Goal: Task Accomplishment & Management: Use online tool/utility

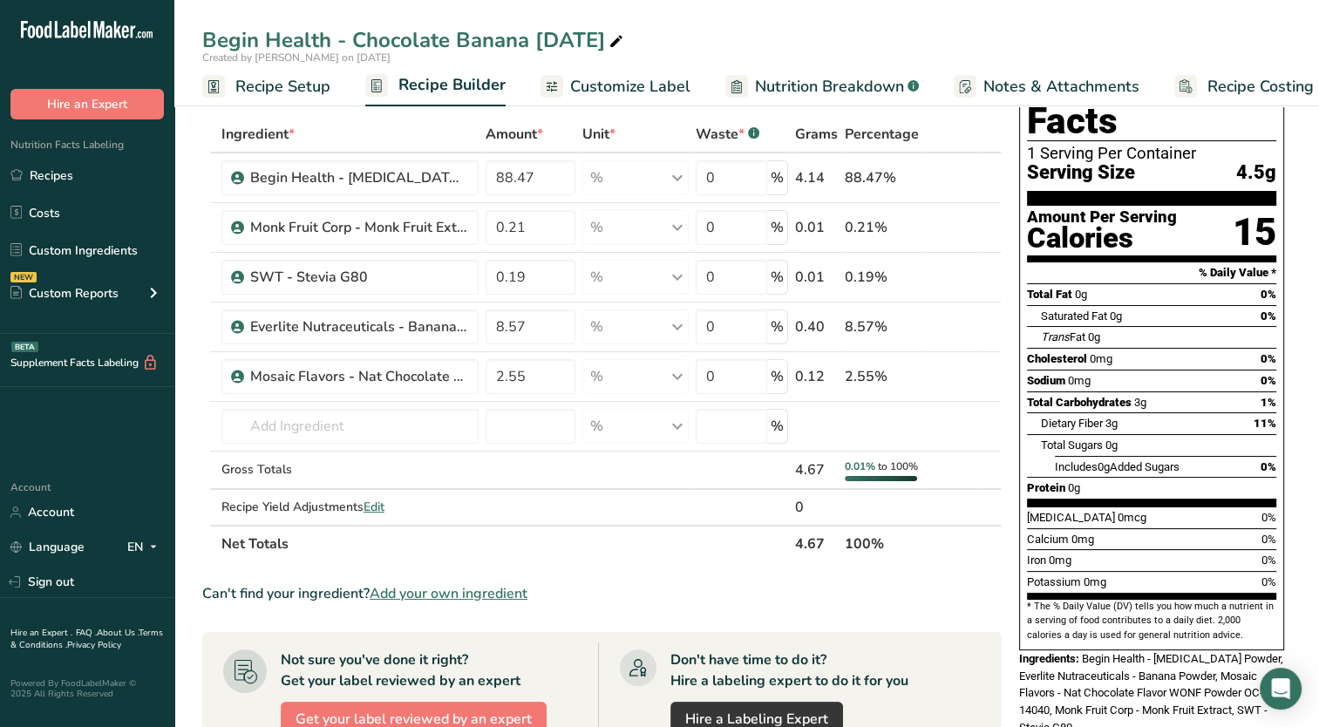
scroll to position [0, 6]
click at [429, 604] on span "Add your own ingredient" at bounding box center [449, 593] width 158 height 21
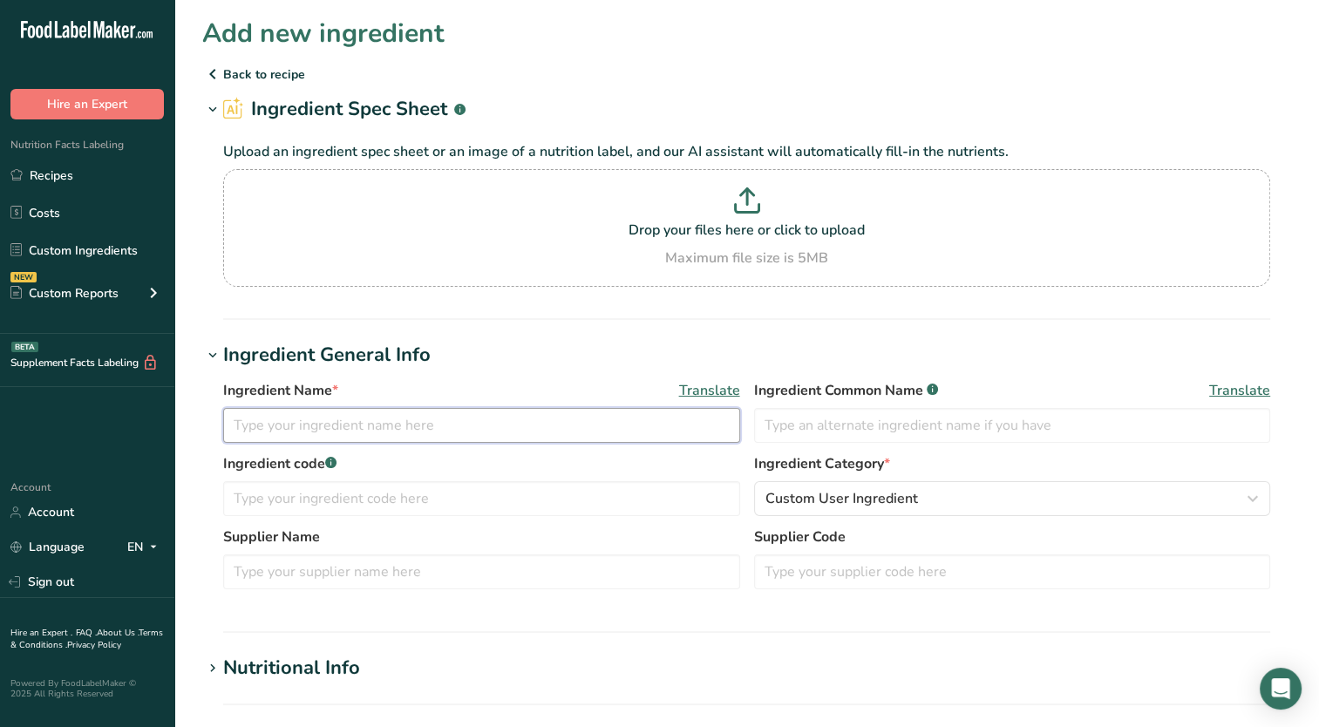
click at [371, 436] on input "text" at bounding box center [481, 425] width 517 height 35
type input "ofi - deZaan D-11-B Cocoa Powder"
click at [453, 376] on div "Ingredient Name * Translate ofi - deZaan D-11-B Cocoa Powder Ingredient Common …" at bounding box center [746, 490] width 1089 height 241
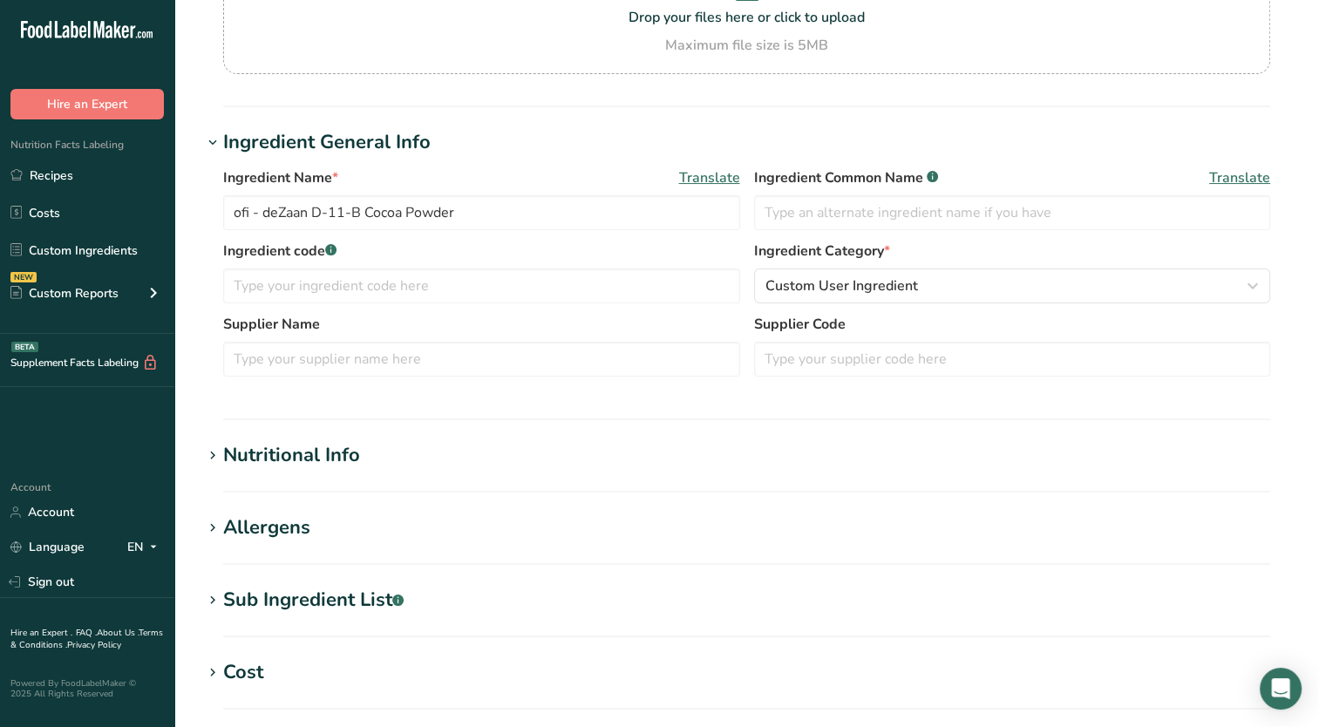
scroll to position [262, 0]
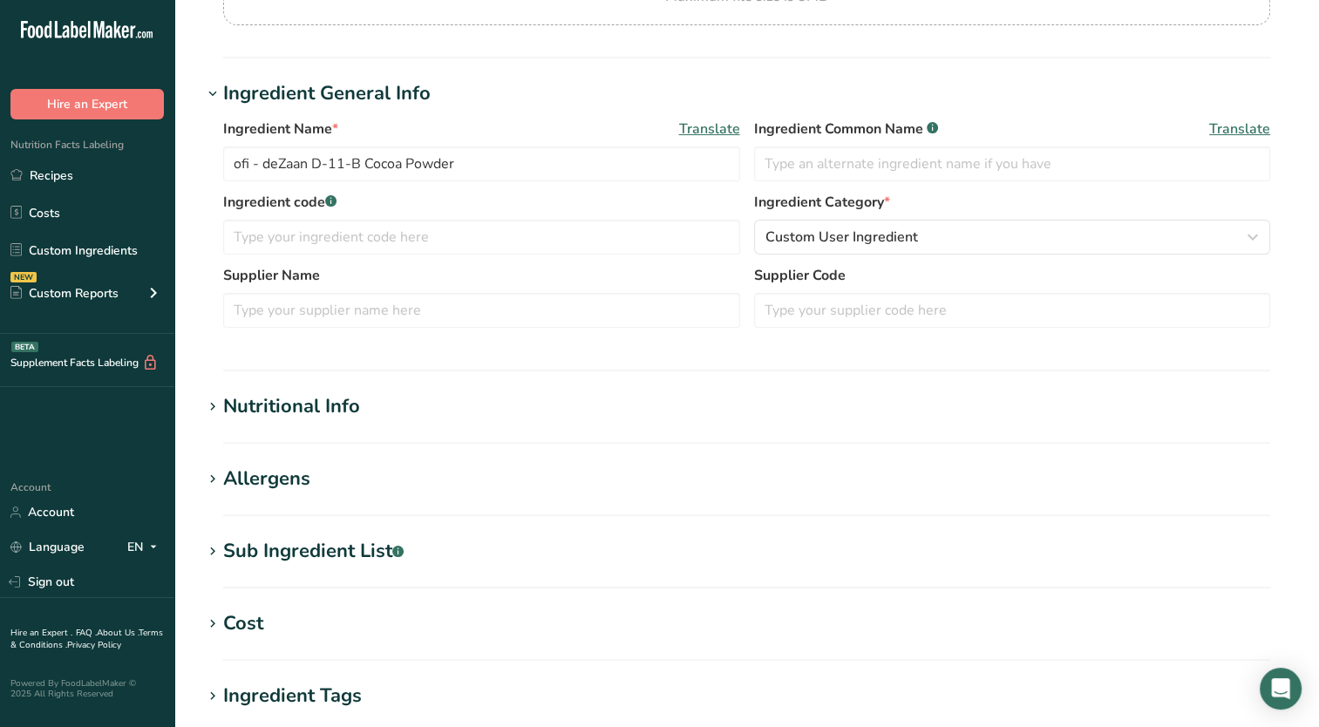
click at [214, 406] on icon at bounding box center [213, 407] width 16 height 24
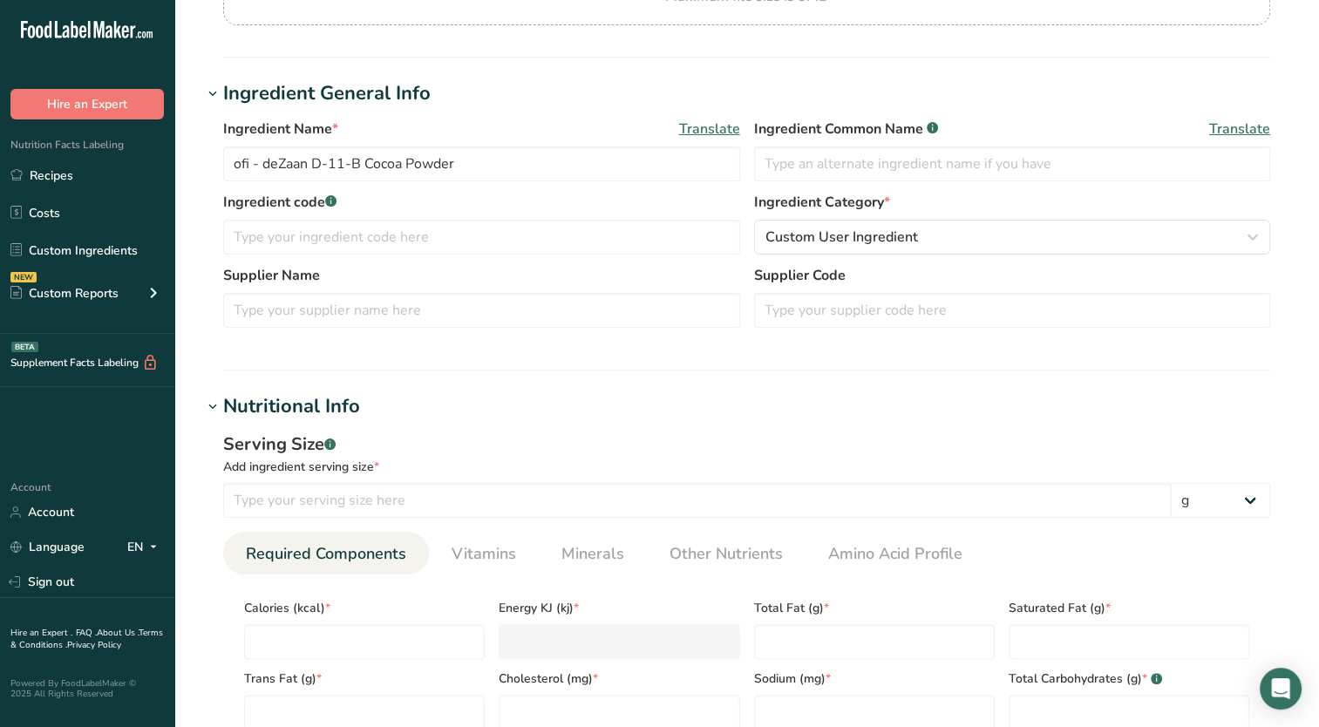
scroll to position [523, 0]
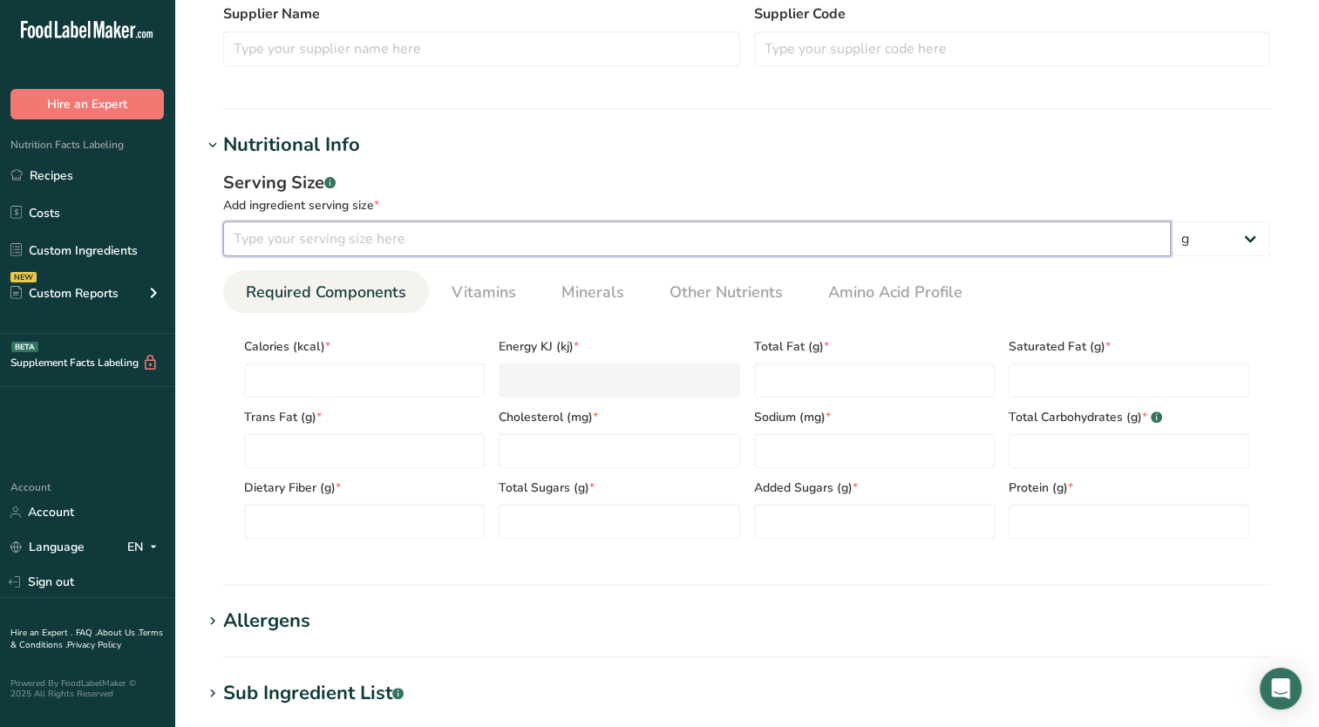
click at [366, 253] on input "number" at bounding box center [697, 238] width 948 height 35
type input "100"
click at [795, 385] on Fat "number" at bounding box center [874, 380] width 241 height 35
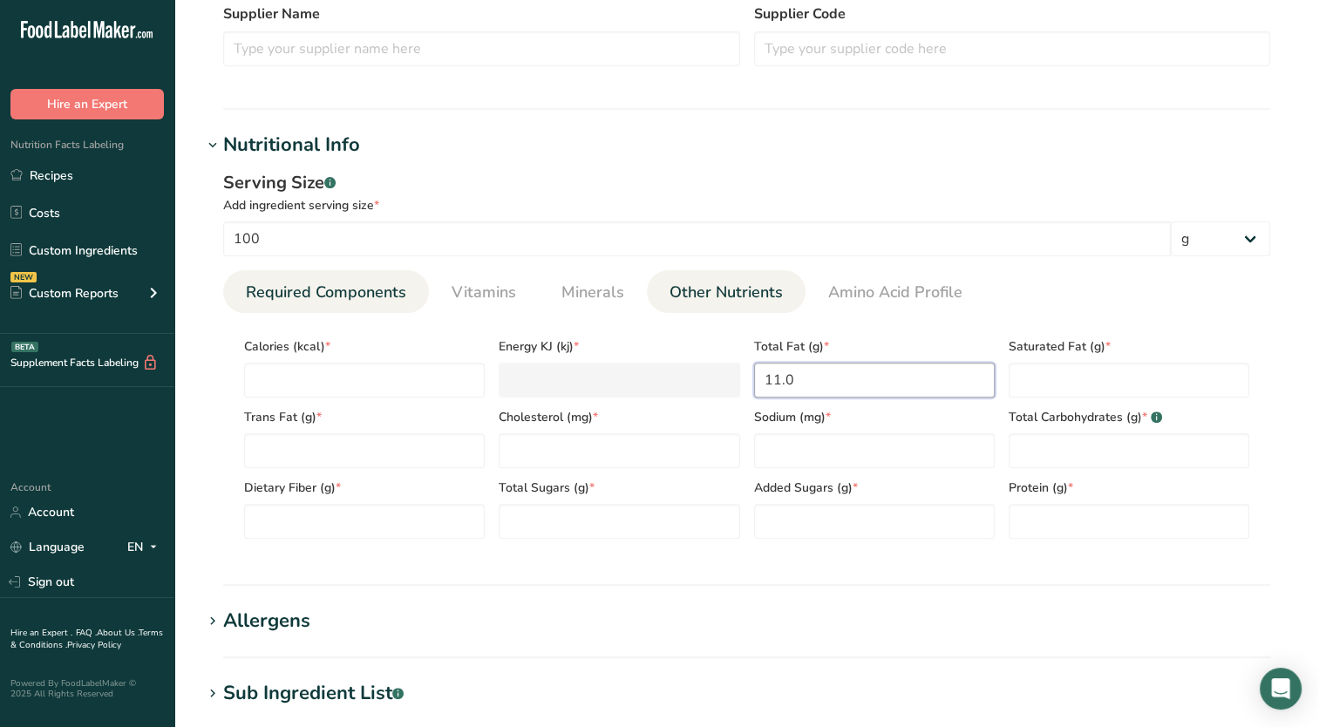
type Fat "11.0"
click at [722, 305] on link "Other Nutrients" at bounding box center [726, 292] width 127 height 44
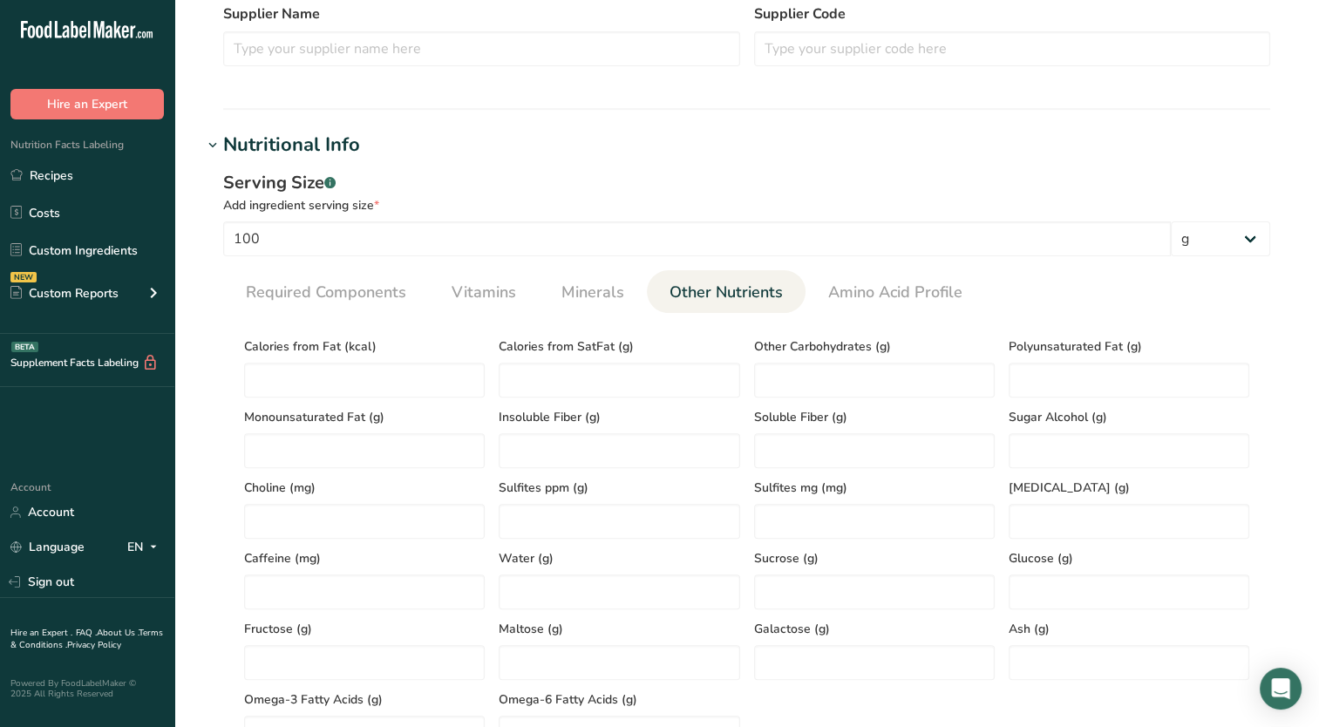
click at [596, 611] on div "Maltose (g)" at bounding box center [619, 644] width 255 height 71
click at [601, 598] on input "number" at bounding box center [619, 592] width 241 height 35
type input "4.0"
click at [290, 284] on span "Required Components" at bounding box center [326, 293] width 160 height 24
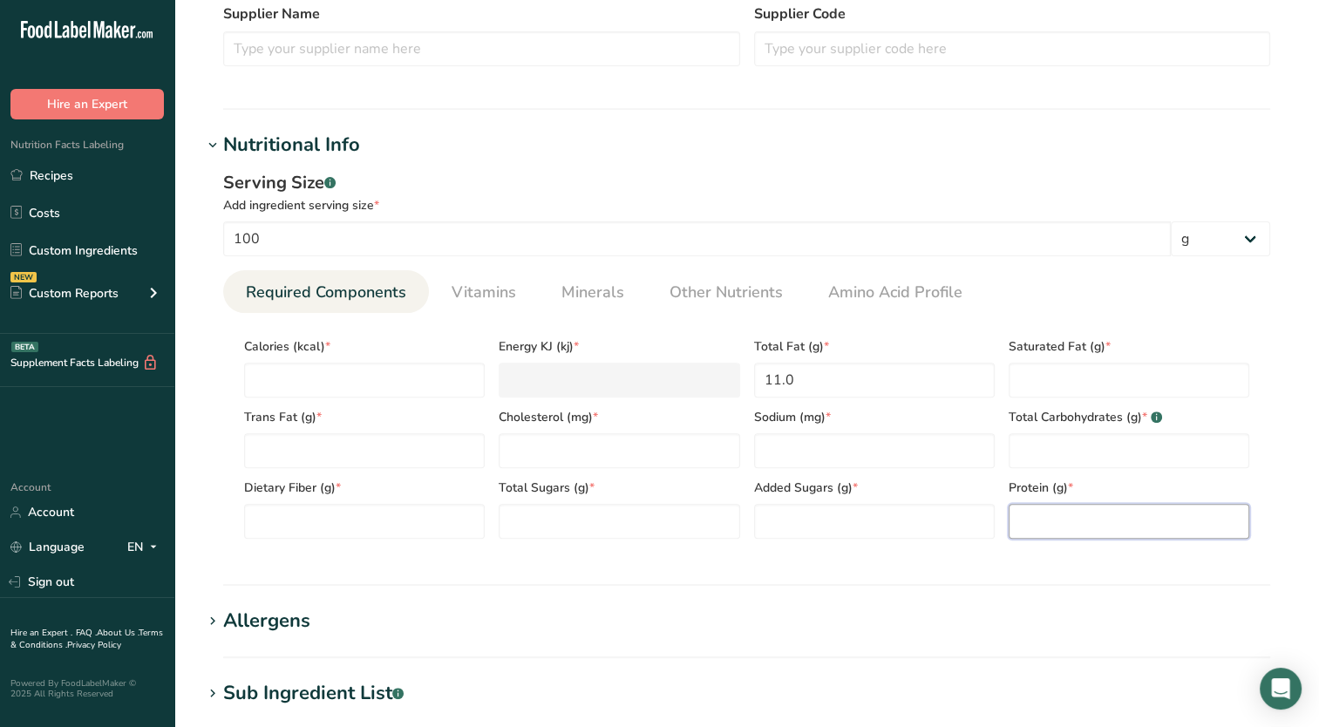
click at [1054, 529] on input "number" at bounding box center [1129, 521] width 241 height 35
type input "22.0"
click at [1040, 448] on Carbohydrates "number" at bounding box center [1129, 450] width 241 height 35
type Carbohydrates "48.7"
click at [495, 292] on span "Vitamins" at bounding box center [484, 293] width 65 height 24
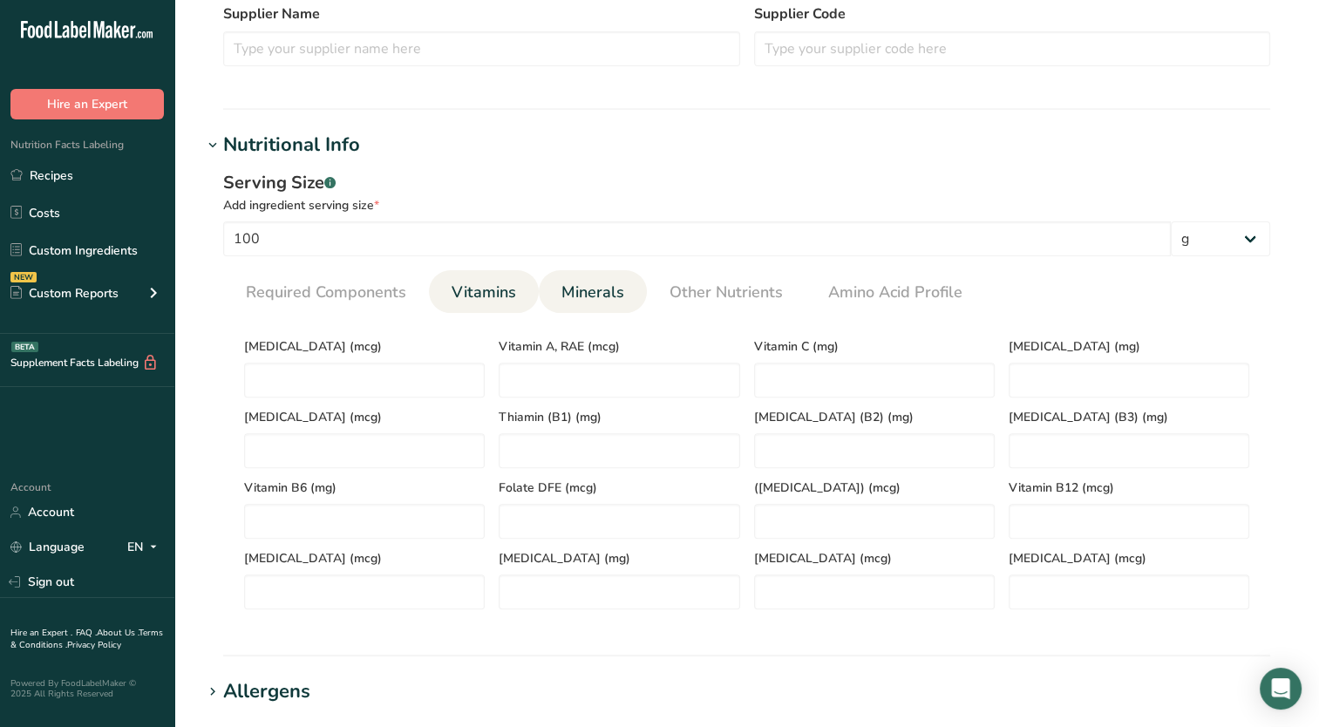
click at [562, 301] on span "Minerals" at bounding box center [593, 293] width 63 height 24
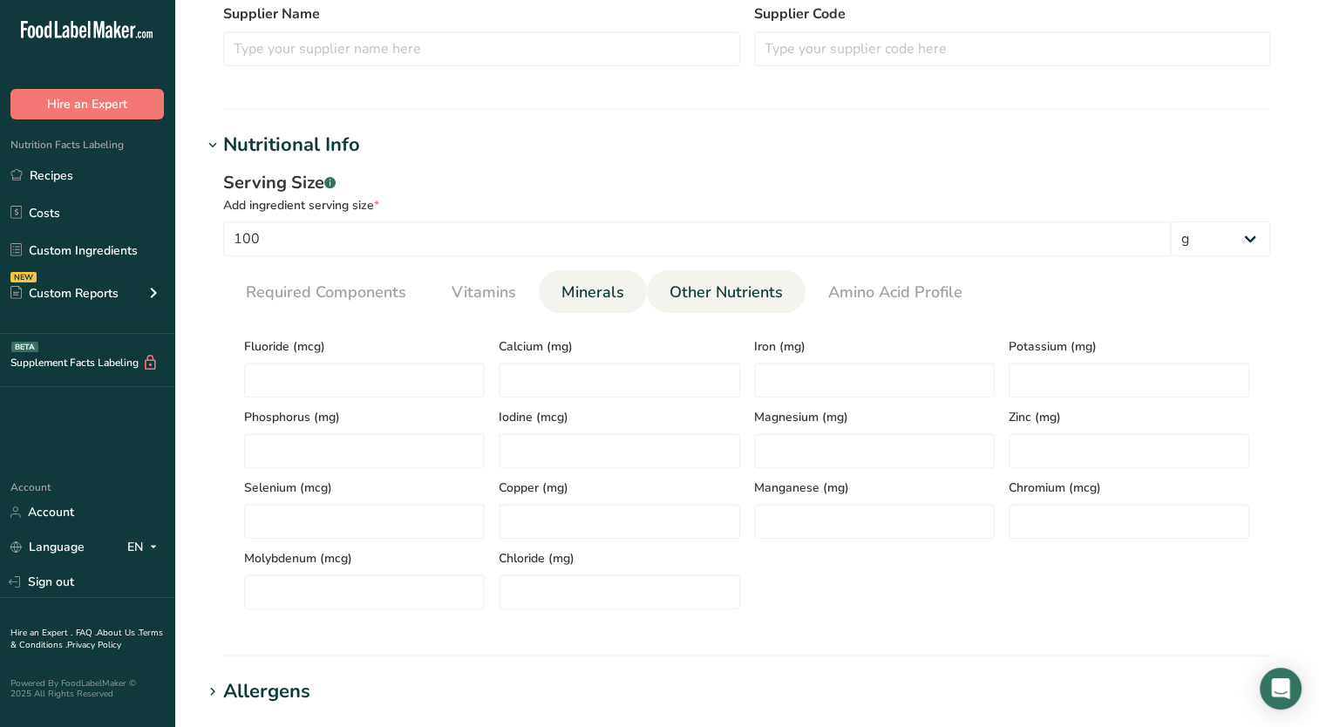
click at [700, 302] on span "Other Nutrients" at bounding box center [726, 293] width 113 height 24
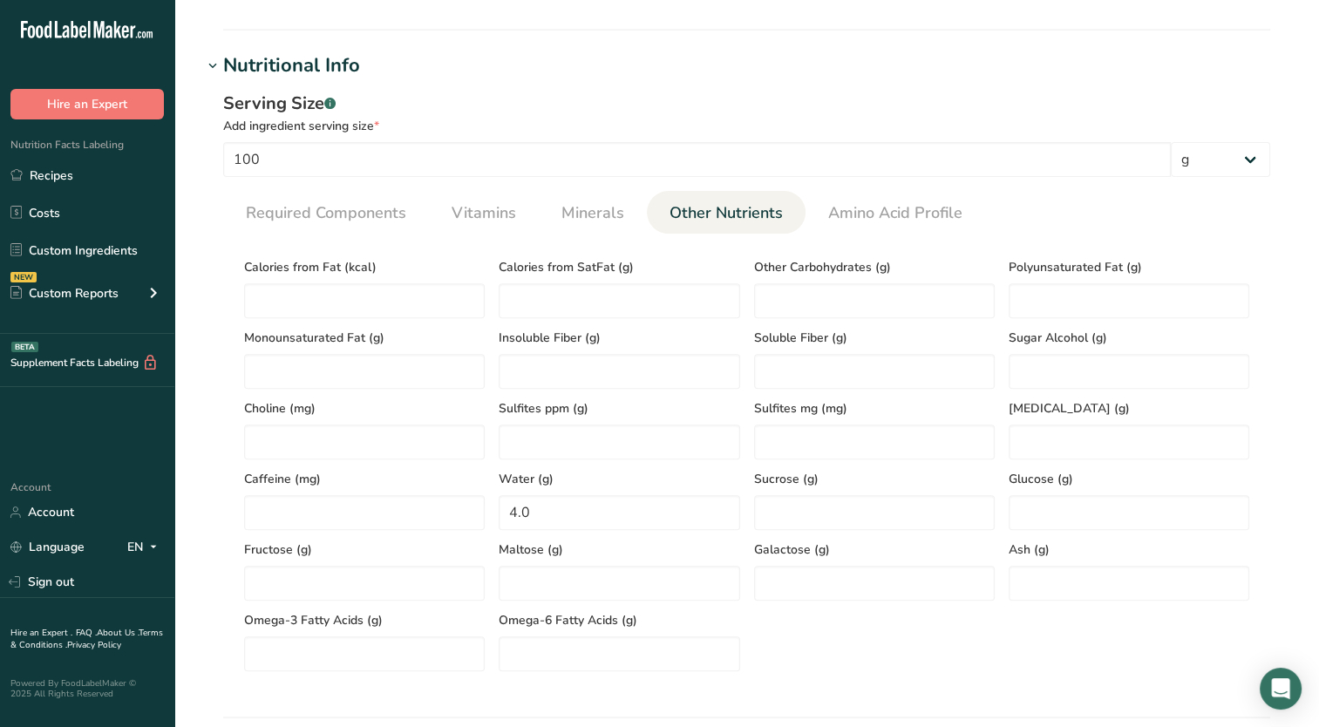
scroll to position [698, 0]
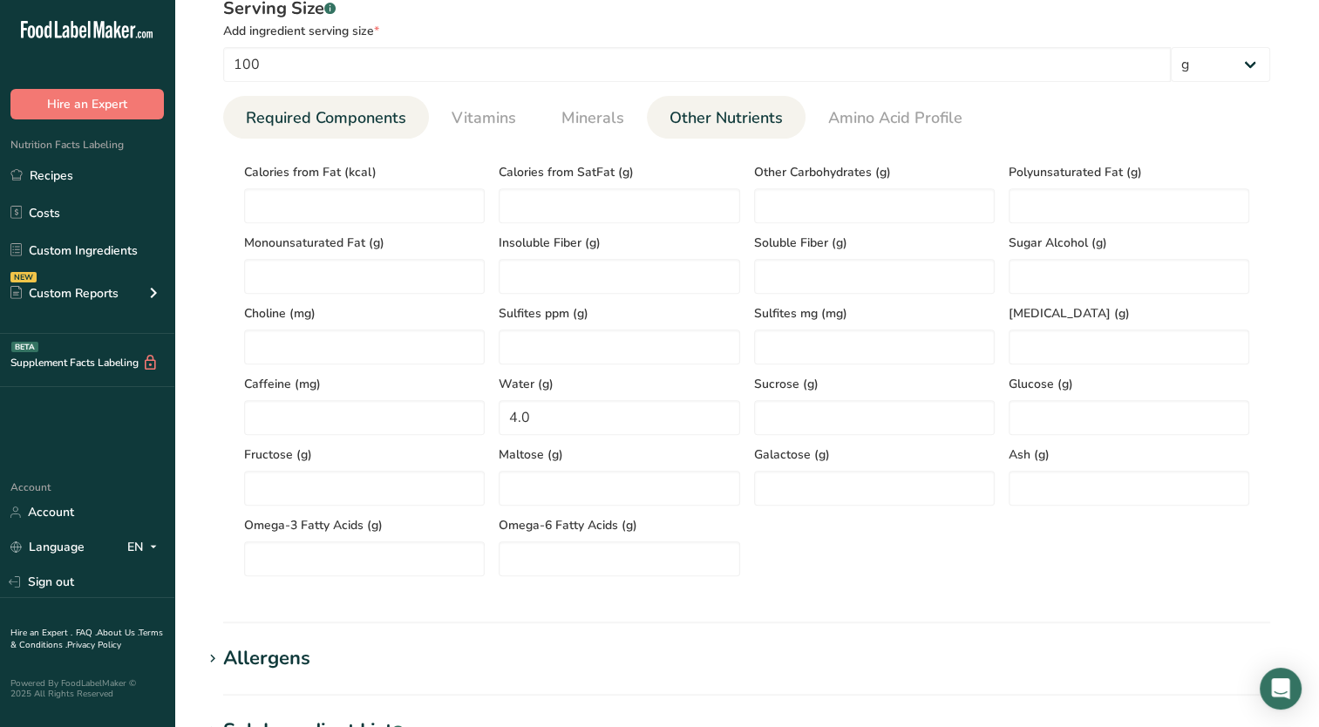
click at [351, 124] on span "Required Components" at bounding box center [326, 118] width 160 height 24
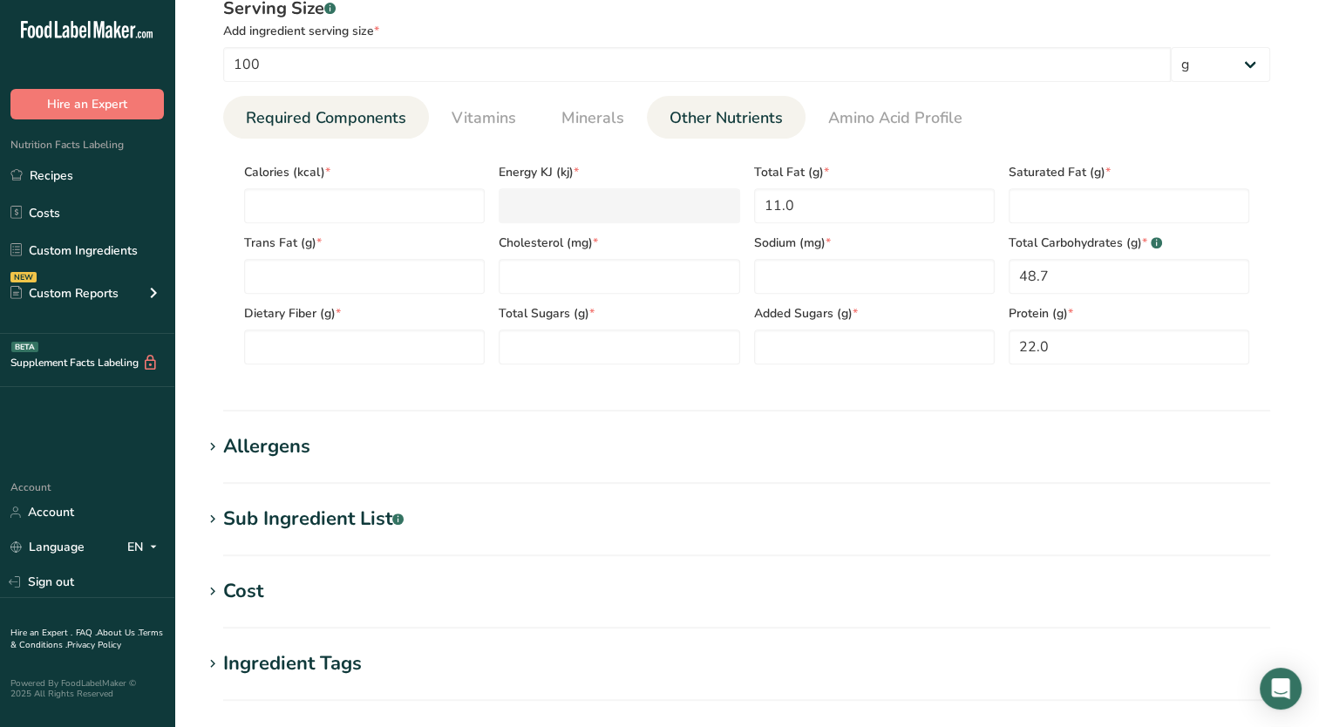
click at [729, 132] on link "Other Nutrients" at bounding box center [726, 118] width 127 height 44
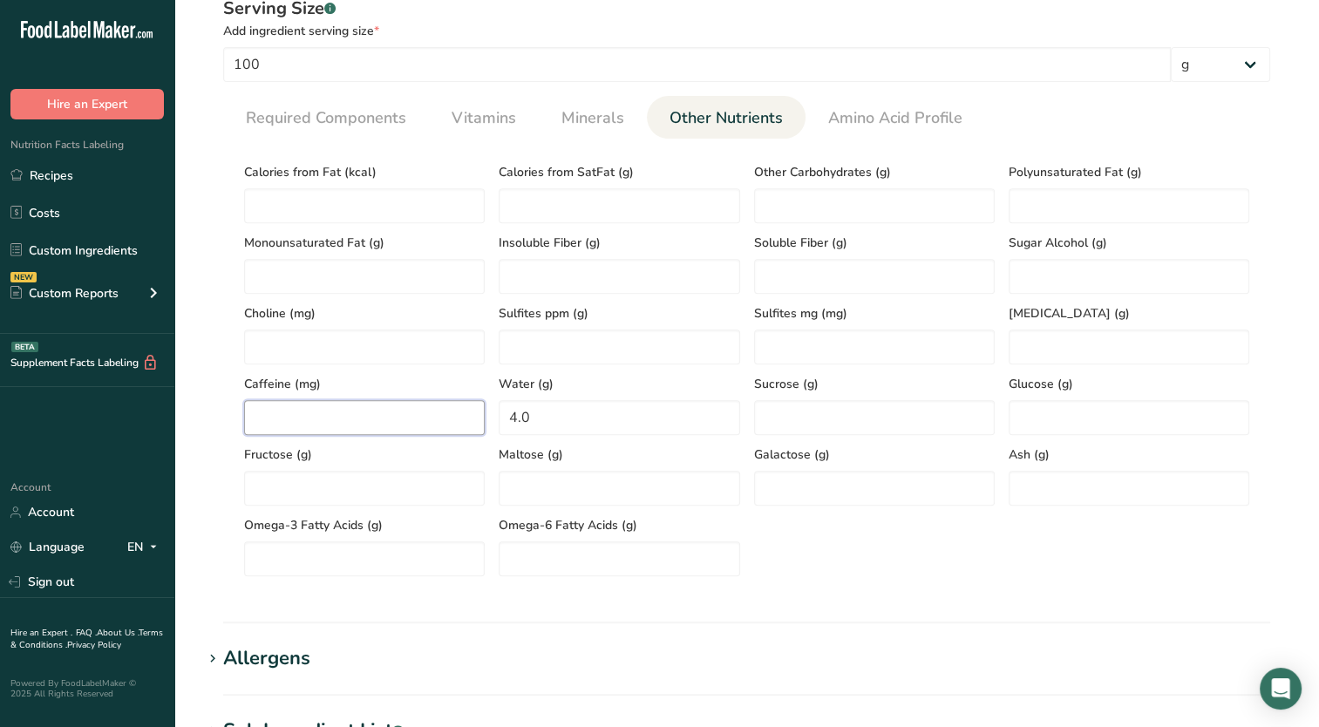
click at [429, 424] on input "number" at bounding box center [364, 417] width 241 height 35
type input "200"
click at [1031, 476] on input "number" at bounding box center [1129, 488] width 241 height 35
type input "12.0"
click at [416, 120] on li "Required Components" at bounding box center [326, 117] width 206 height 43
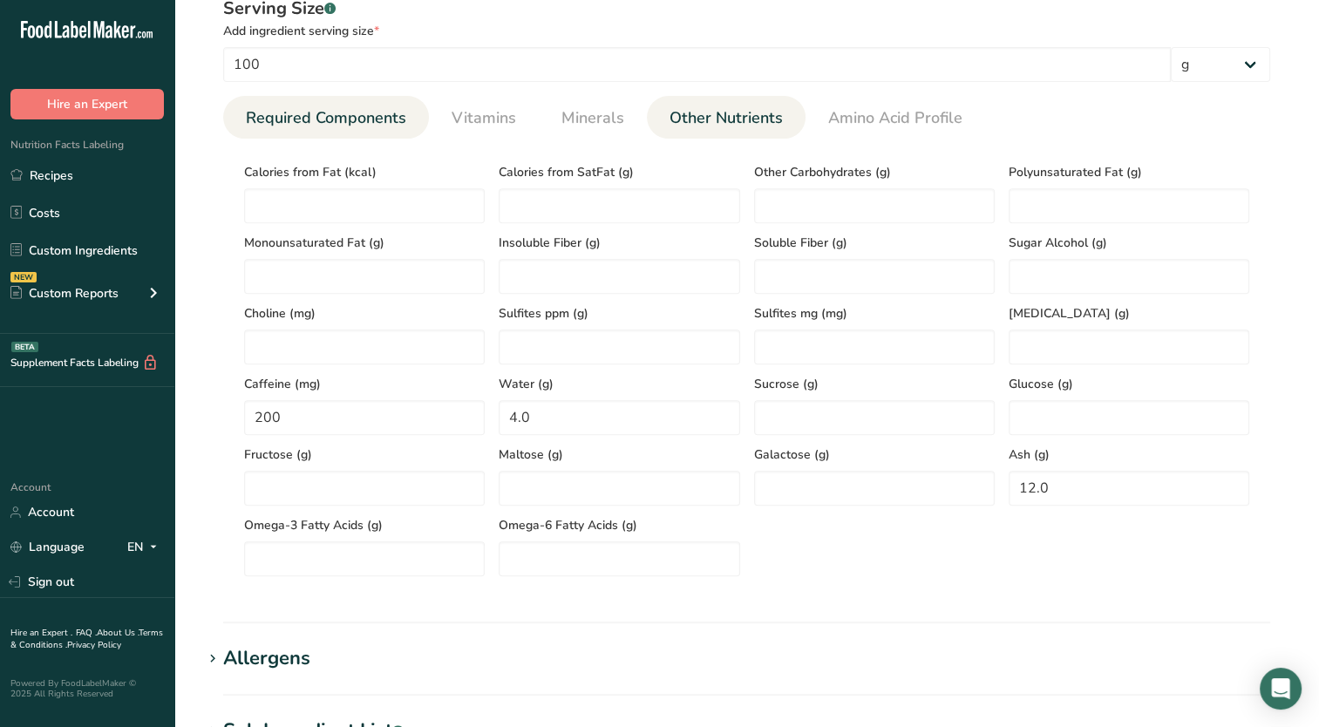
click at [300, 133] on link "Required Components" at bounding box center [326, 118] width 174 height 44
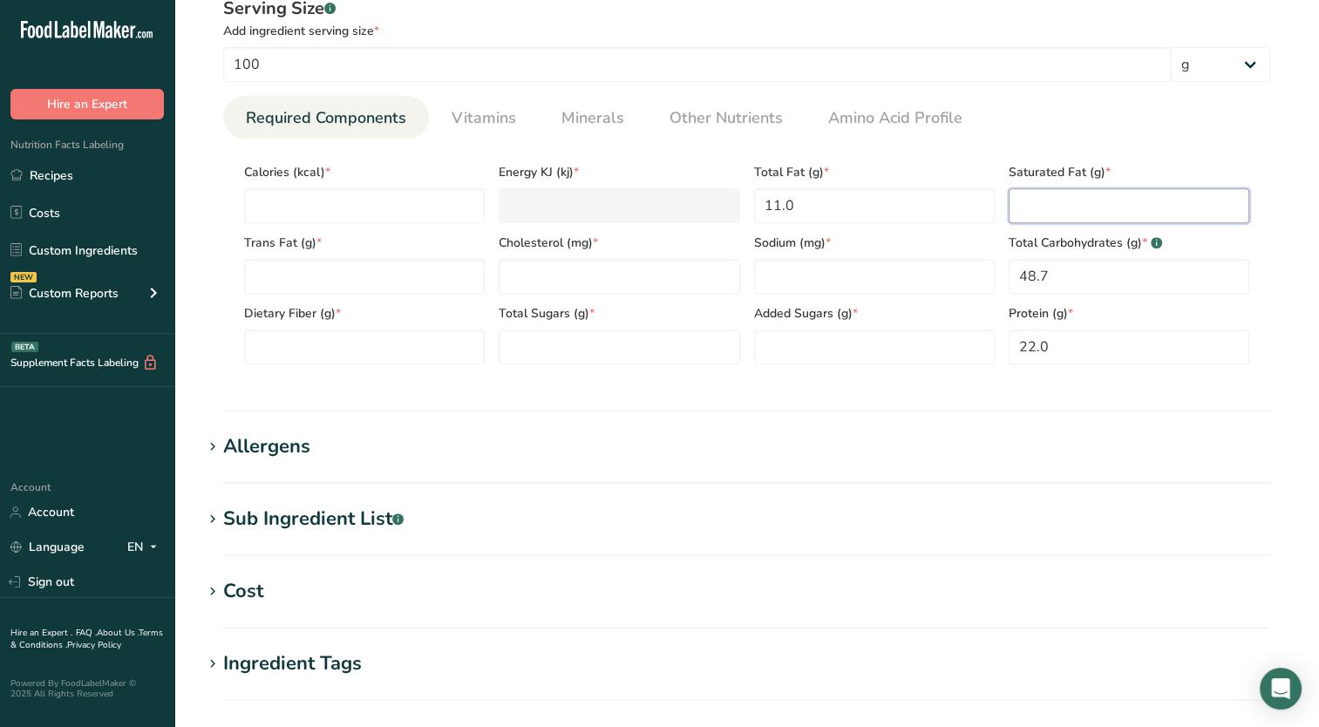
click at [1097, 203] on Fat "number" at bounding box center [1129, 205] width 241 height 35
type Fat "6.8"
click at [717, 116] on span "Other Nutrients" at bounding box center [726, 118] width 113 height 24
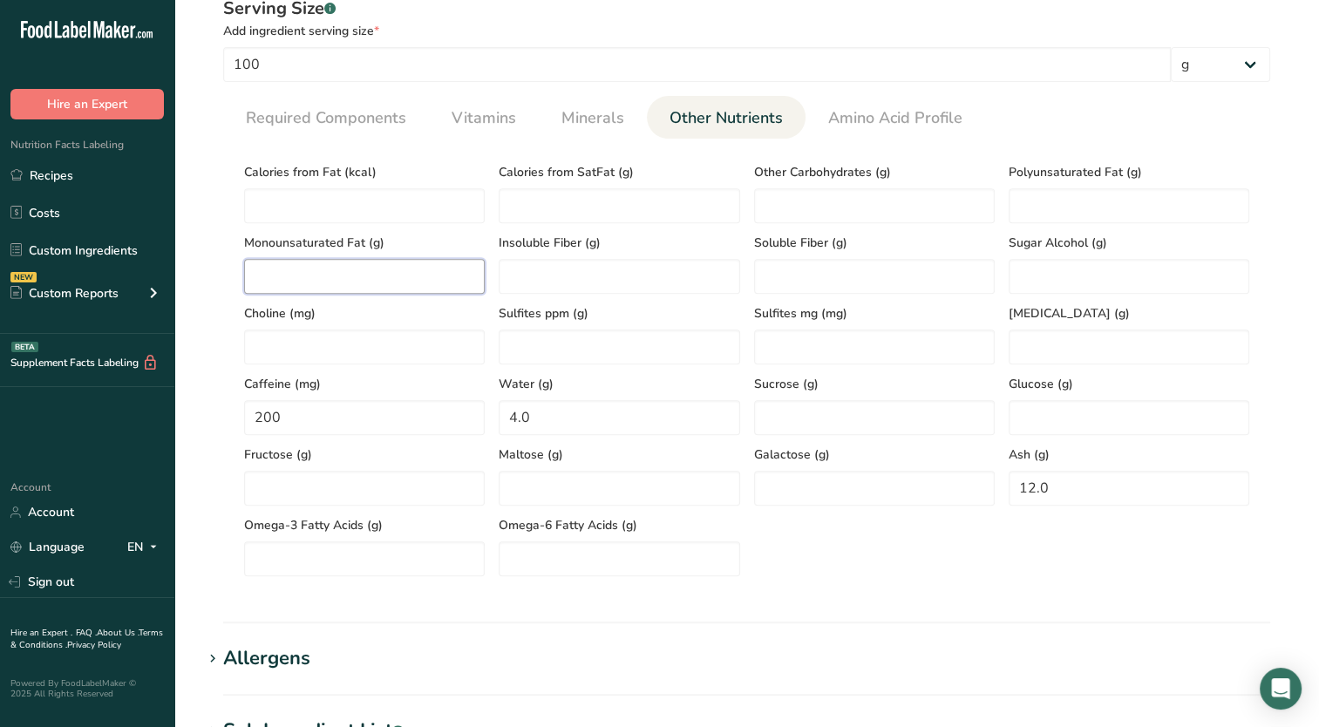
click at [412, 287] on Fat "number" at bounding box center [364, 276] width 241 height 35
type Fat "3.8"
click at [1018, 195] on Fat "number" at bounding box center [1129, 205] width 241 height 35
type Fat "0.4"
click at [363, 139] on section "Calories (kcal) * Energy KJ (kj) * Total Fat (g) * 11.0 Saturated Fat (g) * 6.8…" at bounding box center [746, 365] width 1047 height 452
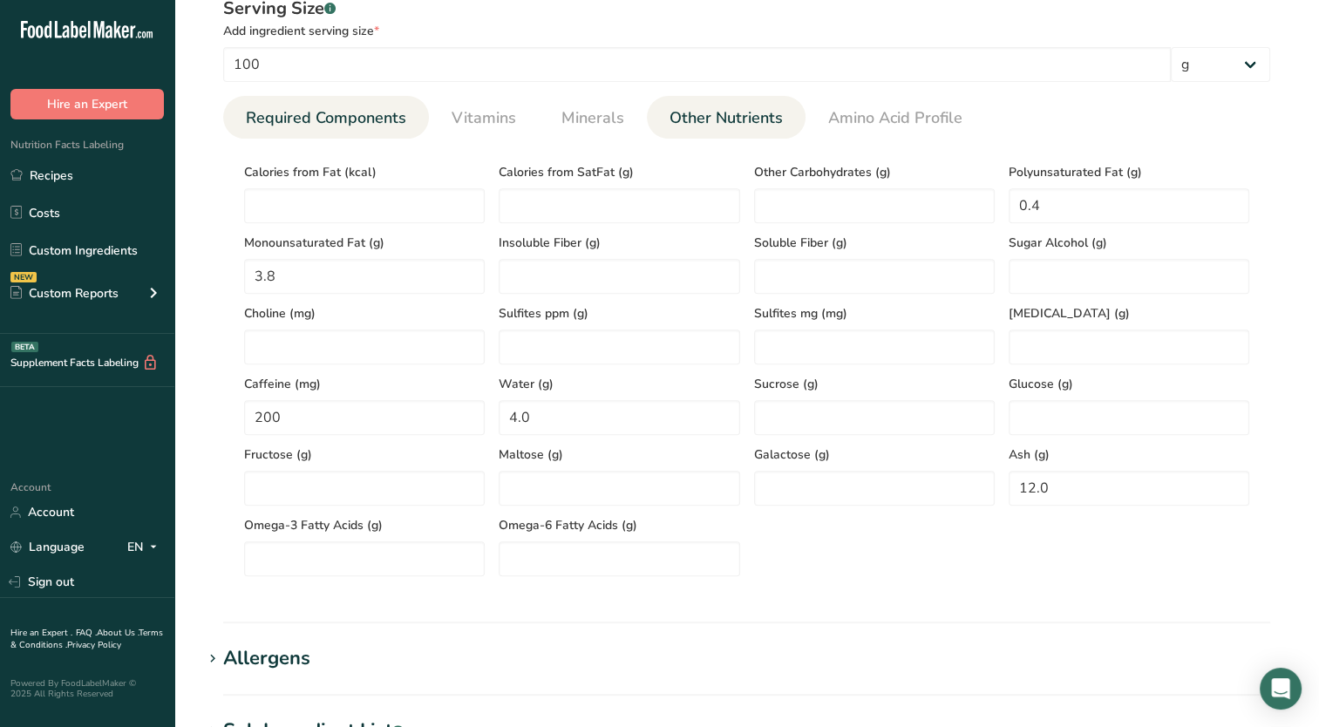
click at [363, 126] on span "Required Components" at bounding box center [326, 118] width 160 height 24
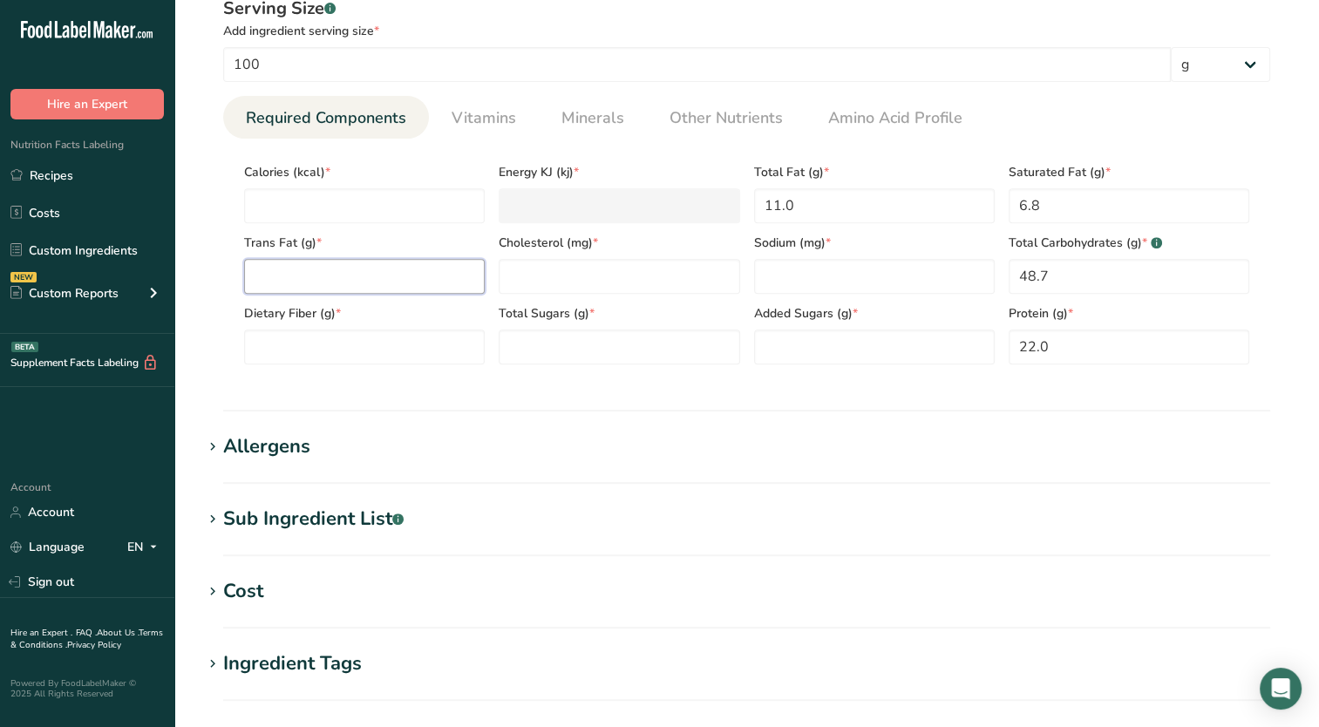
click at [247, 288] on Fat "number" at bounding box center [364, 276] width 241 height 35
type Fat "0"
type input "0"
click at [283, 359] on Fiber "number" at bounding box center [364, 347] width 241 height 35
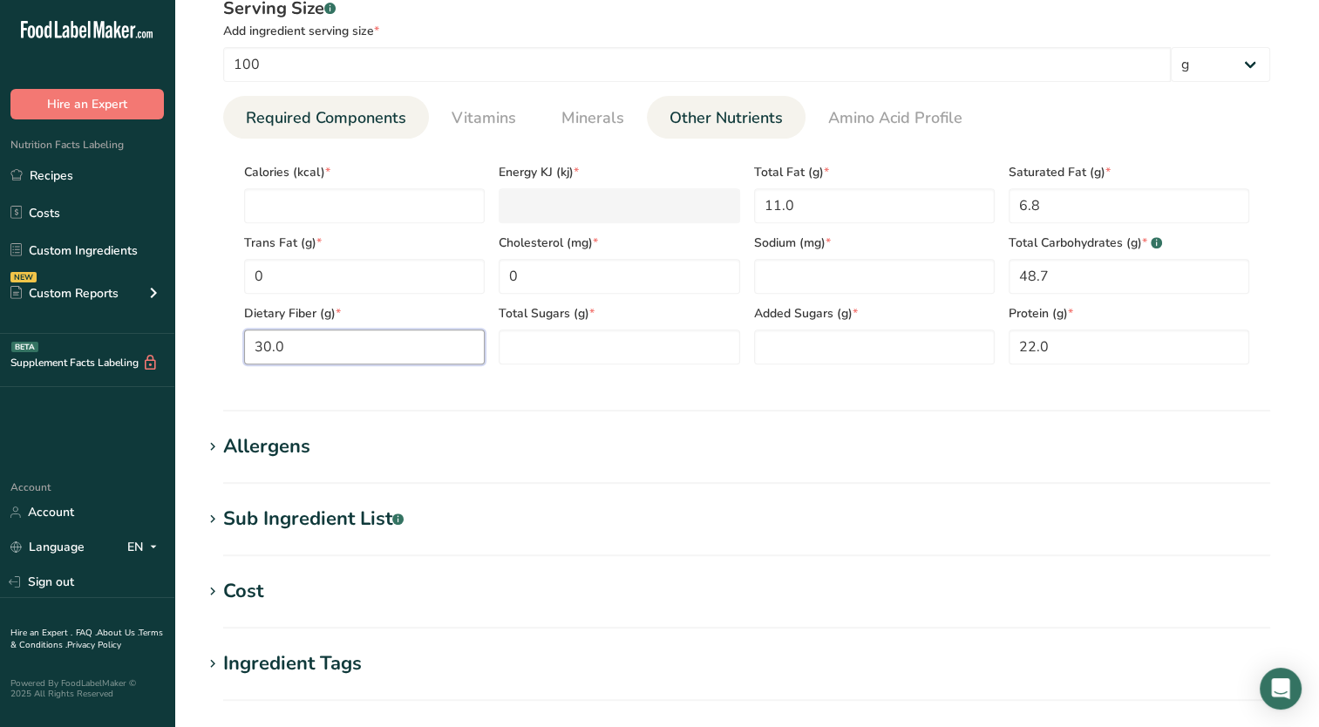
type Fiber "30.0"
click at [732, 122] on span "Other Nutrients" at bounding box center [726, 118] width 113 height 24
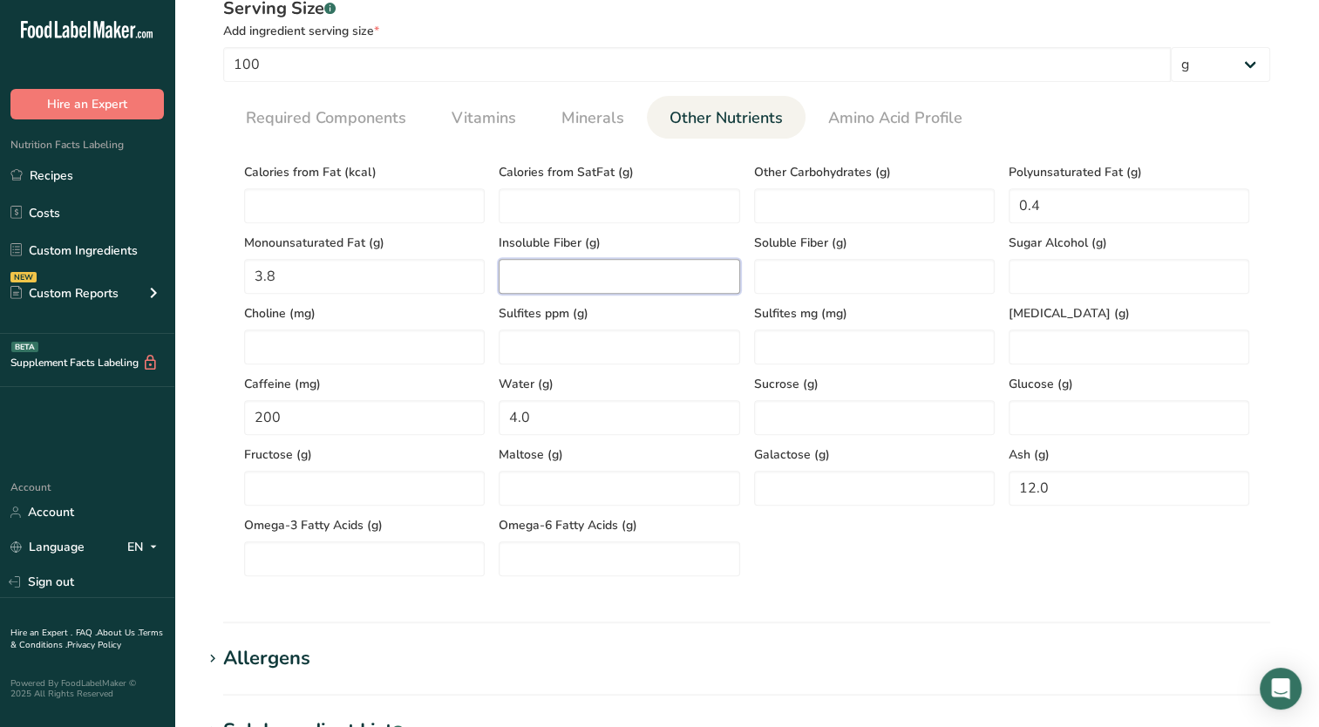
click at [643, 281] on Fiber "number" at bounding box center [619, 276] width 241 height 35
type Fiber "24.5"
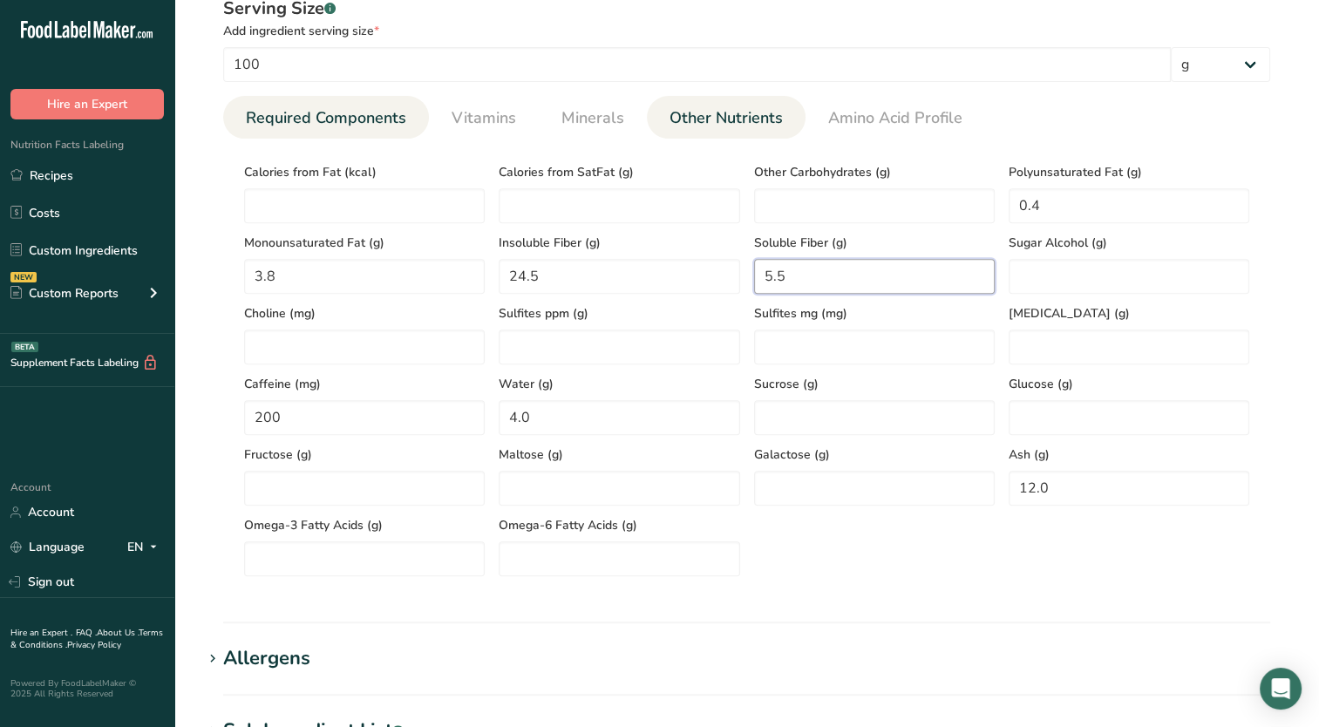
type Fiber "5.5"
click at [248, 124] on span "Required Components" at bounding box center [326, 118] width 160 height 24
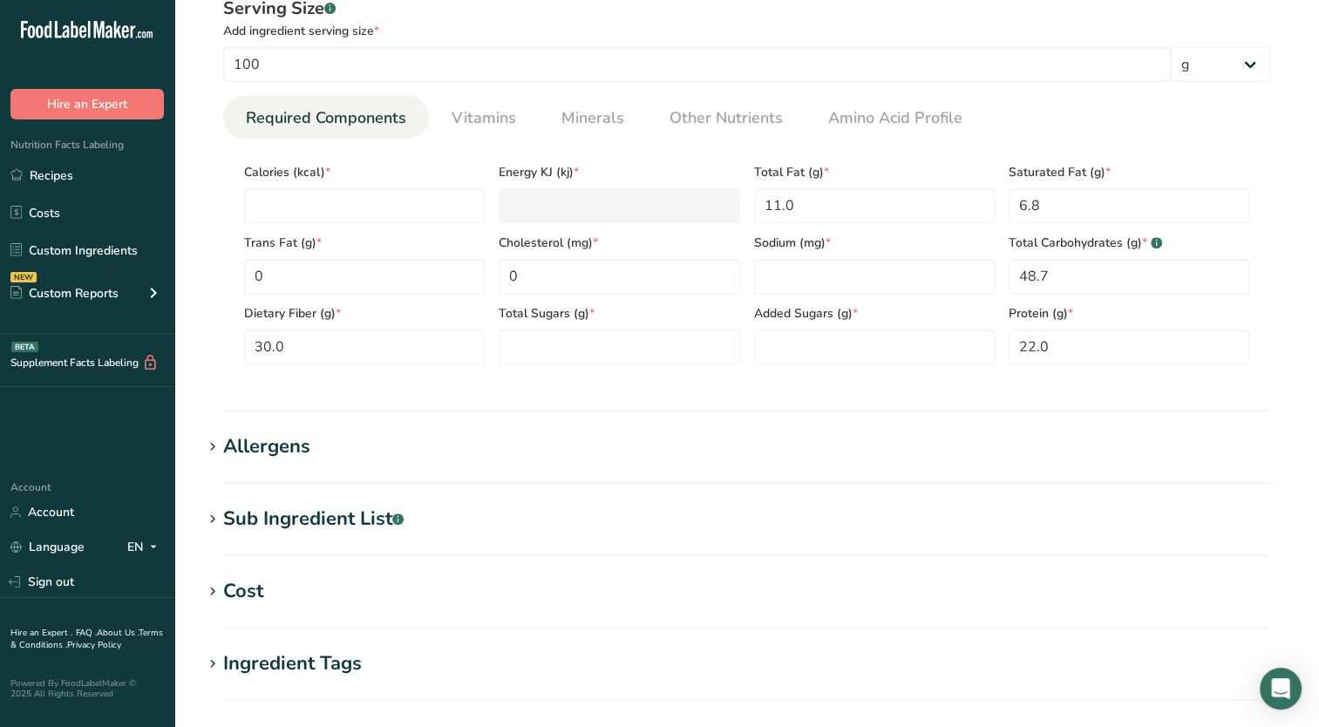
click at [545, 365] on section "Calories (kcal) * Energy KJ (kj) * Total Fat (g) * 11.0 Saturated Fat (g) * 6.8…" at bounding box center [746, 259] width 1047 height 240
click at [555, 345] on Sugars "number" at bounding box center [619, 347] width 241 height 35
type Sugars "1.0"
type Sugars "0"
click at [342, 201] on input "number" at bounding box center [364, 205] width 241 height 35
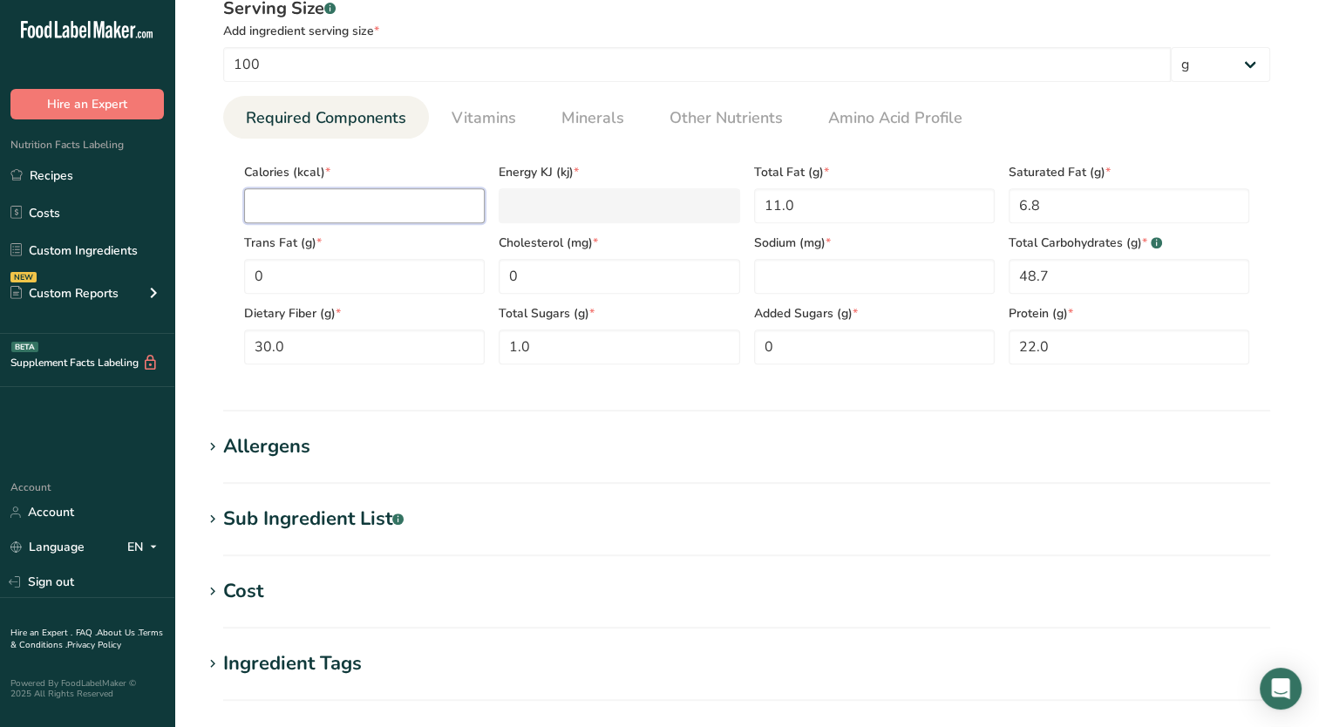
type input "2"
type KJ "8.4"
type input "28"
type KJ "117.2"
type input "284"
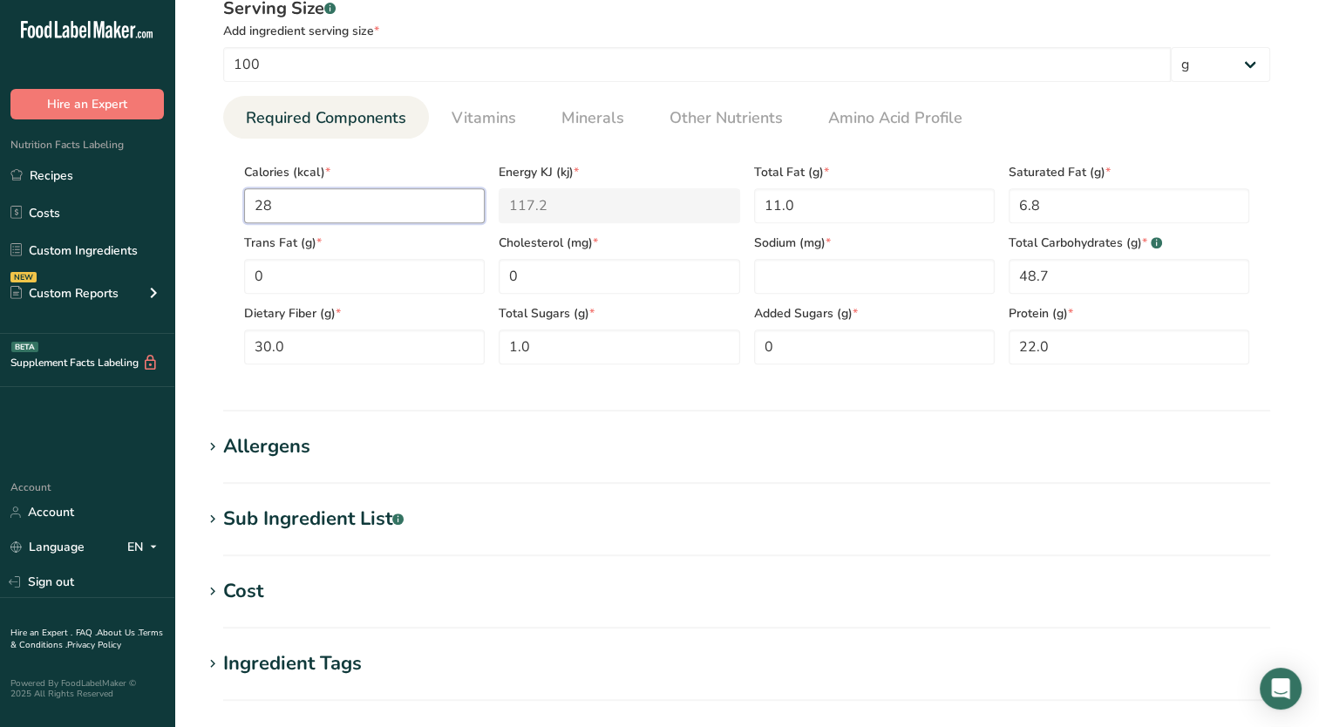
type KJ "1188.3"
type input "284"
click at [746, 127] on span "Other Nutrients" at bounding box center [726, 118] width 113 height 24
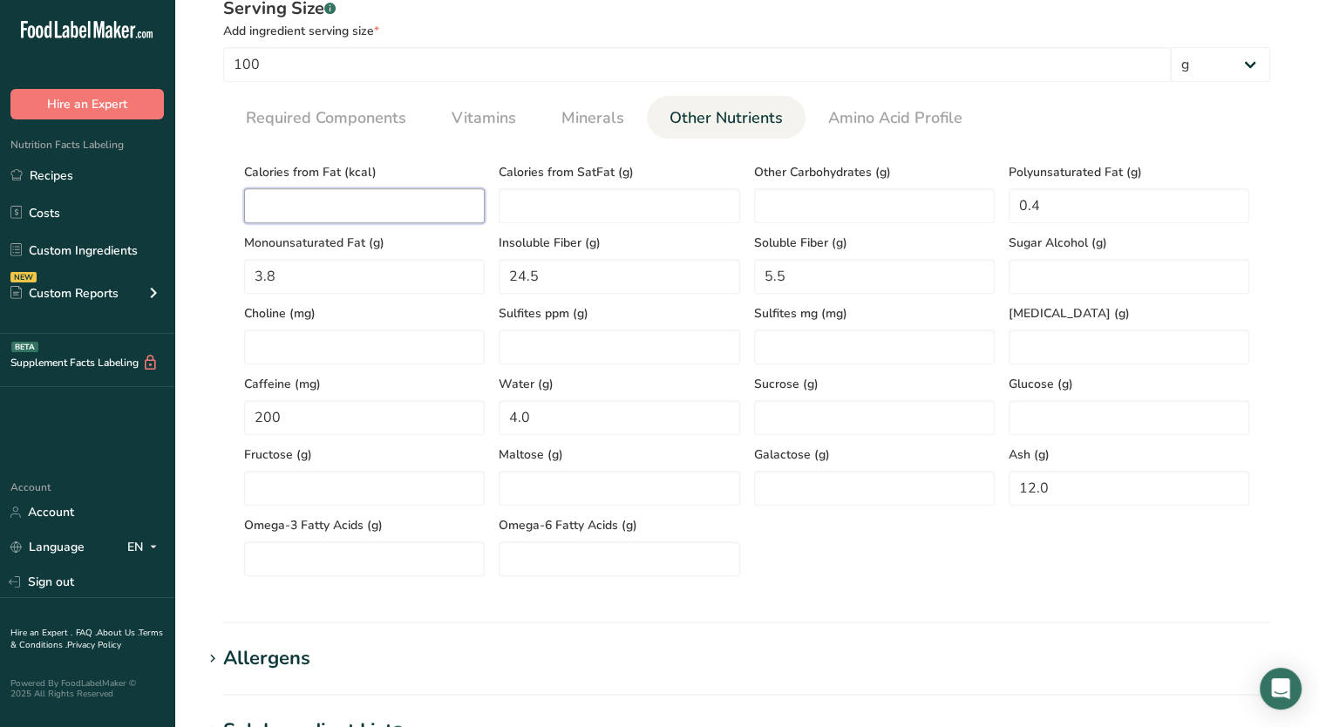
click at [339, 200] on Fat "number" at bounding box center [364, 205] width 241 height 35
type Fat "99"
click at [569, 130] on link "Minerals" at bounding box center [593, 118] width 77 height 44
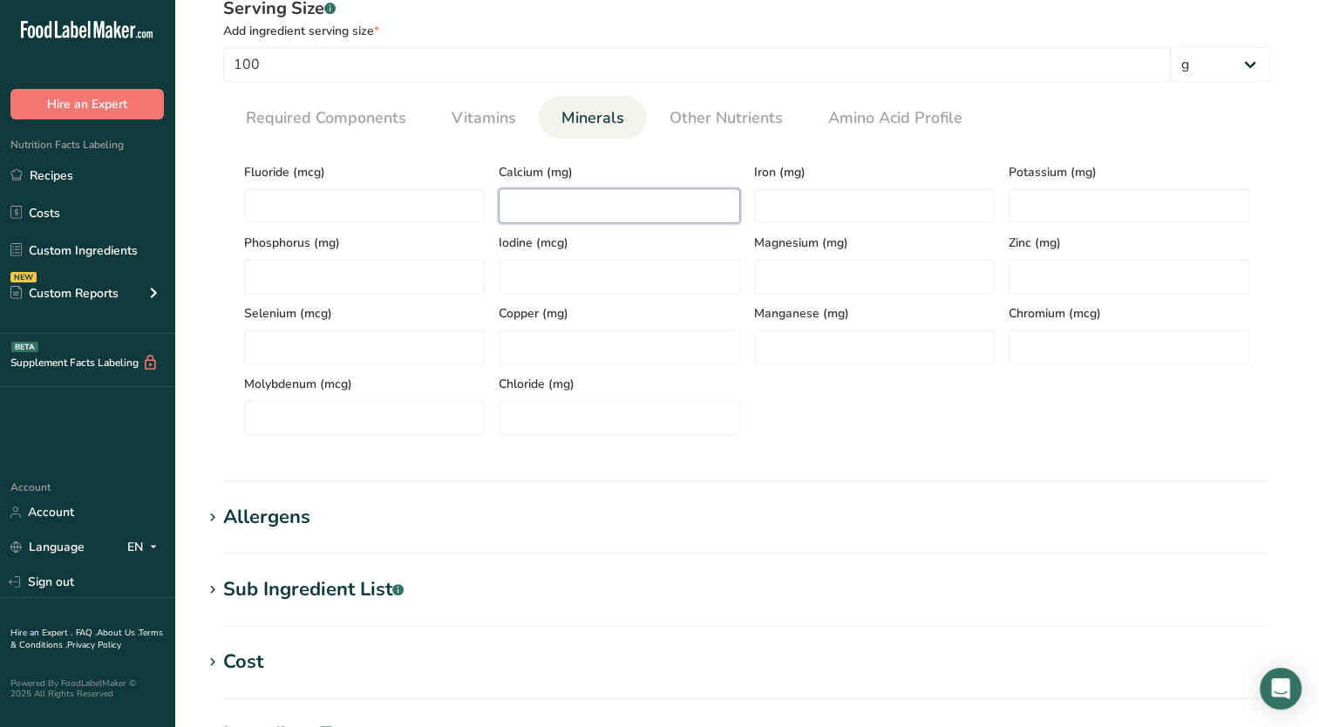
click at [555, 208] on input "number" at bounding box center [619, 205] width 241 height 35
type input "150"
click at [593, 412] on input "number" at bounding box center [619, 417] width 241 height 35
type input "10"
click at [772, 277] on input "number" at bounding box center [874, 276] width 241 height 35
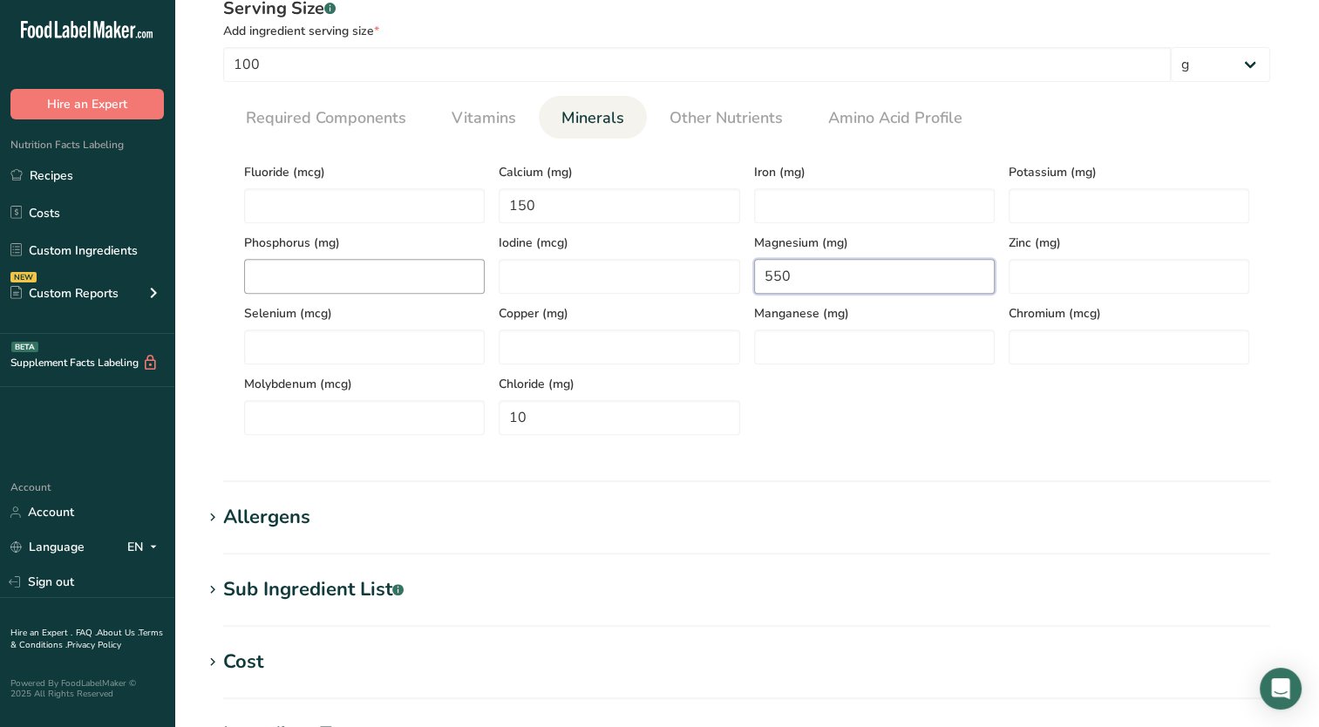
type input "550"
click at [432, 286] on input "number" at bounding box center [364, 276] width 241 height 35
type input "700"
click at [1093, 201] on input "number" at bounding box center [1129, 205] width 241 height 35
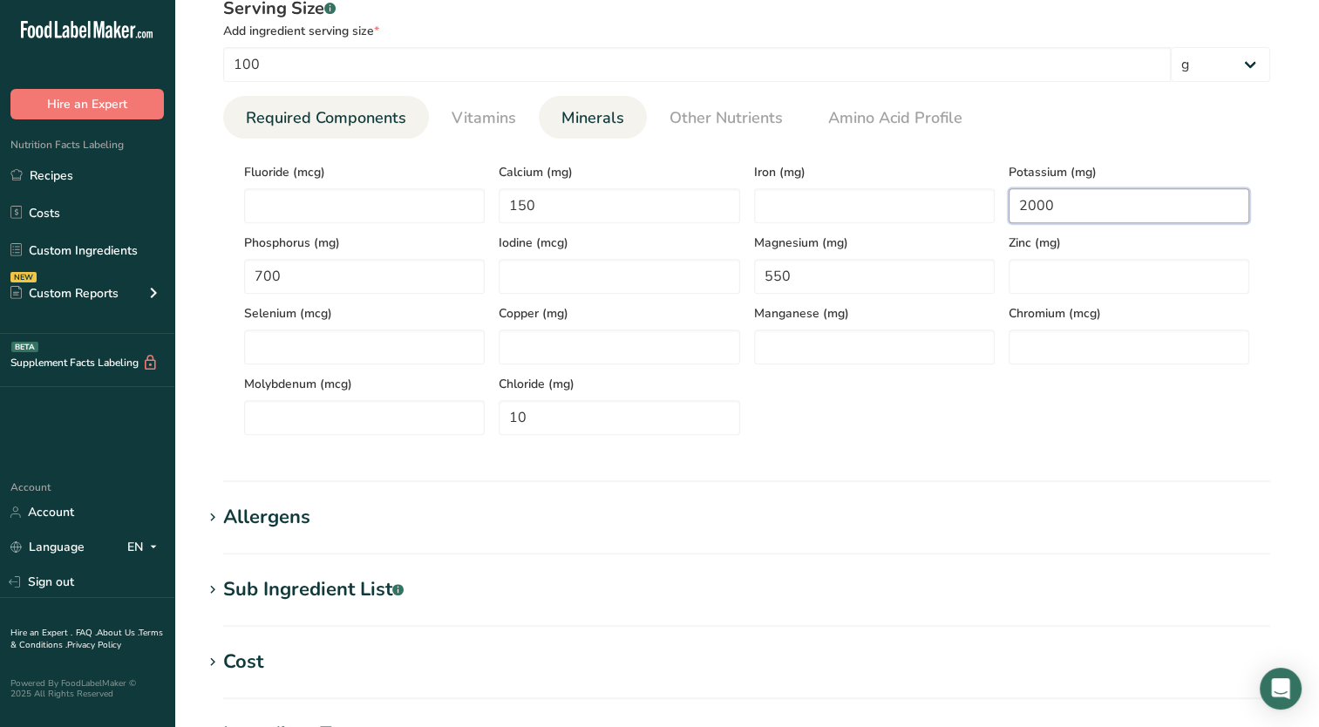
type input "2000"
click at [378, 113] on span "Required Components" at bounding box center [326, 118] width 160 height 24
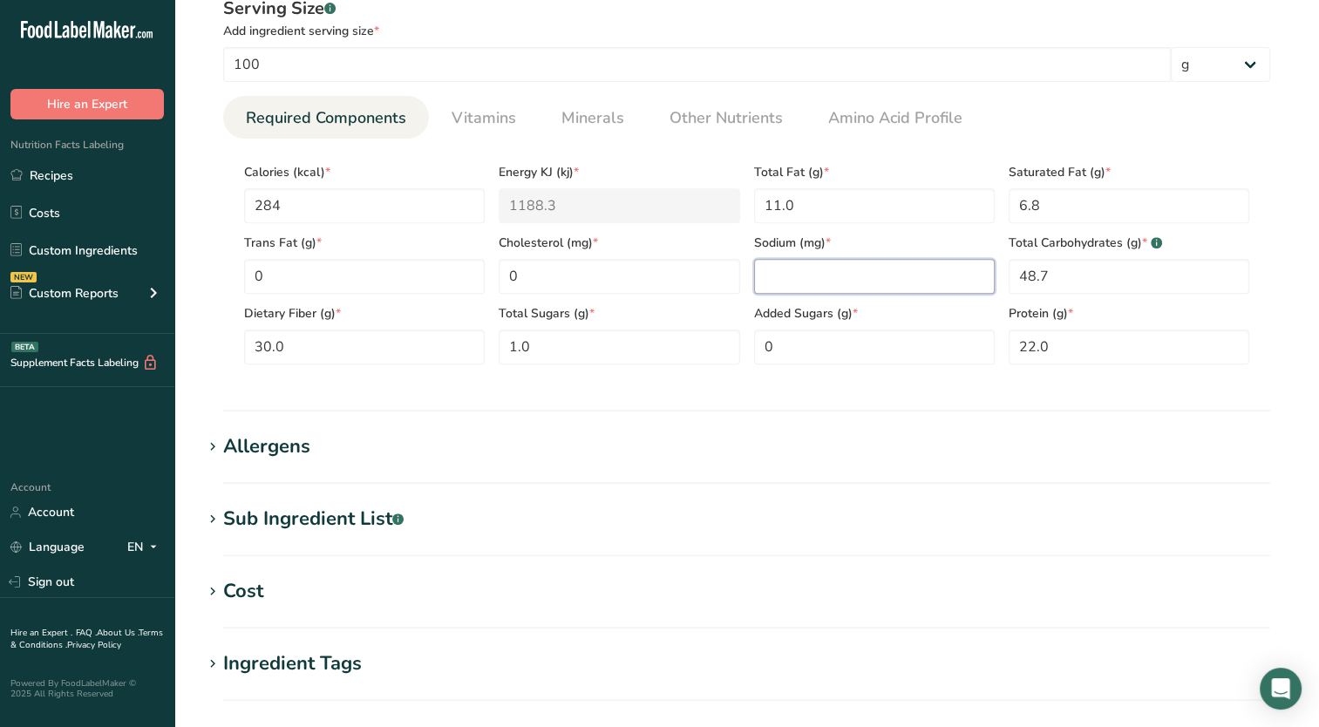
click at [766, 285] on input "number" at bounding box center [874, 276] width 241 height 35
type input "2500"
click at [562, 121] on span "Minerals" at bounding box center [593, 118] width 63 height 24
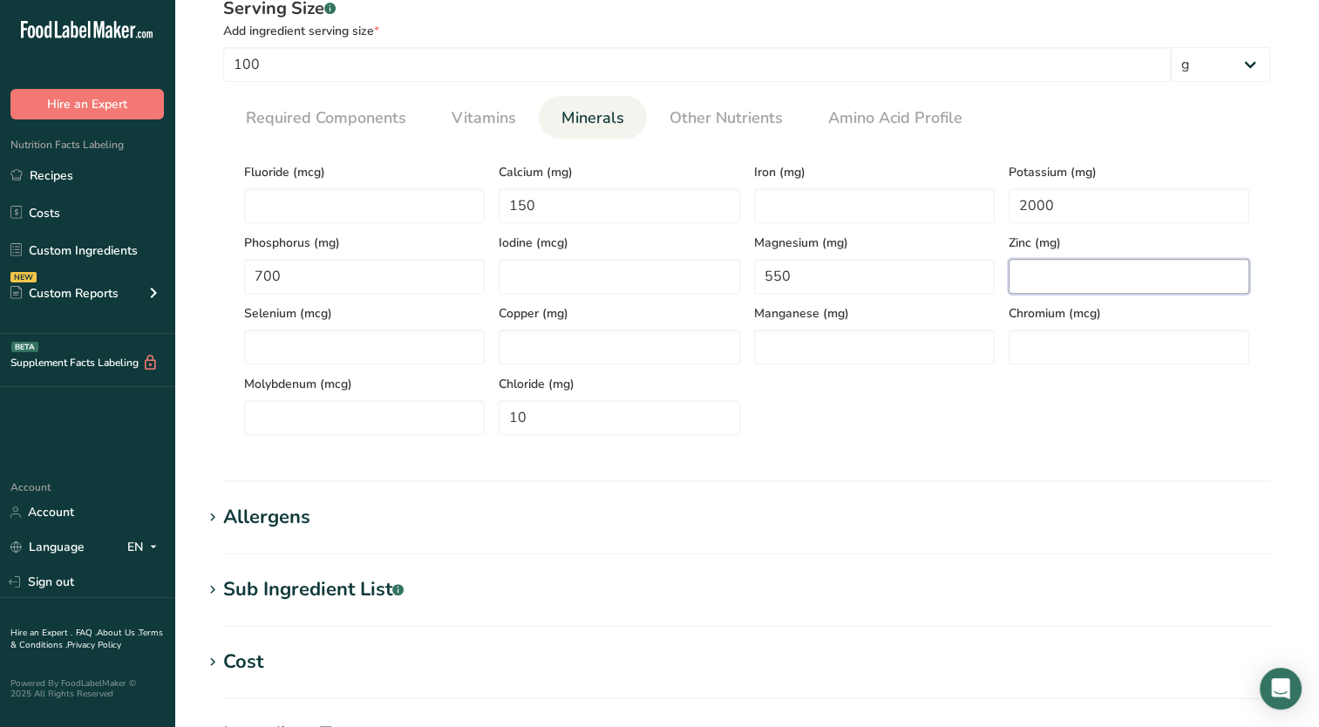
click at [1064, 273] on input "number" at bounding box center [1129, 276] width 241 height 35
type input "0"
type input "7"
click at [931, 220] on input "number" at bounding box center [874, 205] width 241 height 35
type input "35"
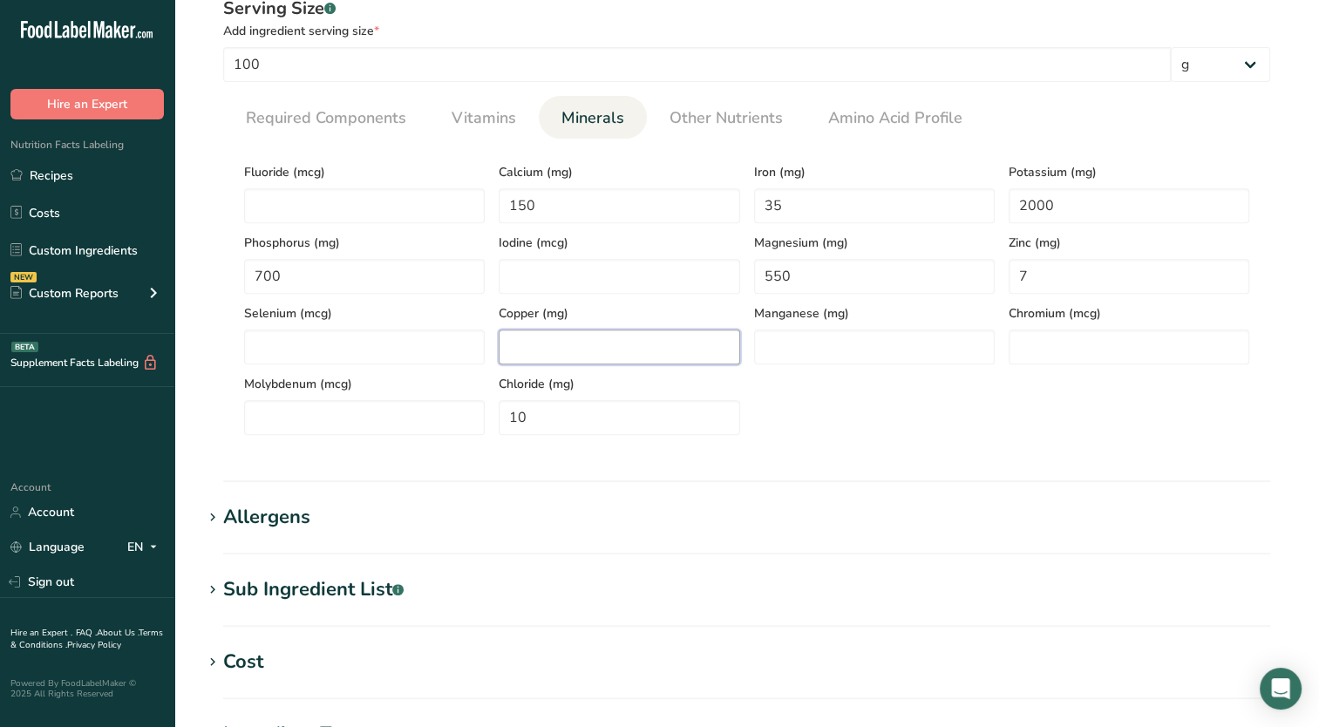
click at [552, 363] on input "number" at bounding box center [619, 347] width 241 height 35
type input "4"
click at [520, 130] on link "Vitamins" at bounding box center [484, 118] width 78 height 44
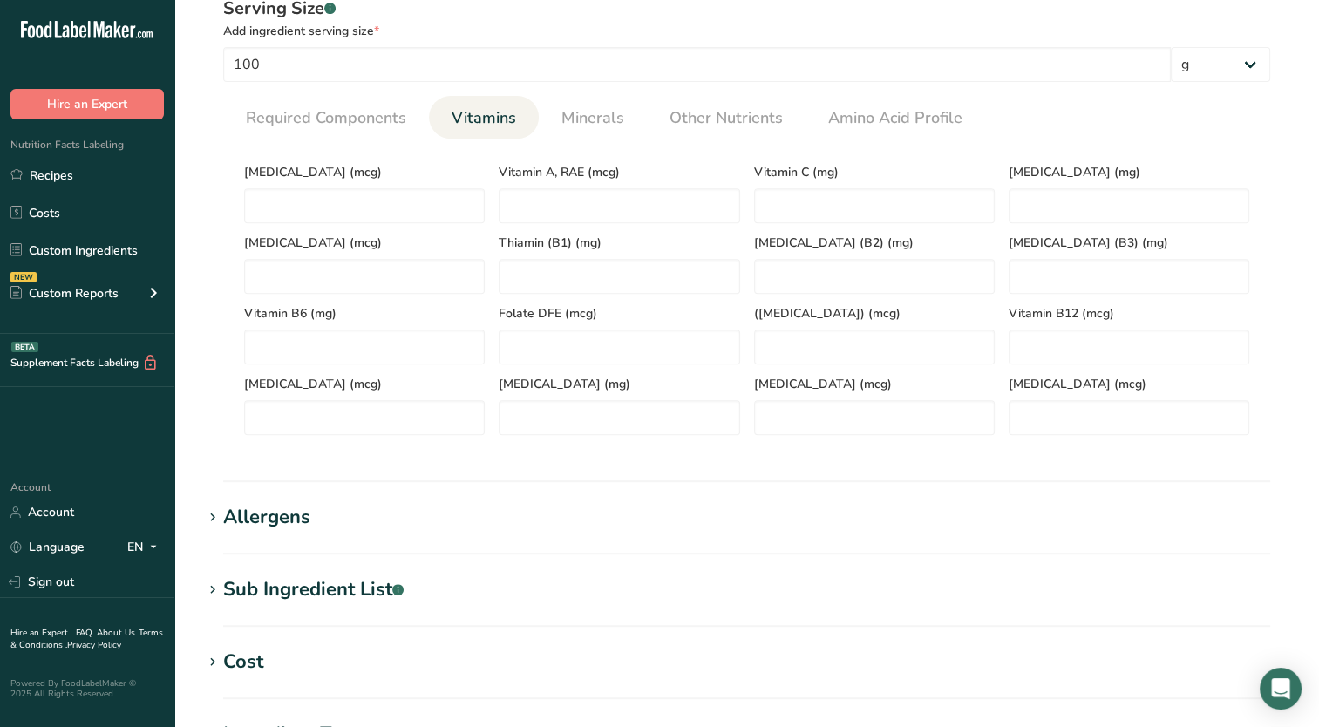
click at [598, 312] on span "Folate DFE (mcg)" at bounding box center [619, 313] width 241 height 18
click at [589, 282] on \(B1\) "number" at bounding box center [619, 276] width 241 height 35
type \(B1\) "0.2"
type \(B2\) "0.1"
click at [589, 285] on \(B1\) "0.2" at bounding box center [619, 276] width 241 height 35
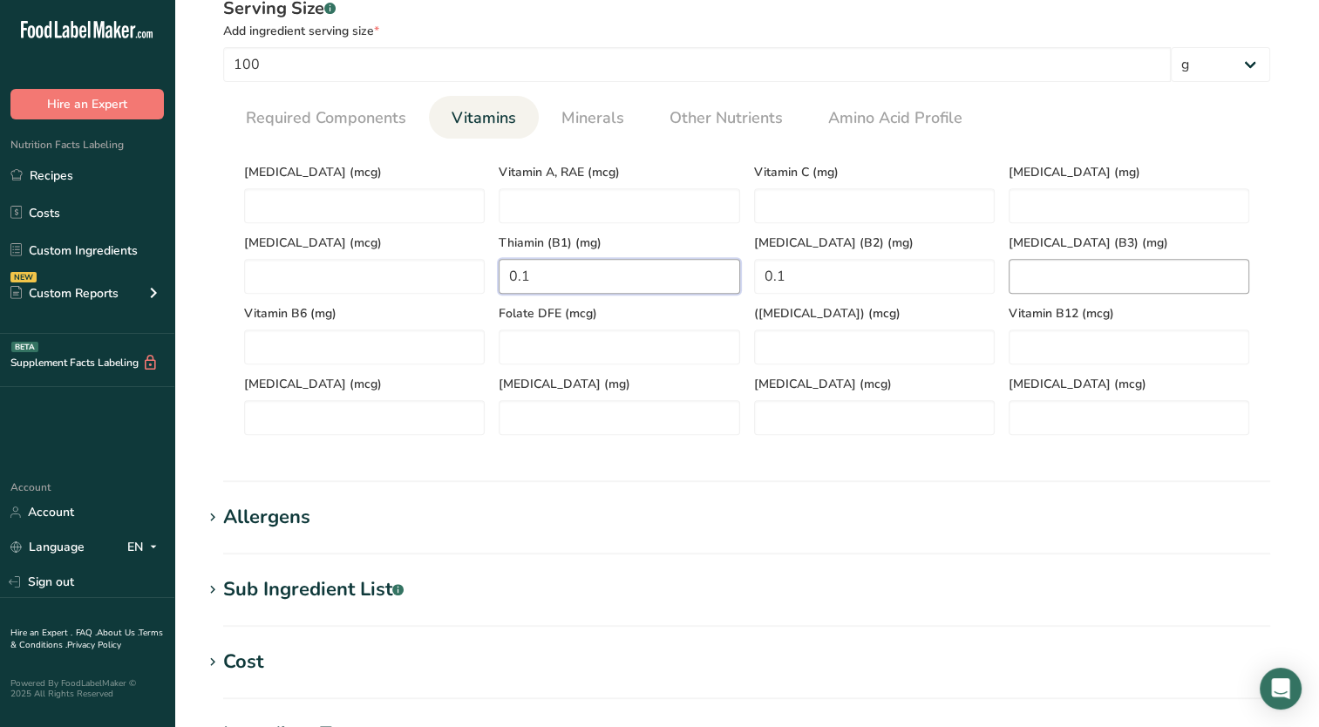
type \(B1\) "0.1"
click at [1134, 274] on \(B3\) "number" at bounding box center [1129, 276] width 241 height 35
type \(B3\) "2.0"
type acid "0"
type acid "1.5"
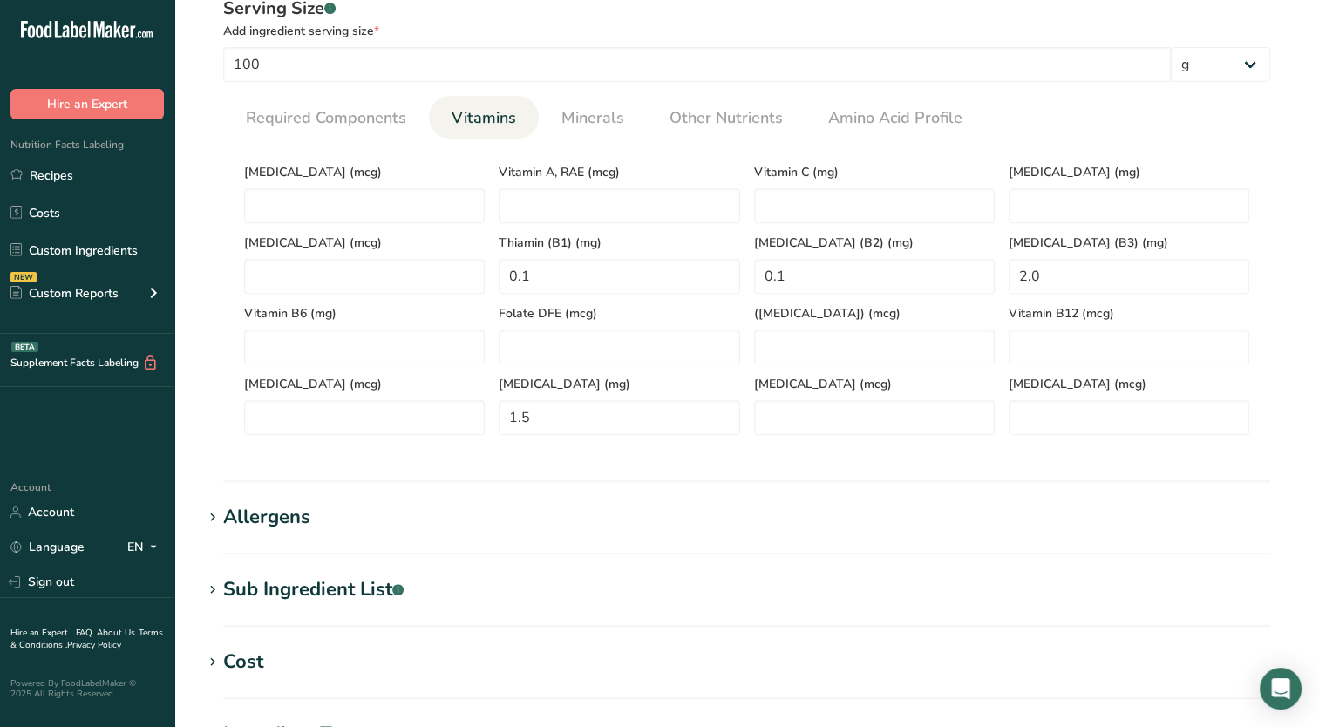
click at [1011, 469] on section "Nutritional Info Serving Size .a-a{fill:#347362;}.b-a{fill:#fff;} Add ingredien…" at bounding box center [746, 219] width 1089 height 526
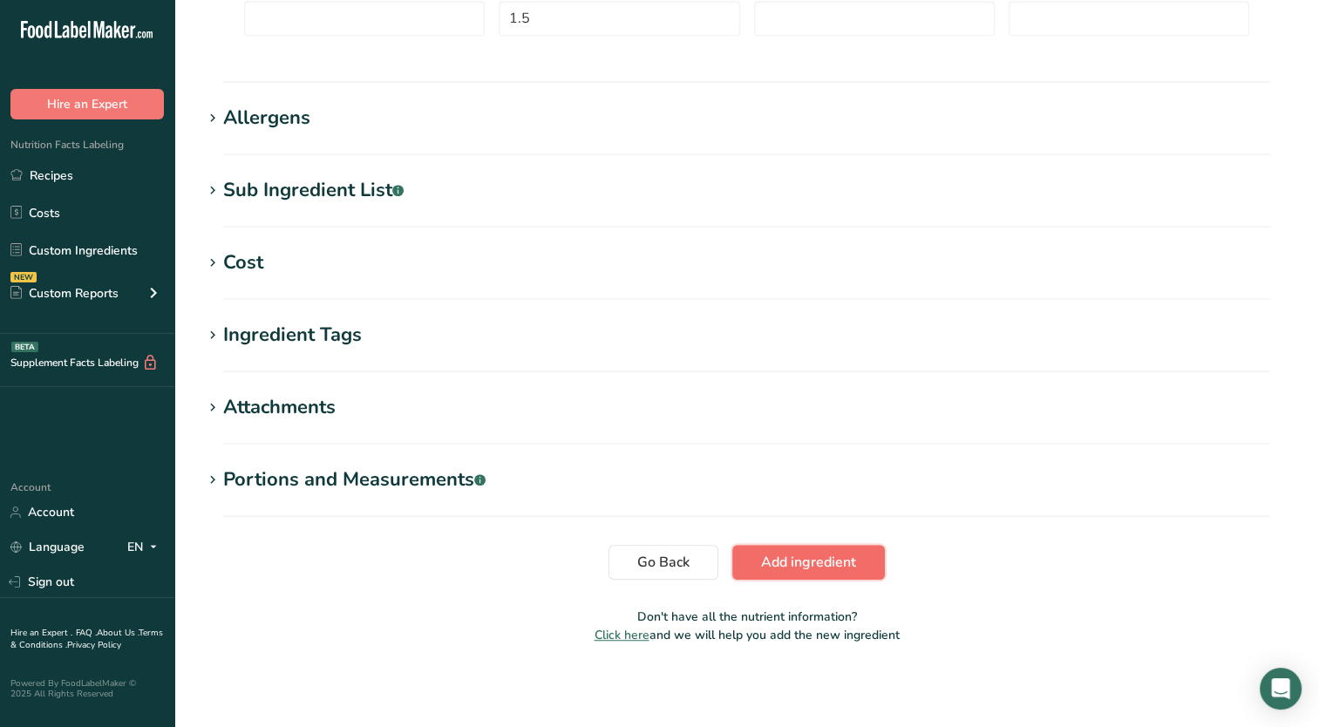
click at [795, 555] on span "Add ingredient" at bounding box center [808, 562] width 95 height 21
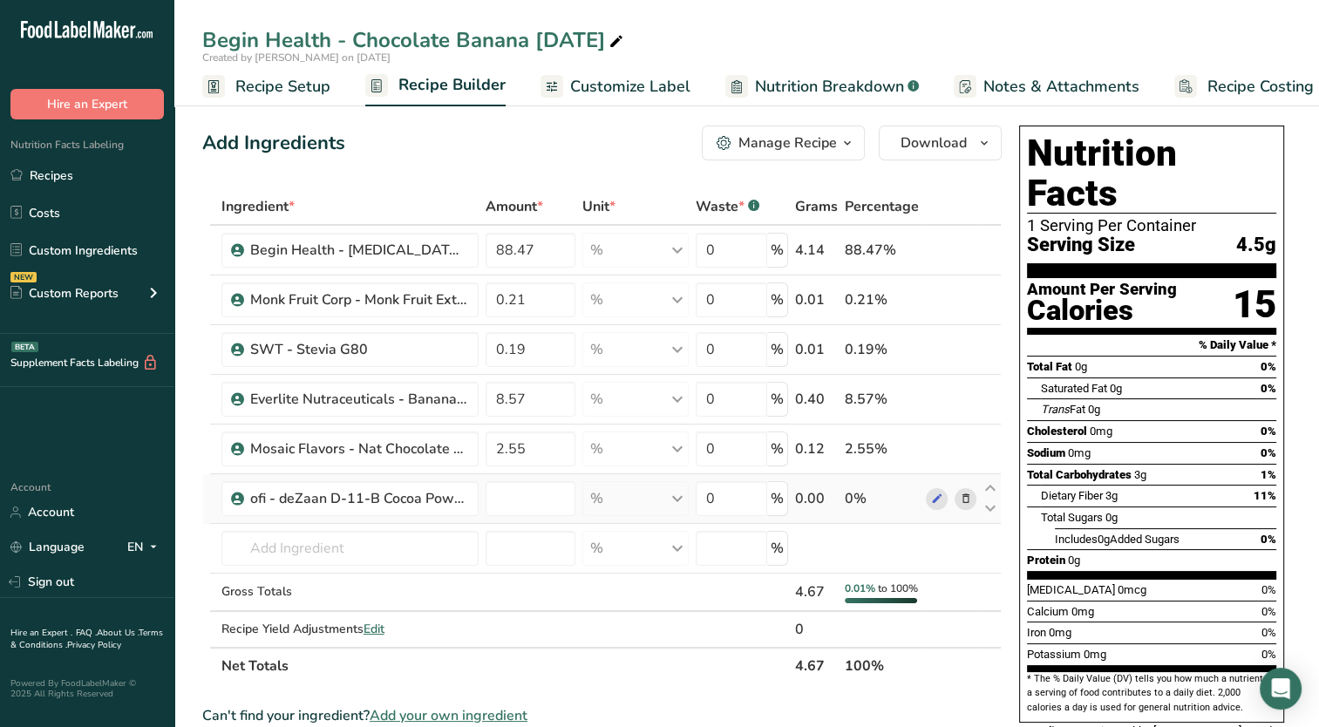
click at [555, 519] on td at bounding box center [530, 499] width 97 height 50
click at [548, 500] on input "number" at bounding box center [531, 498] width 90 height 35
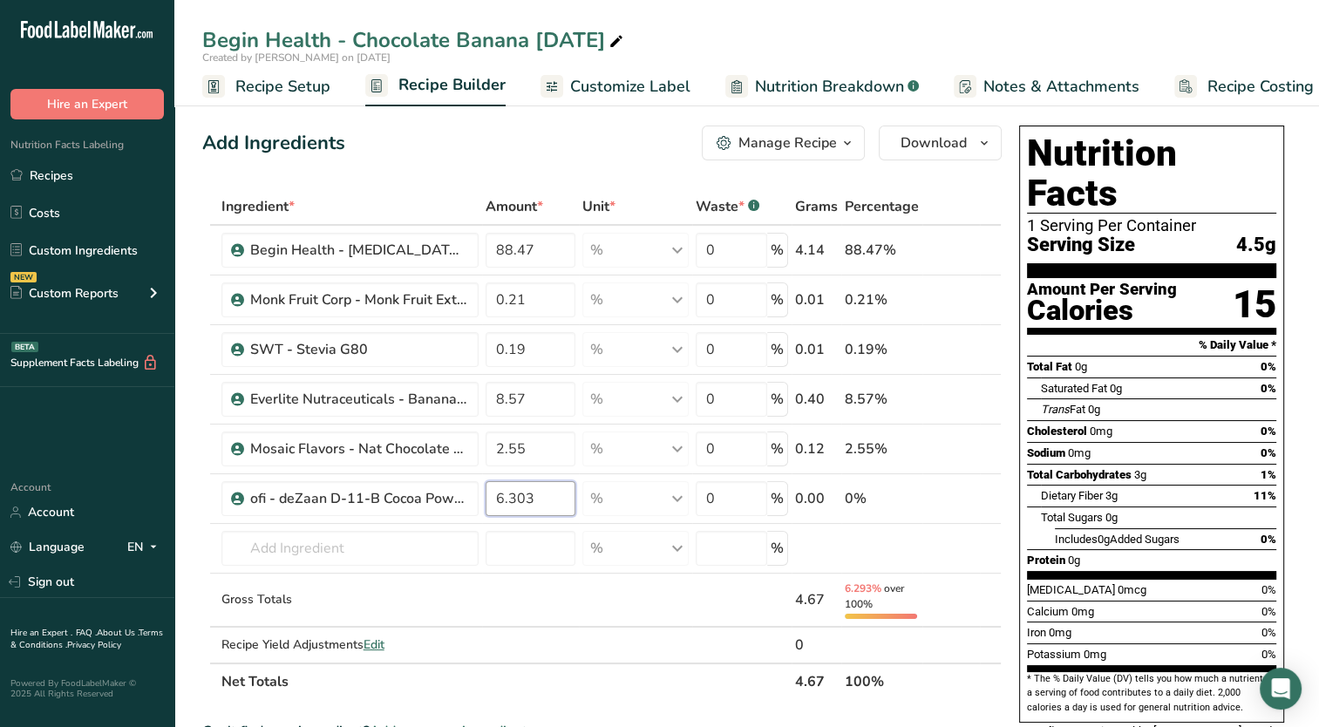
type input "6.303"
click at [572, 165] on div "Add Ingredients Manage Recipe Delete Recipe Duplicate Recipe Scale Recipe Save …" at bounding box center [607, 727] width 810 height 1217
drag, startPoint x: 492, startPoint y: 252, endPoint x: 554, endPoint y: 249, distance: 62.0
click at [554, 249] on input "88.47" at bounding box center [531, 250] width 90 height 35
type input "78.592"
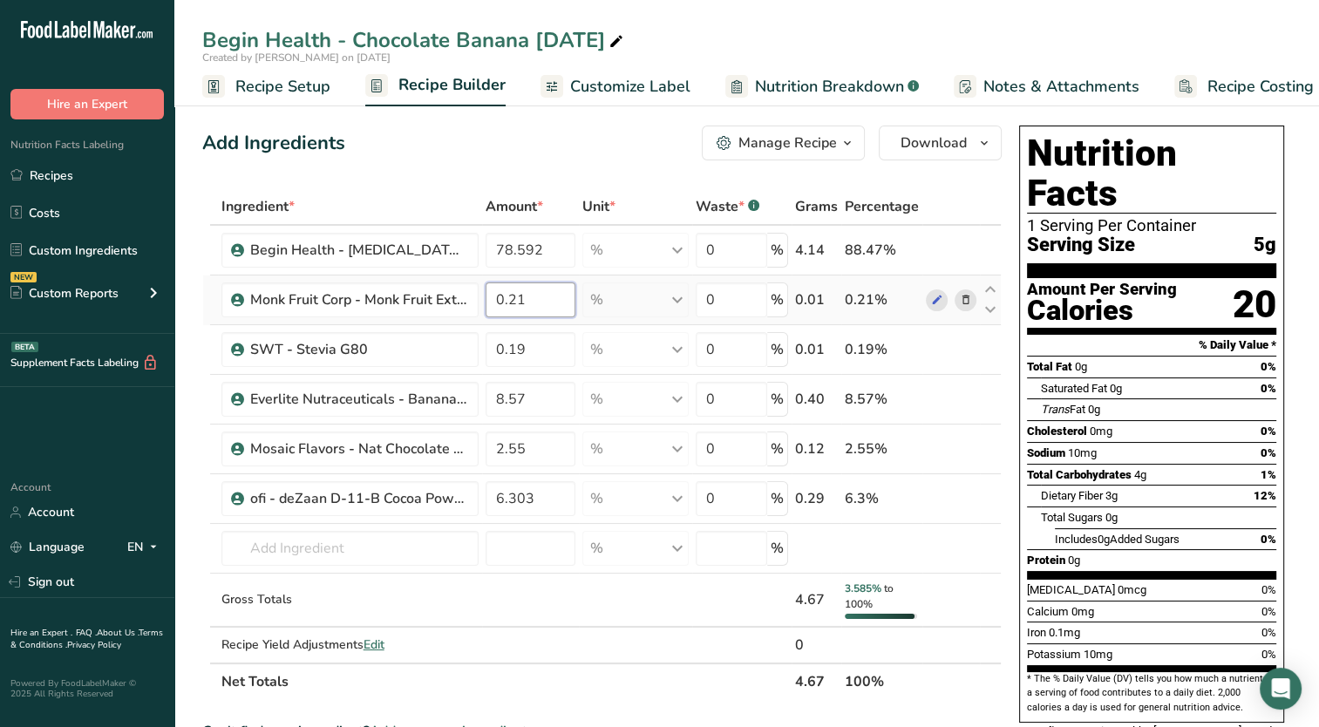
click at [537, 302] on div "Ingredient * Amount * Unit * Waste * .a-a{fill:#347362;}.b-a{fill:#fff;} Grams …" at bounding box center [602, 444] width 800 height 512
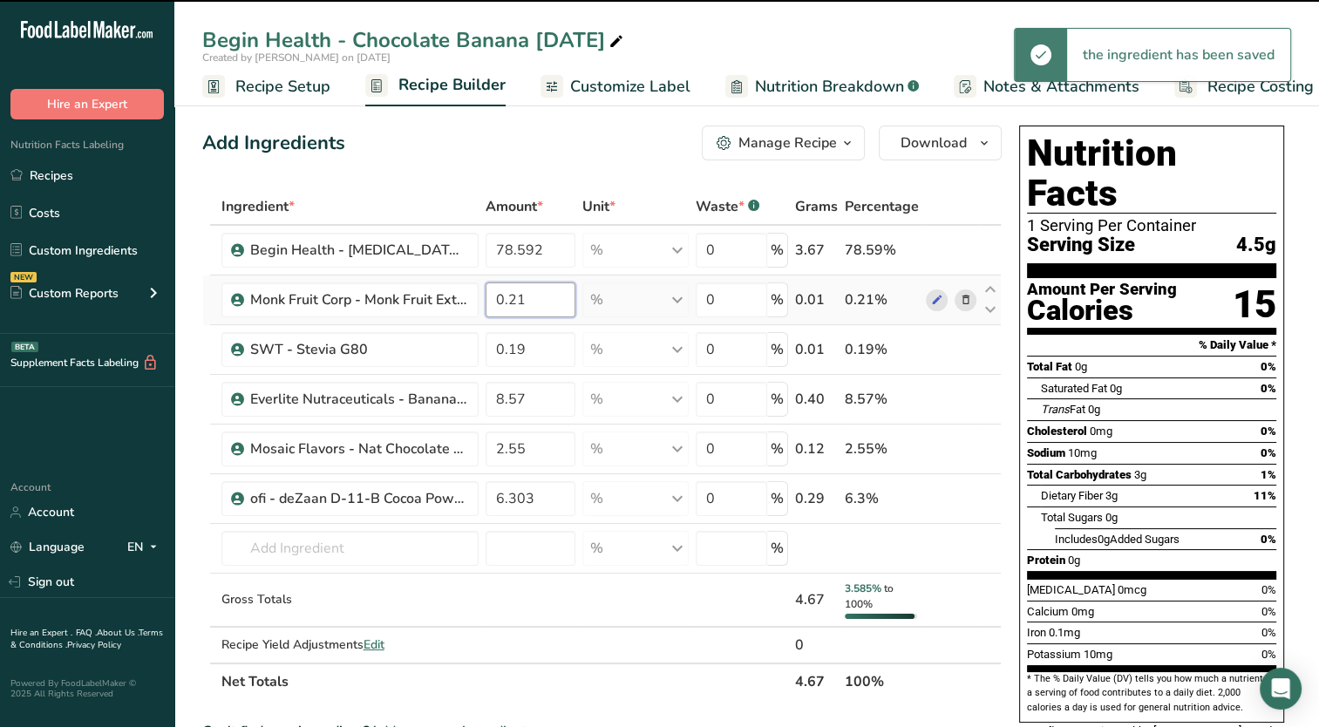
drag, startPoint x: 508, startPoint y: 298, endPoint x: 544, endPoint y: 301, distance: 35.8
click at [544, 301] on input "0.21" at bounding box center [531, 300] width 90 height 35
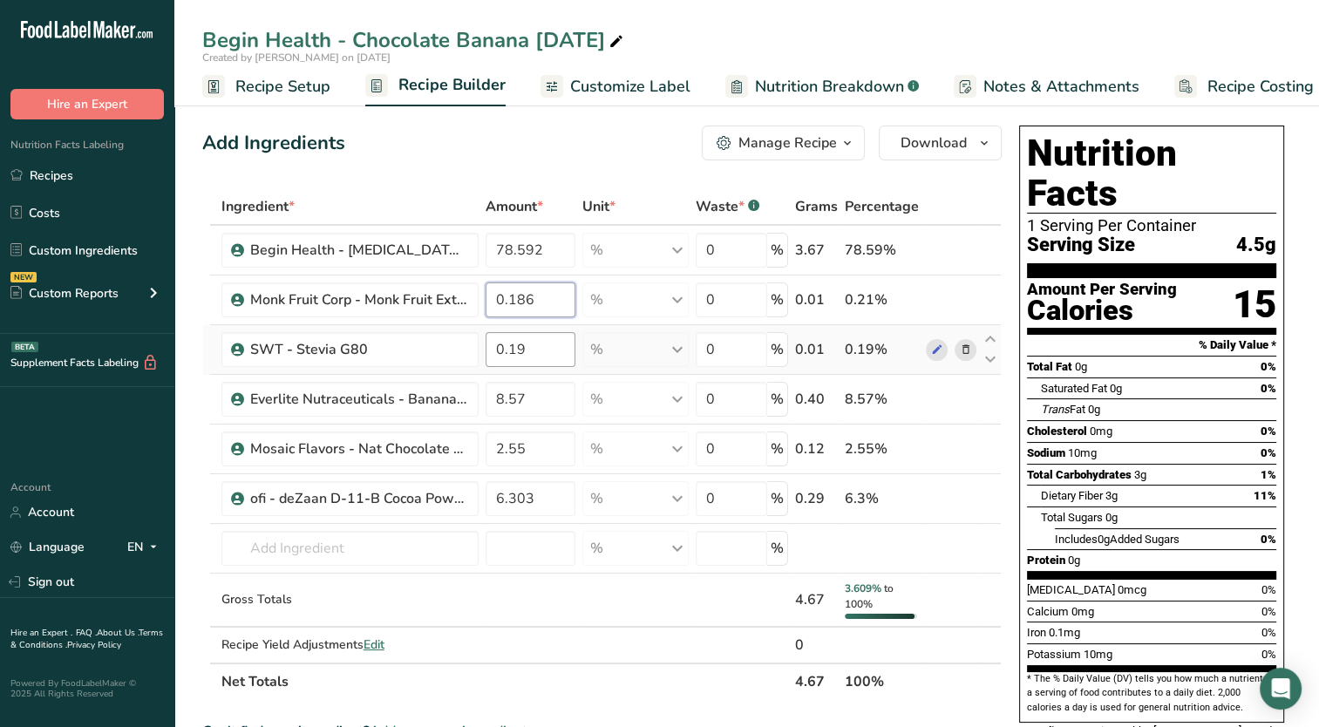
type input "0.186"
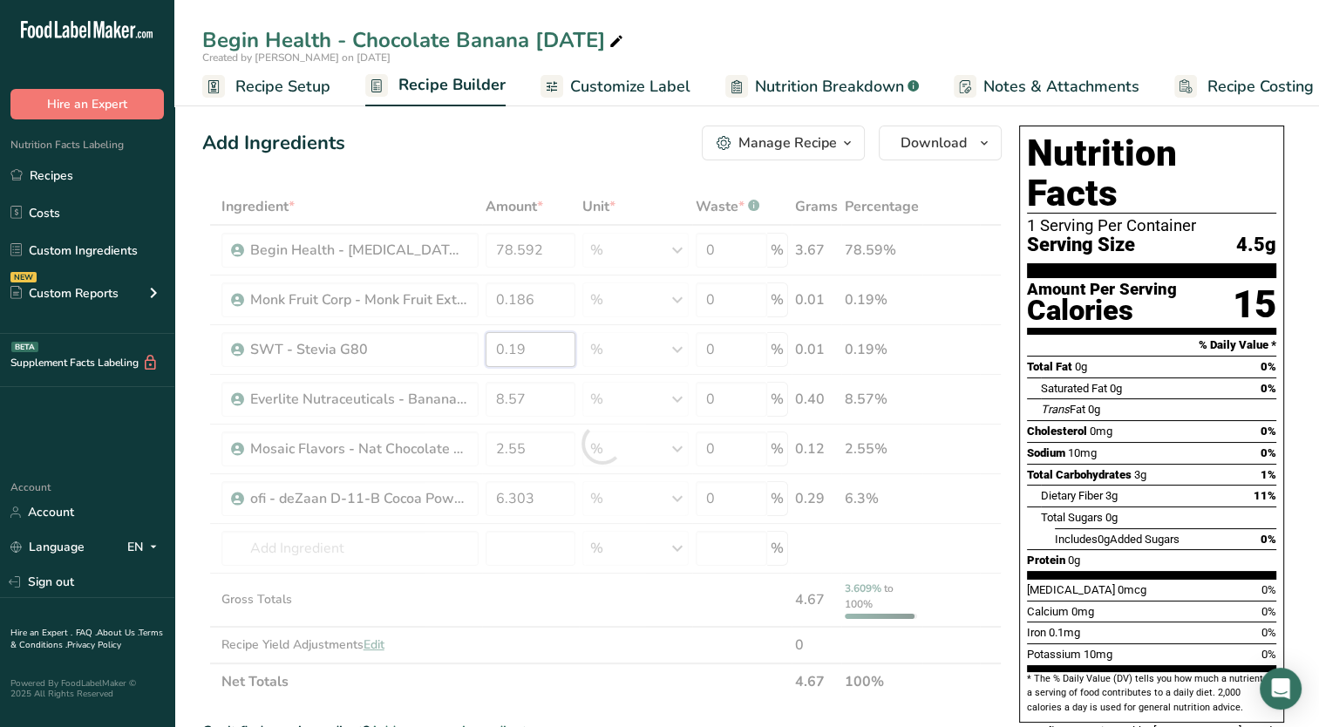
drag, startPoint x: 559, startPoint y: 345, endPoint x: 548, endPoint y: 351, distance: 12.9
click at [559, 346] on div "Ingredient * Amount * Unit * Waste * .a-a{fill:#347362;}.b-a{fill:#fff;} Grams …" at bounding box center [602, 444] width 800 height 512
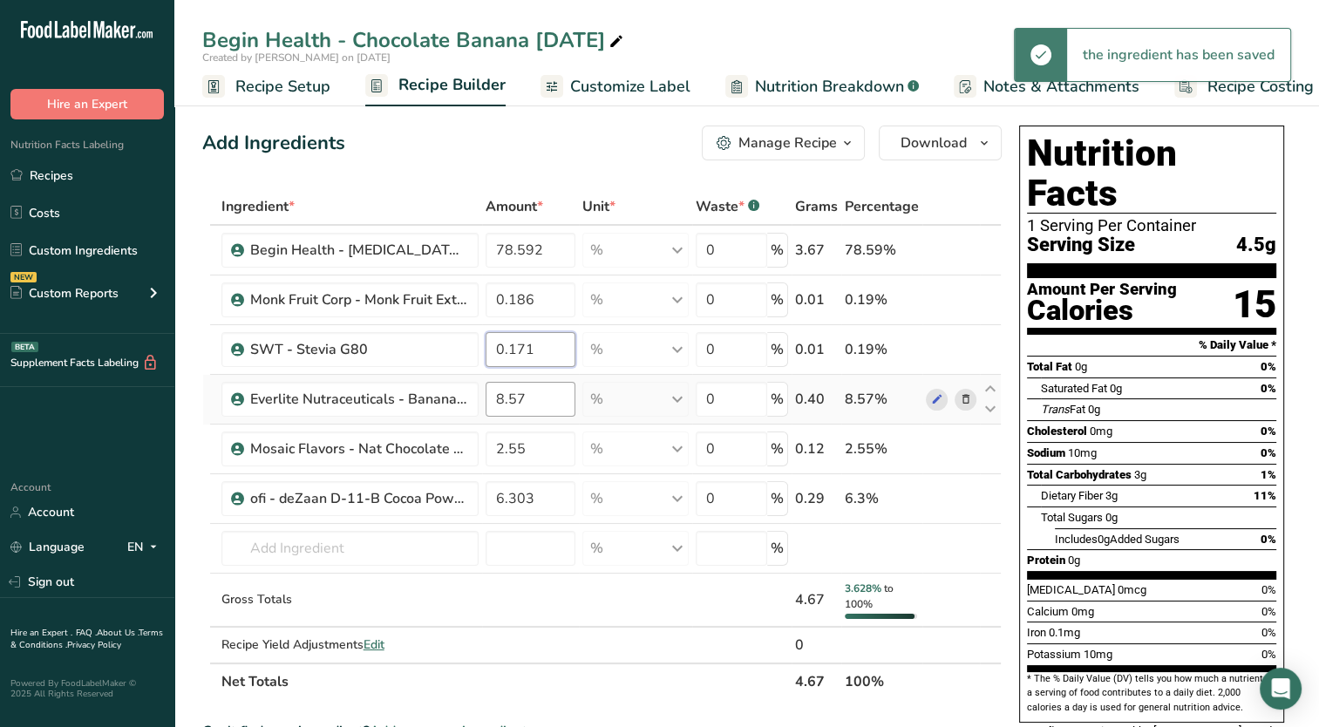
type input "0.171"
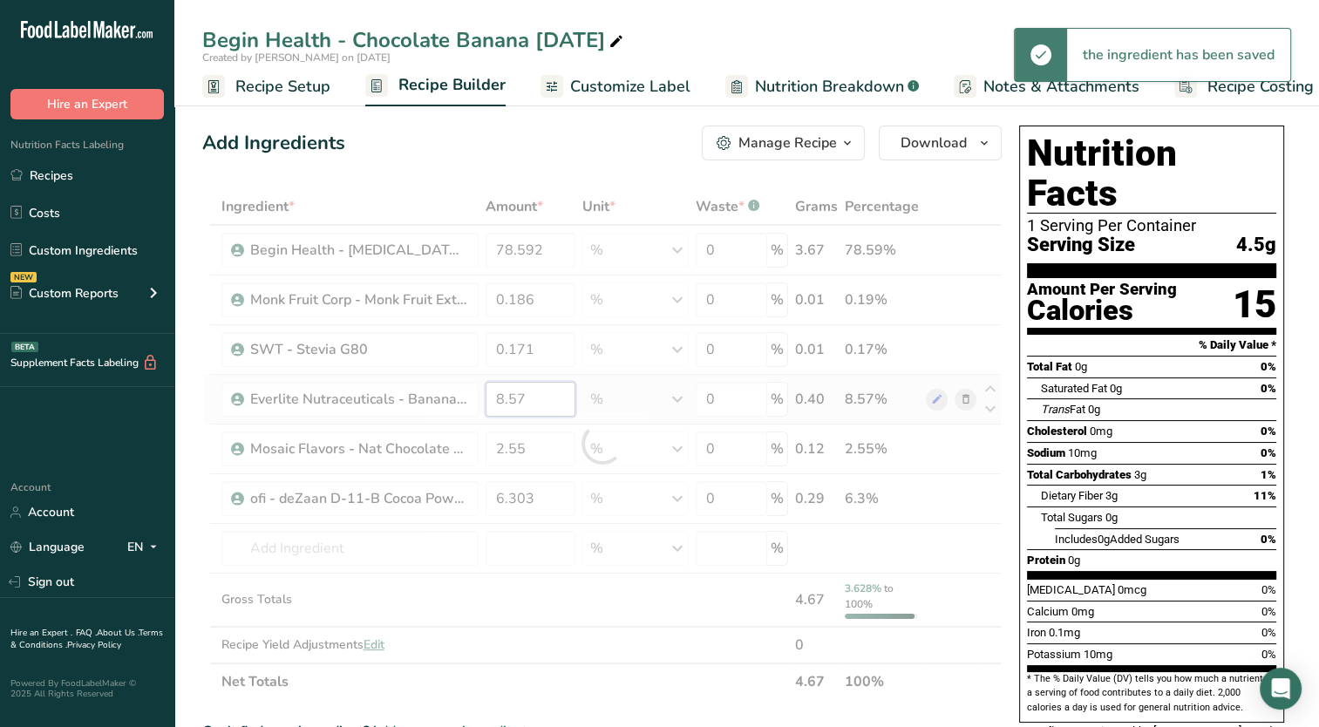
click at [548, 403] on div "Ingredient * Amount * Unit * Waste * .a-a{fill:#347362;}.b-a{fill:#fff;} Grams …" at bounding box center [602, 444] width 800 height 512
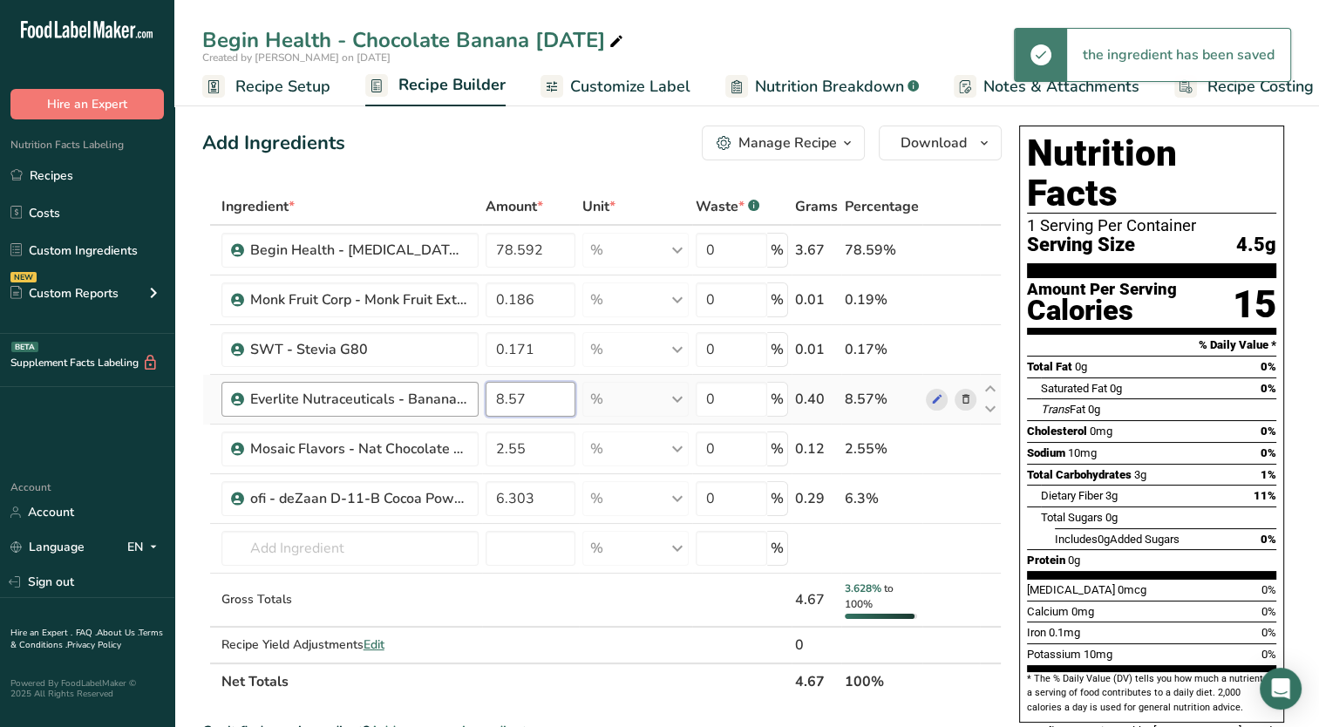
drag, startPoint x: 525, startPoint y: 394, endPoint x: 472, endPoint y: 412, distance: 56.3
click at [472, 412] on tr "Everlite Nutraceuticals - Banana Powder 8.57 % Weight Units g kg mg See more Vo…" at bounding box center [602, 400] width 798 height 50
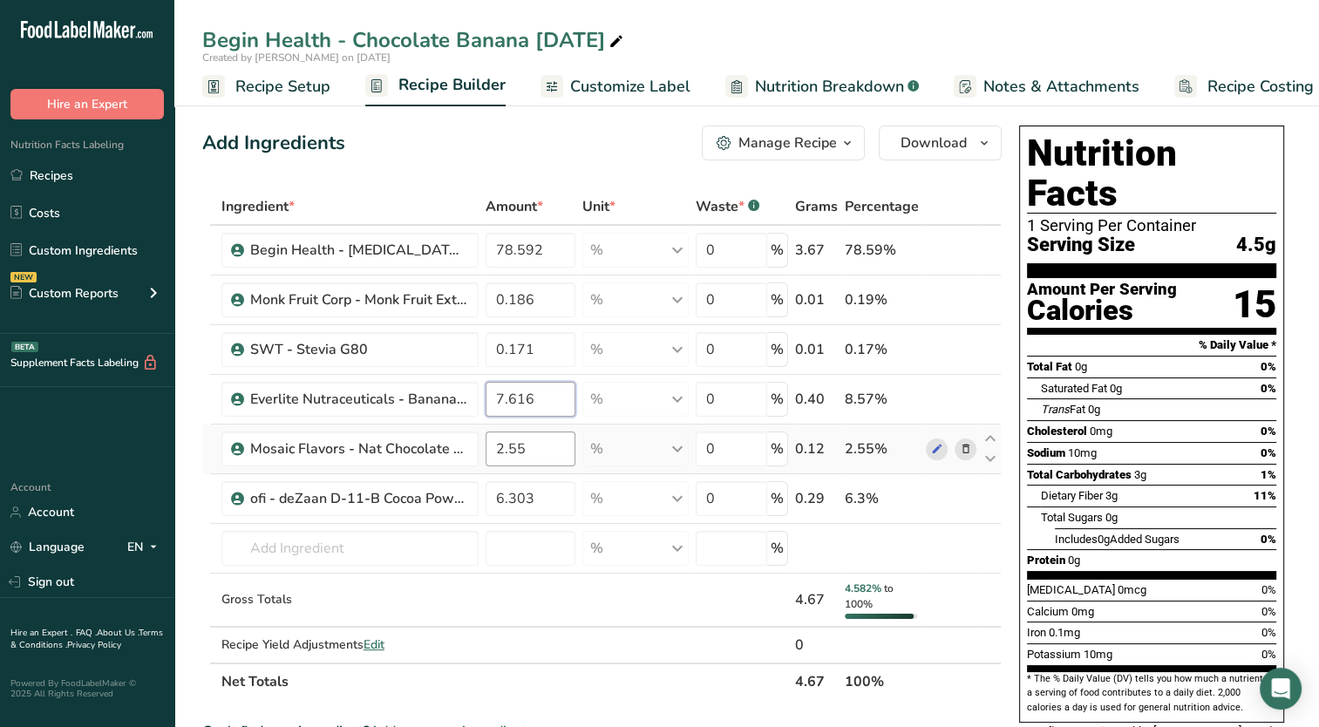
type input "7.616"
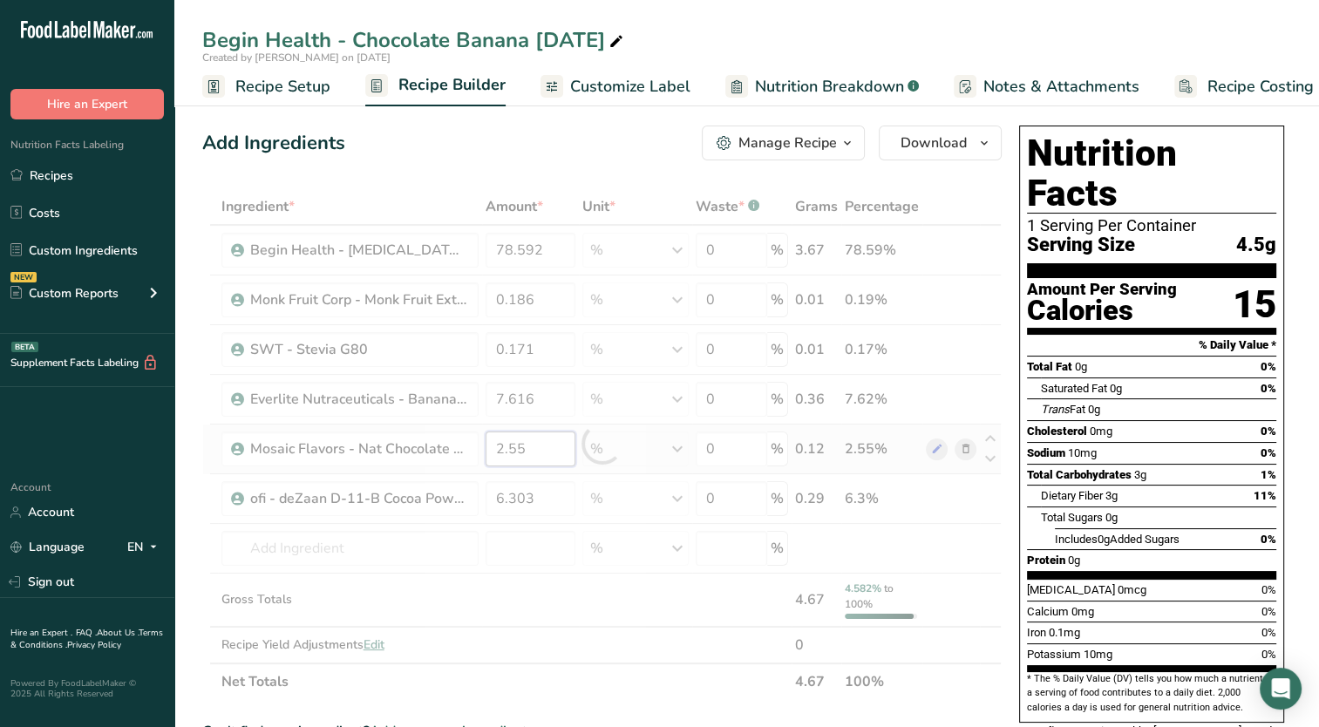
click at [551, 457] on div "Ingredient * Amount * Unit * Waste * .a-a{fill:#347362;}.b-a{fill:#fff;} Grams …" at bounding box center [602, 444] width 800 height 512
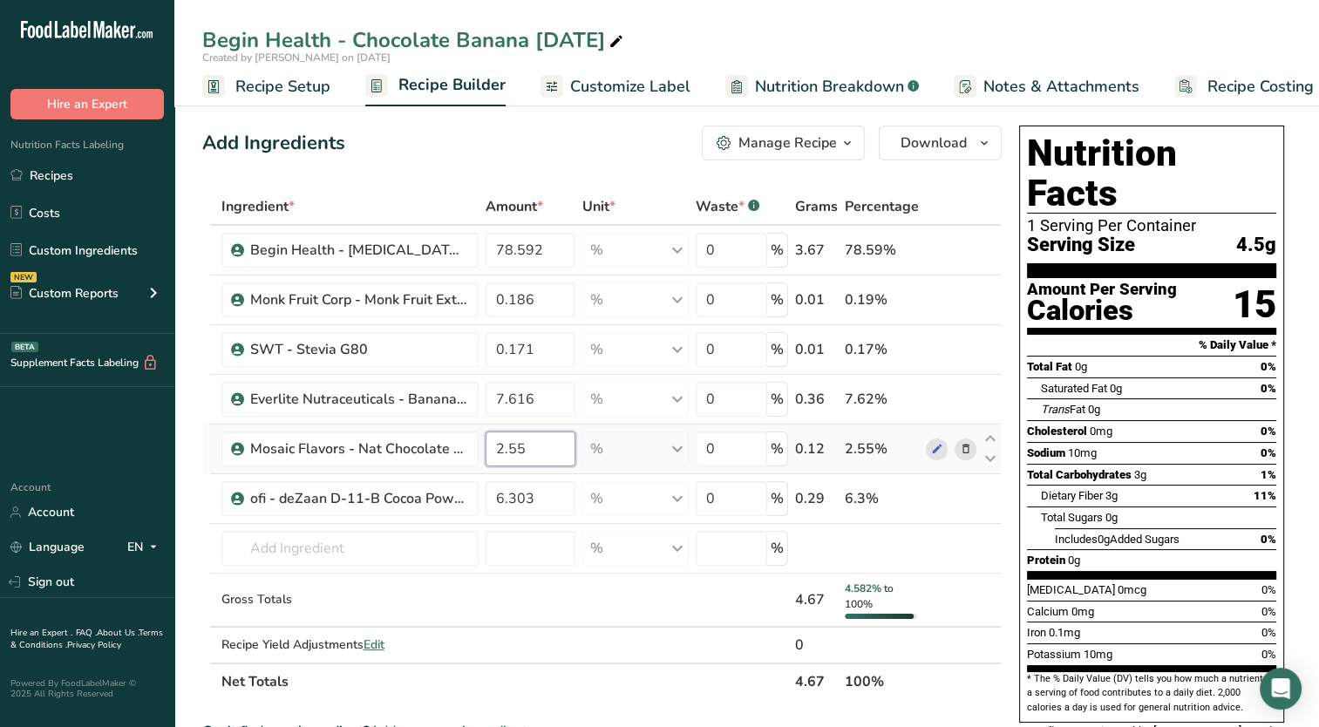
drag, startPoint x: 509, startPoint y: 448, endPoint x: 571, endPoint y: 453, distance: 62.1
click at [571, 453] on input "2.55" at bounding box center [531, 449] width 90 height 35
type input "2.269"
click at [562, 491] on div "Ingredient * Amount * Unit * Waste * .a-a{fill:#347362;}.b-a{fill:#fff;} Grams …" at bounding box center [602, 444] width 800 height 512
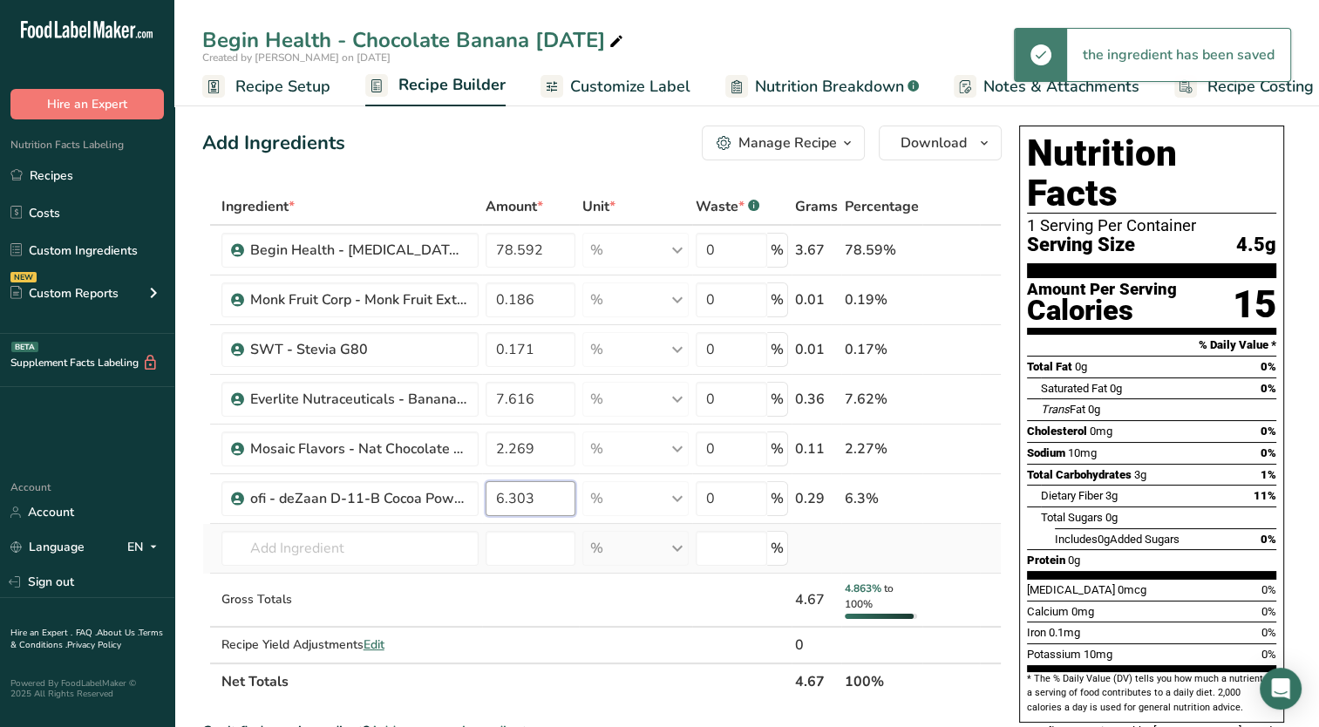
drag, startPoint x: 533, startPoint y: 497, endPoint x: 449, endPoint y: 527, distance: 88.8
click at [449, 527] on tbody "Begin Health - [MEDICAL_DATA] Powder 78.592 % Weight Units g kg mg See more Vol…" at bounding box center [602, 444] width 798 height 437
type input "5.983"
click at [440, 534] on div "Ingredient * Amount * Unit * Waste * .a-a{fill:#347362;}.b-a{fill:#fff;} Grams …" at bounding box center [602, 444] width 800 height 512
click at [404, 551] on input "text" at bounding box center [349, 548] width 257 height 35
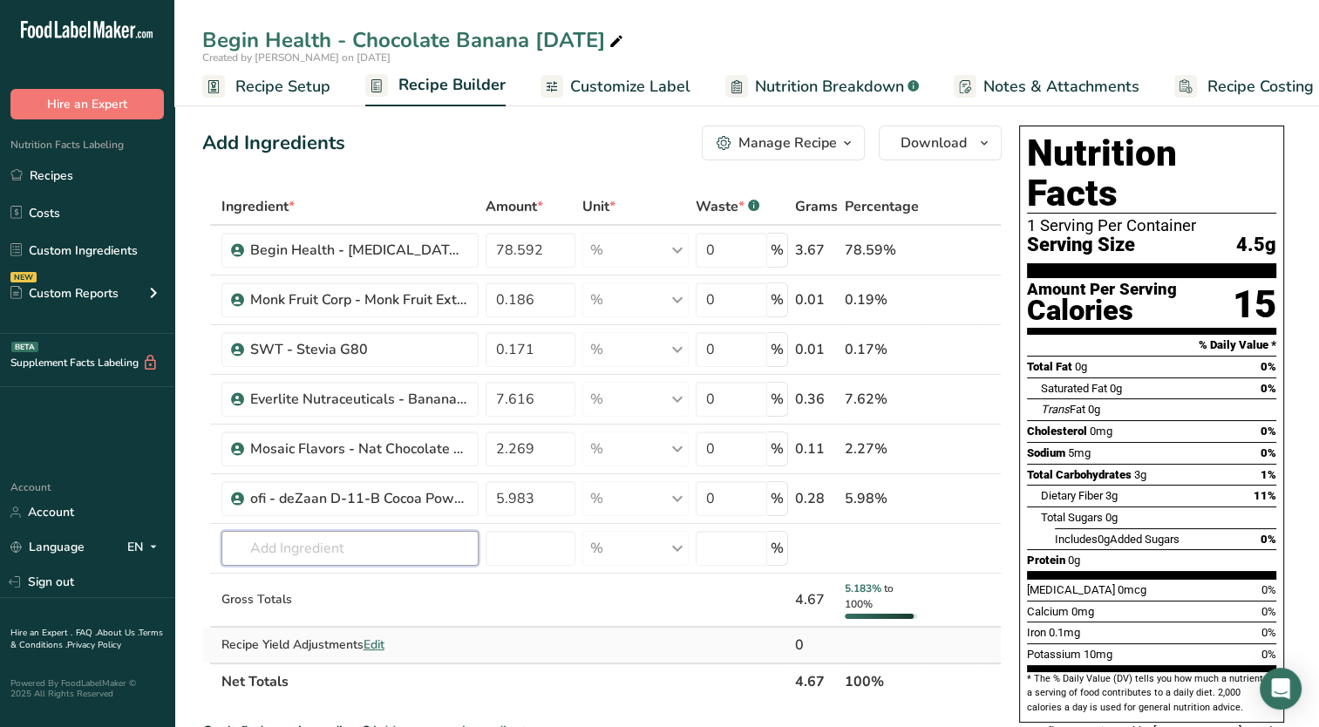
scroll to position [174, 0]
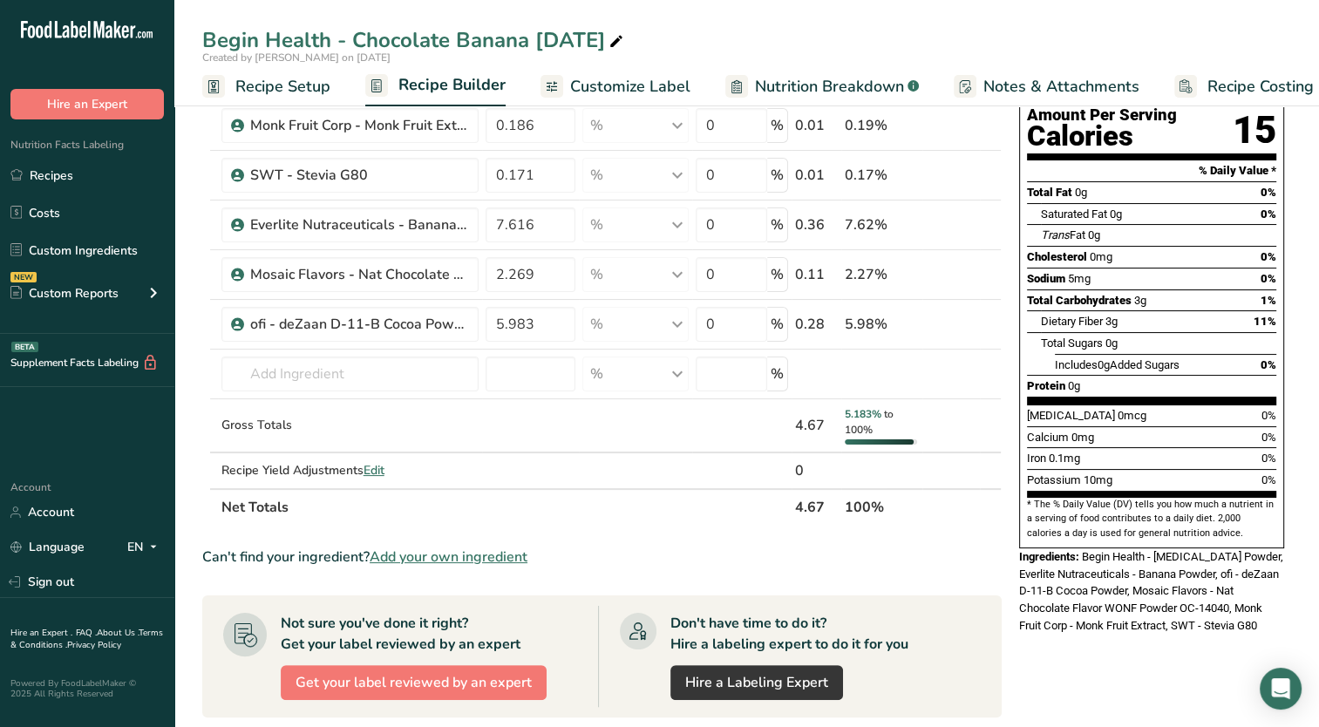
click at [444, 556] on span "Add your own ingredient" at bounding box center [449, 557] width 158 height 21
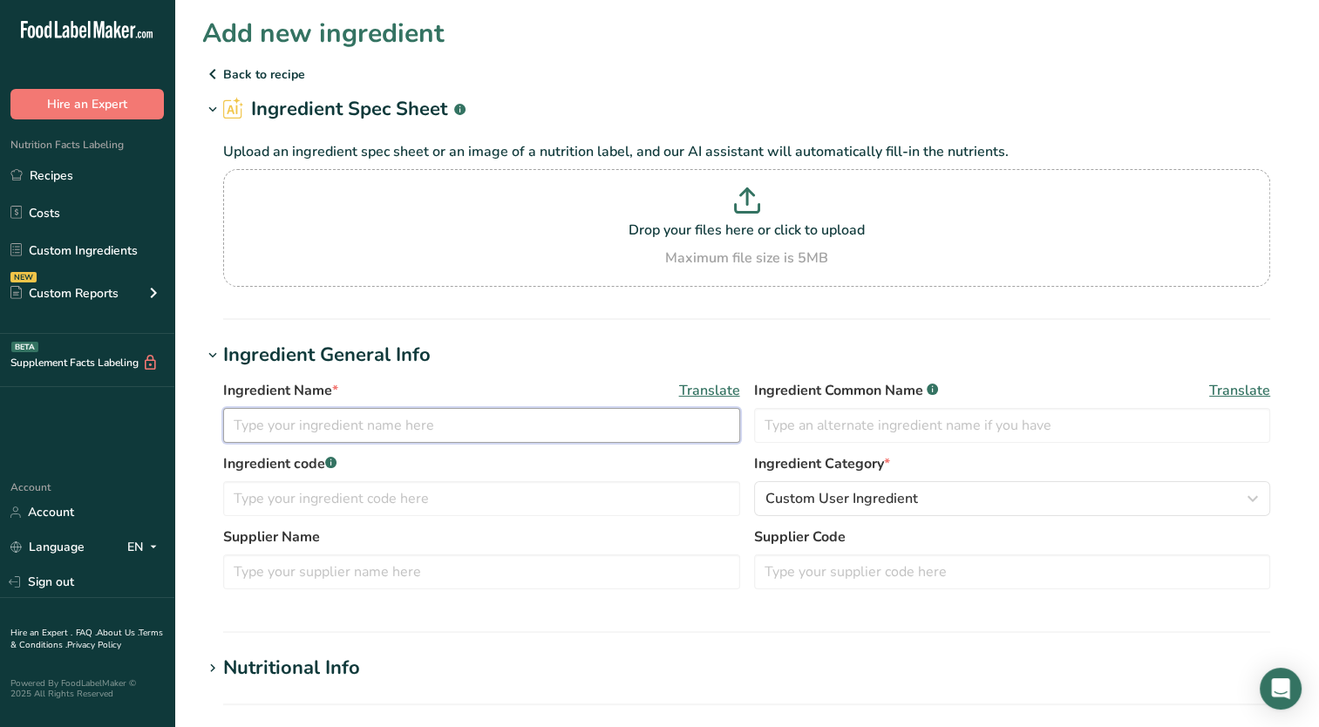
click at [384, 434] on input "text" at bounding box center [481, 425] width 517 height 35
type input "ofi - deZaan D-11-S Cocoa Powder"
click at [592, 312] on section "Ingredient Spec Sheet .a-a{fill:#347362;}.b-a{fill:#fff;} Upload an ingredient …" at bounding box center [746, 207] width 1089 height 225
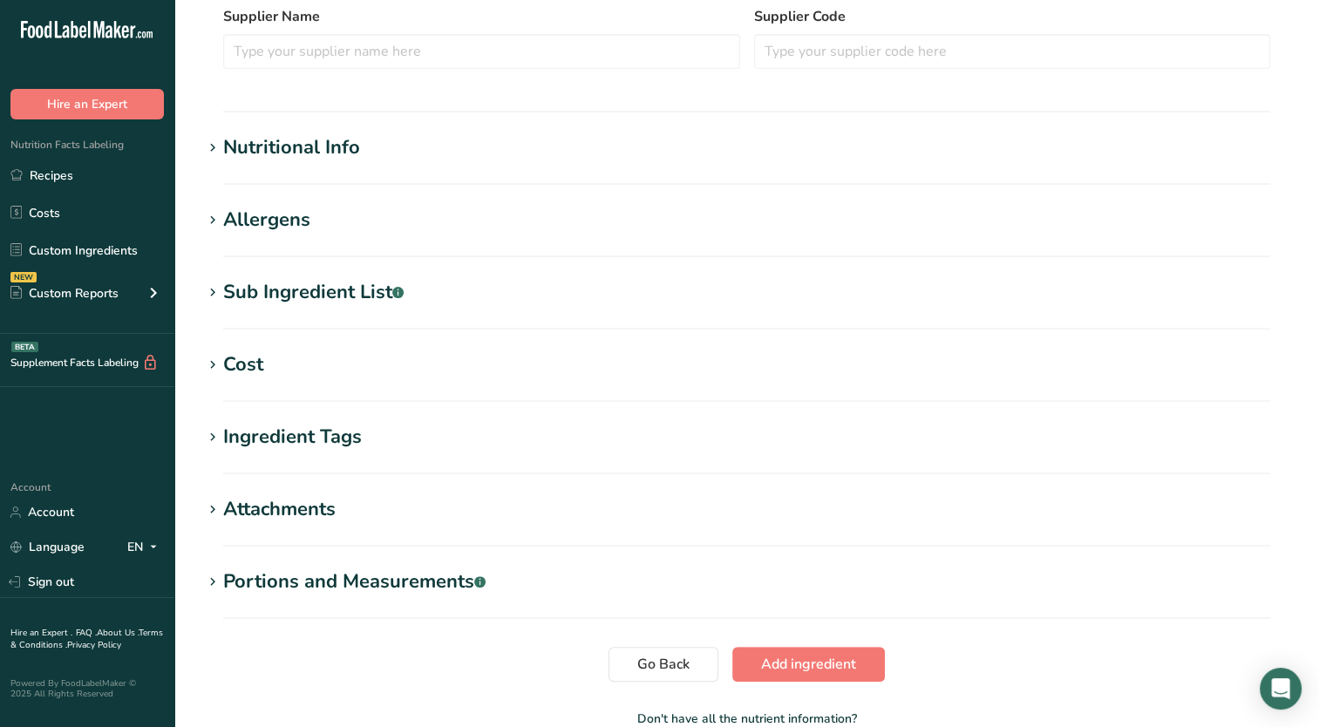
scroll to position [523, 0]
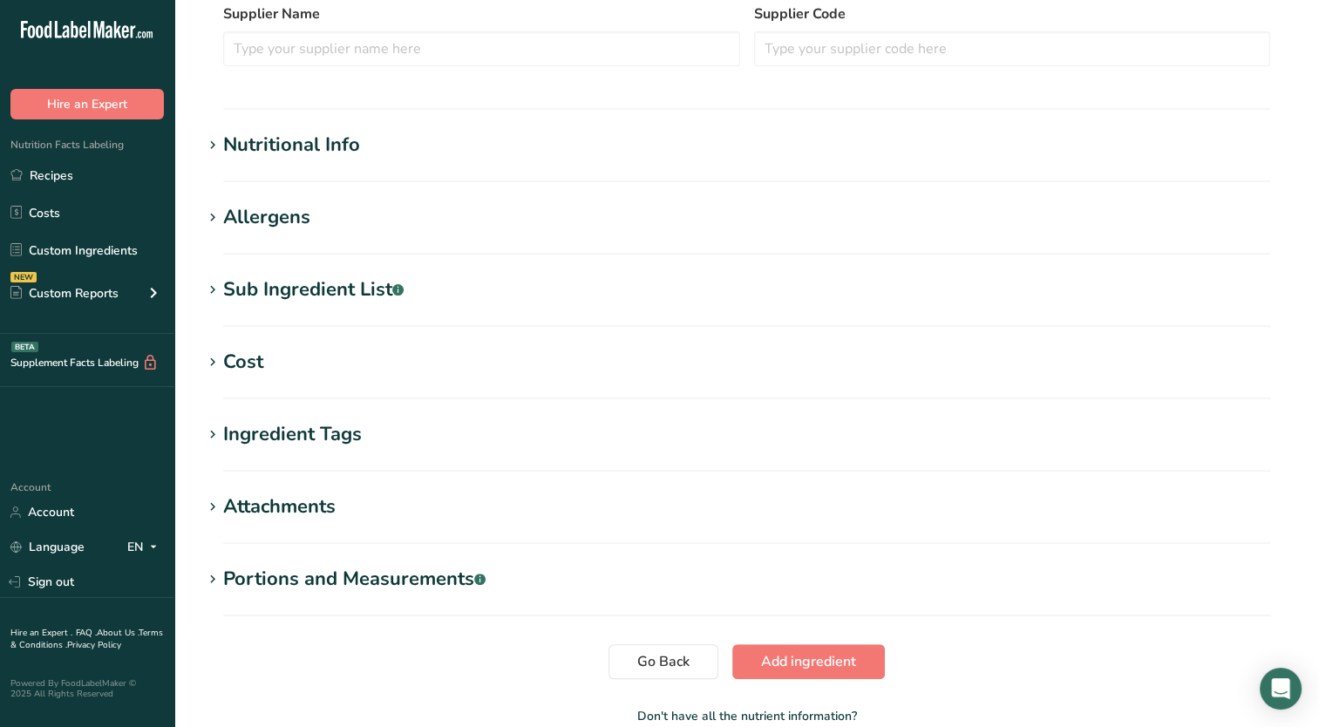
click at [228, 292] on div "Sub Ingredient List .a-a{fill:#347362;}.b-a{fill:#fff;}" at bounding box center [313, 290] width 180 height 29
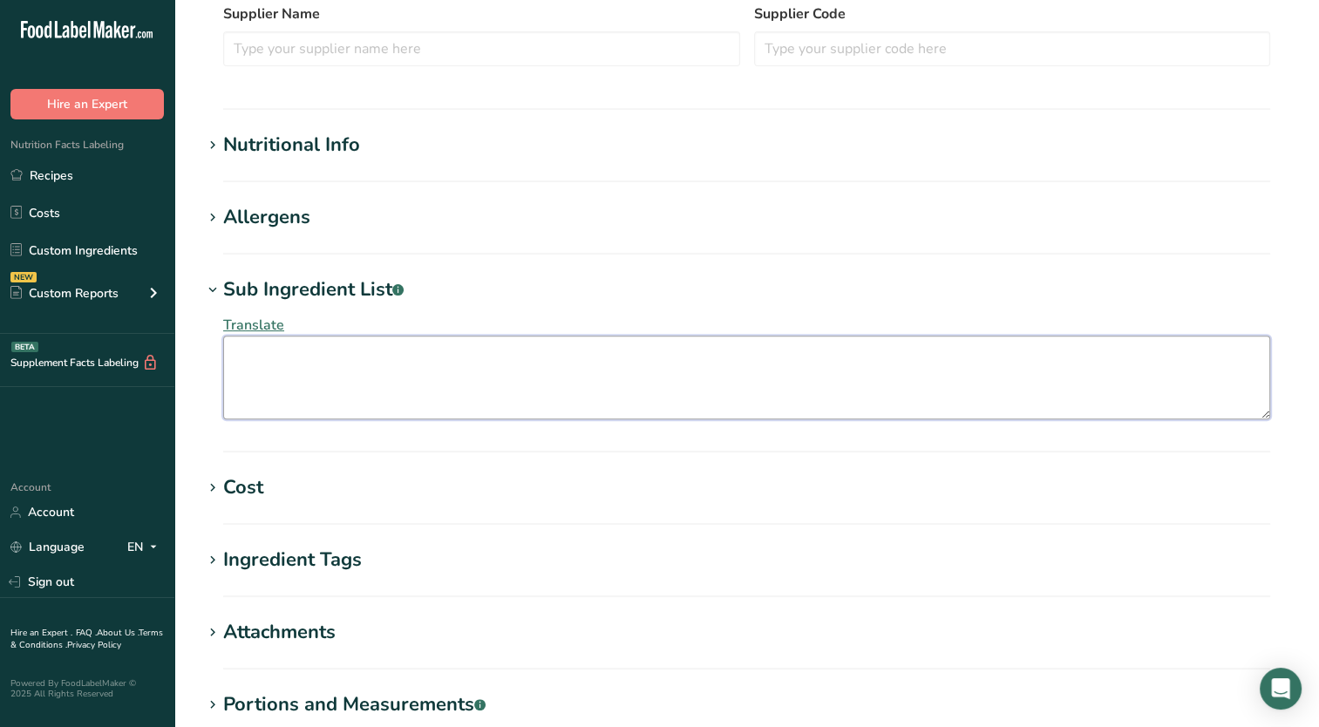
click at [415, 367] on textarea at bounding box center [746, 378] width 1047 height 84
type textarea "Cocoa processed with alkali"
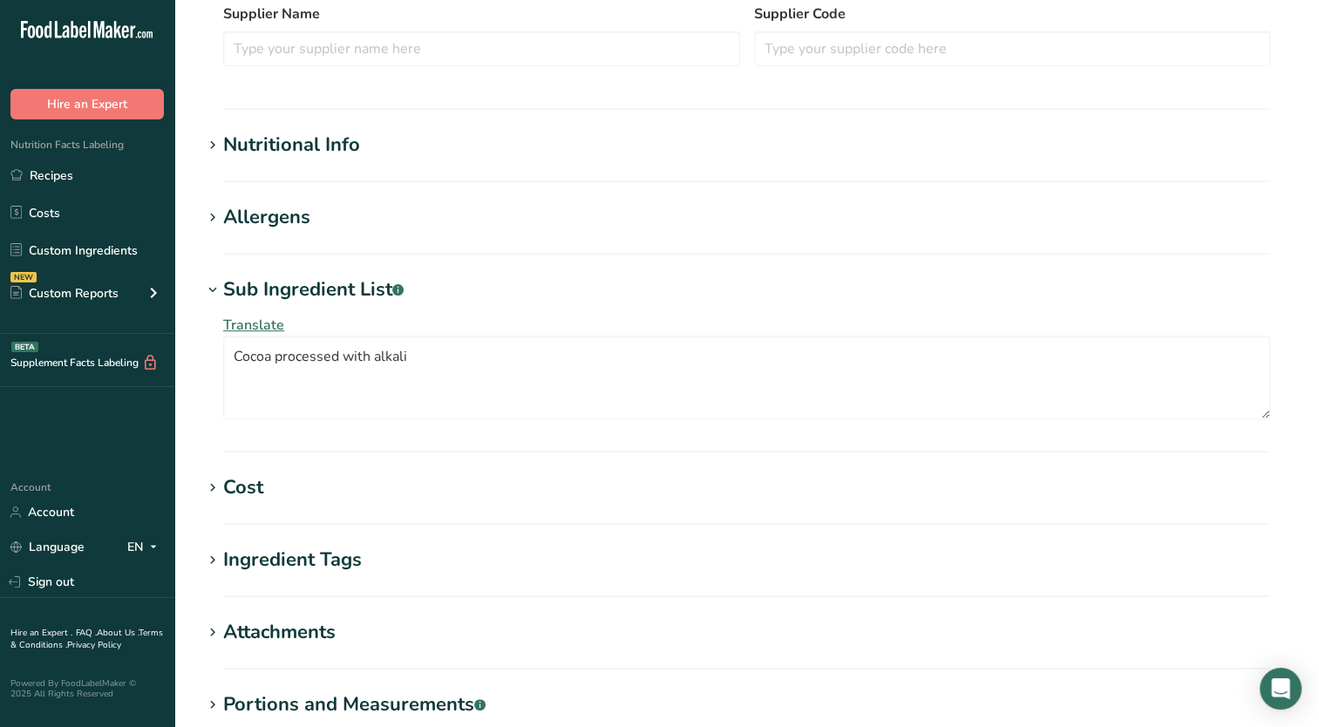
click at [434, 134] on h1 "Nutritional Info" at bounding box center [746, 145] width 1089 height 29
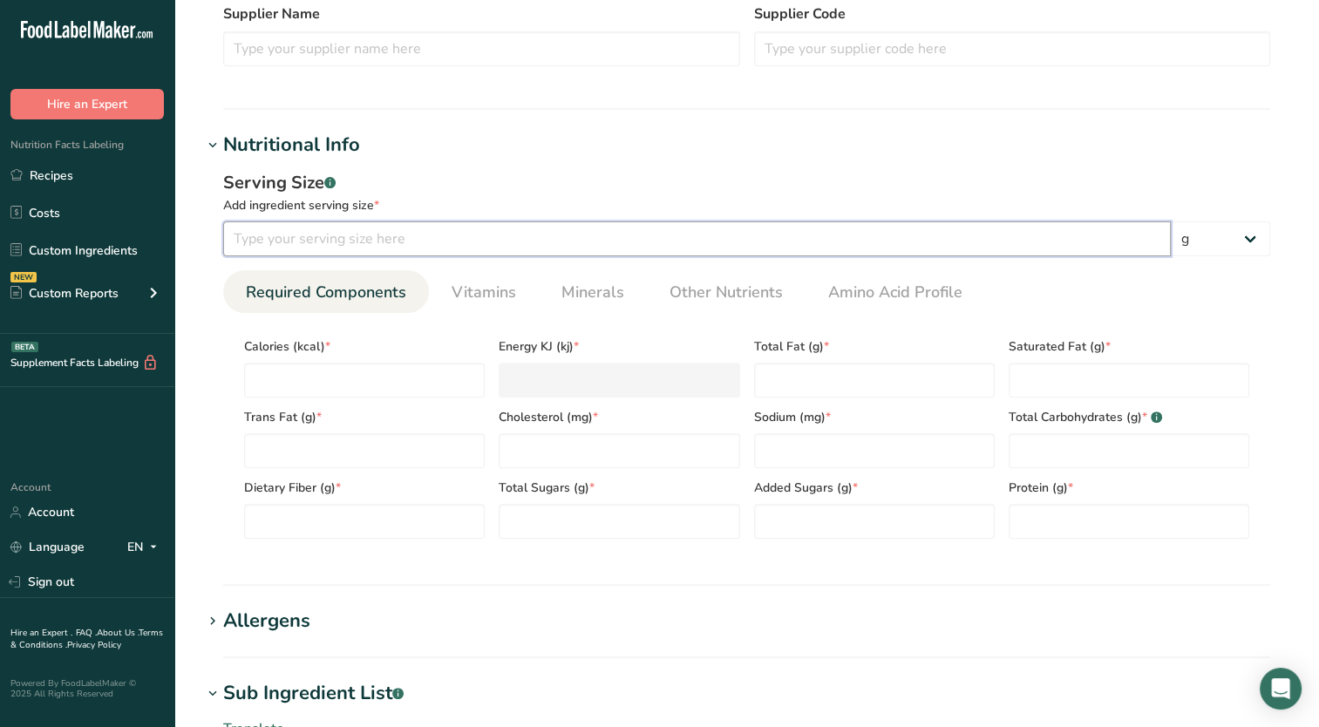
click at [314, 251] on input "number" at bounding box center [697, 238] width 948 height 35
type input "100"
click at [375, 389] on input "number" at bounding box center [364, 380] width 241 height 35
click at [861, 387] on Fat "number" at bounding box center [874, 380] width 241 height 35
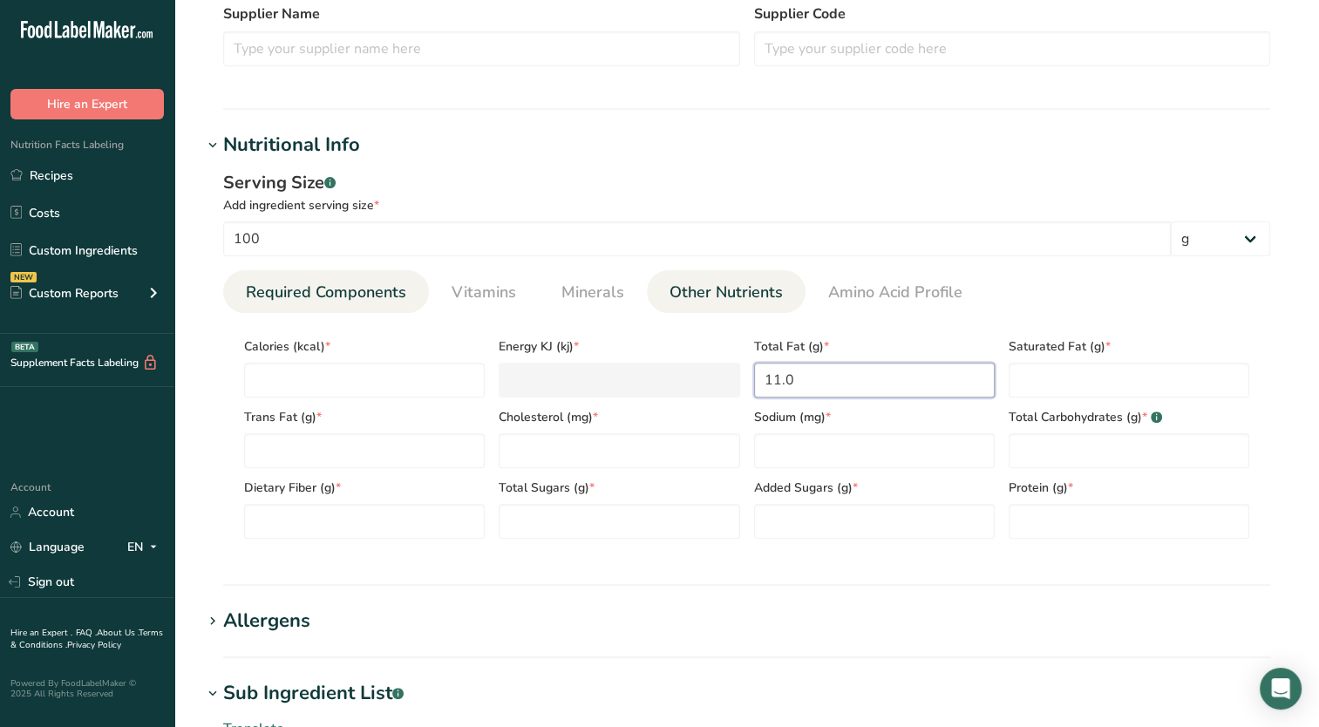
type Fat "11.0"
click at [726, 300] on span "Other Nutrients" at bounding box center [726, 293] width 113 height 24
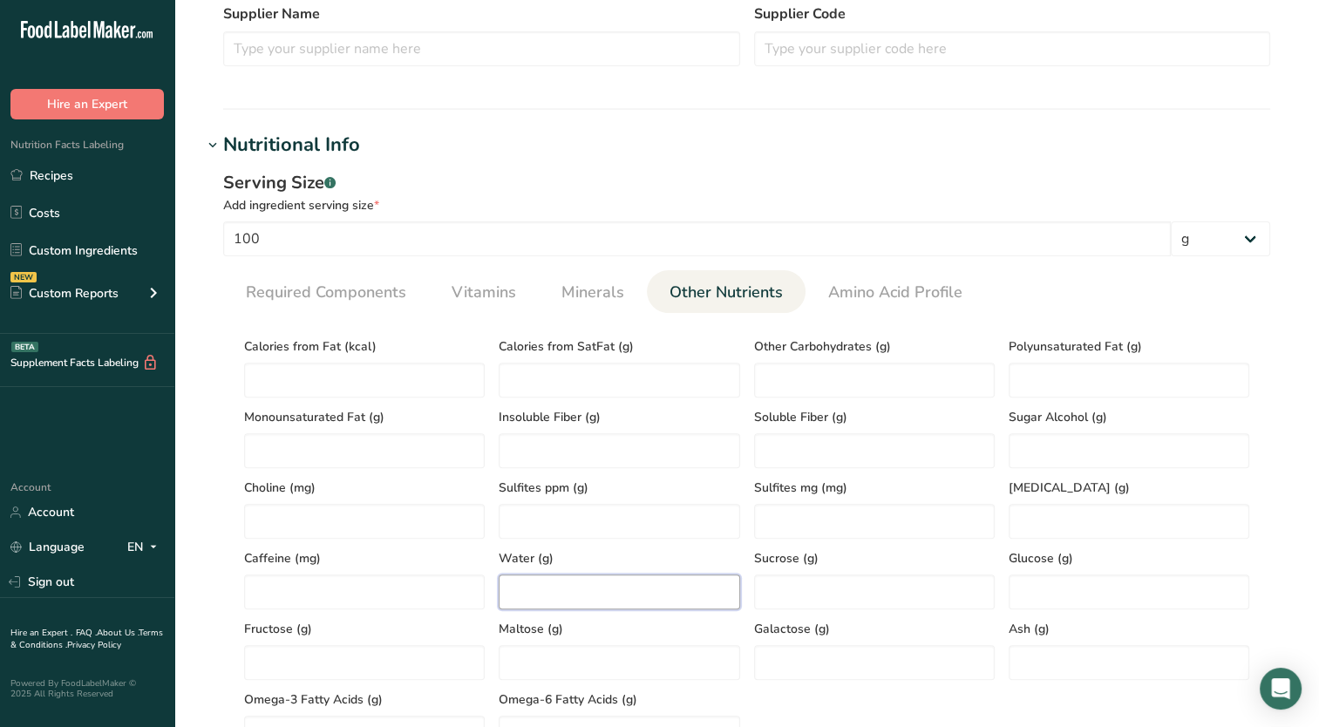
click at [564, 599] on input "number" at bounding box center [619, 592] width 241 height 35
type input "4.0"
click at [362, 276] on link "Required Components" at bounding box center [326, 292] width 174 height 44
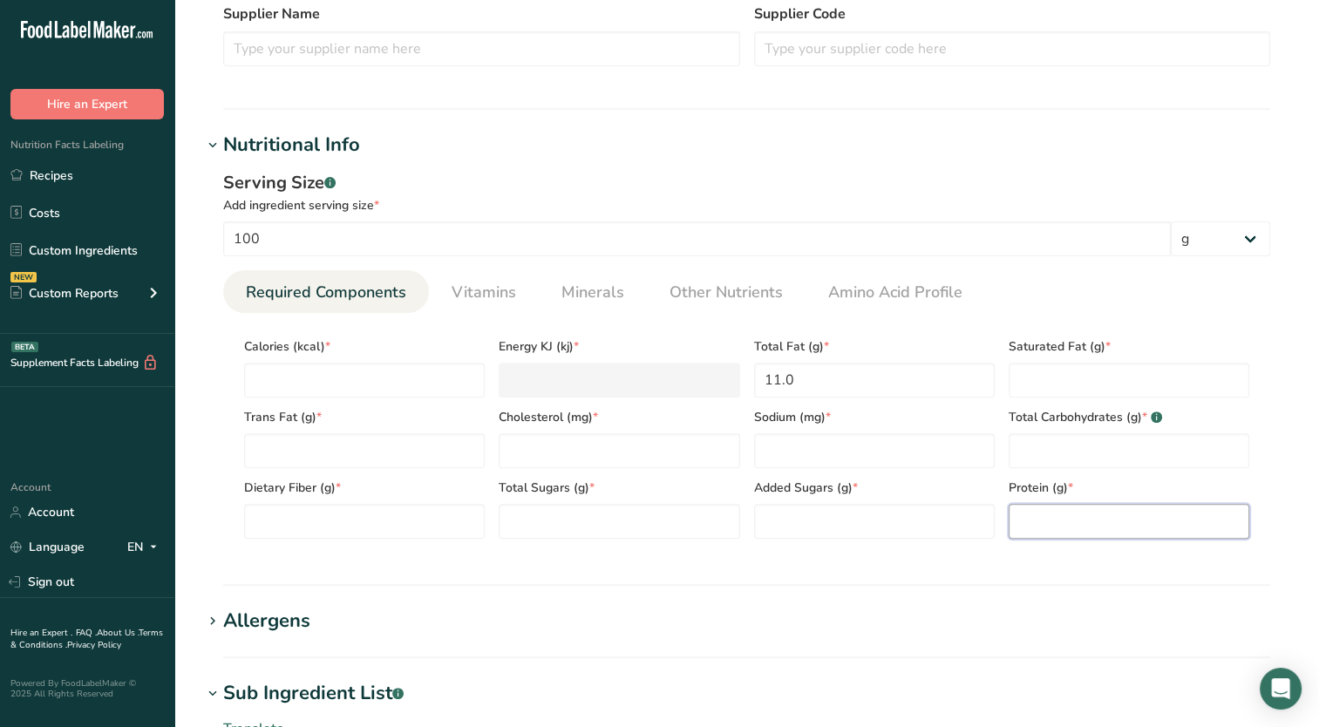
click at [1060, 516] on input "number" at bounding box center [1129, 521] width 241 height 35
type input "22.0"
click at [1067, 452] on Carbohydrates "number" at bounding box center [1129, 450] width 241 height 35
type Carbohydrates "48.7"
click at [717, 301] on span "Other Nutrients" at bounding box center [726, 293] width 113 height 24
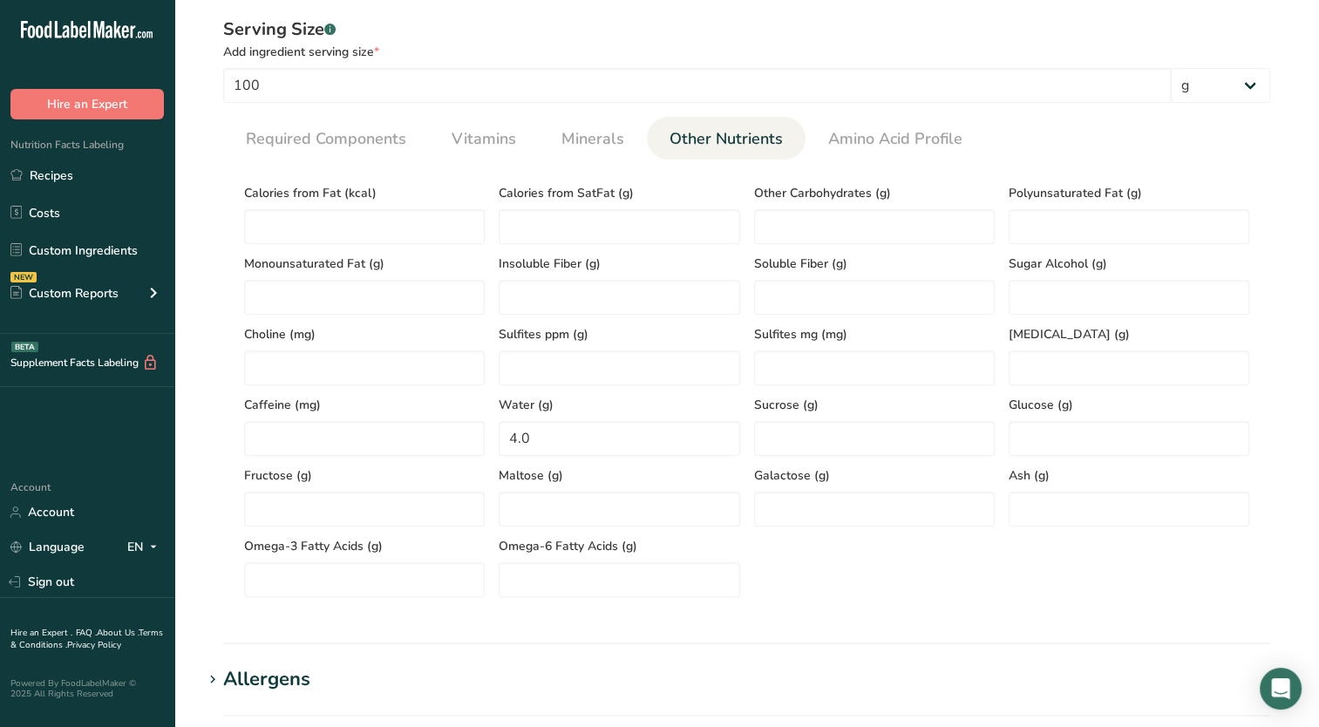
scroll to position [698, 0]
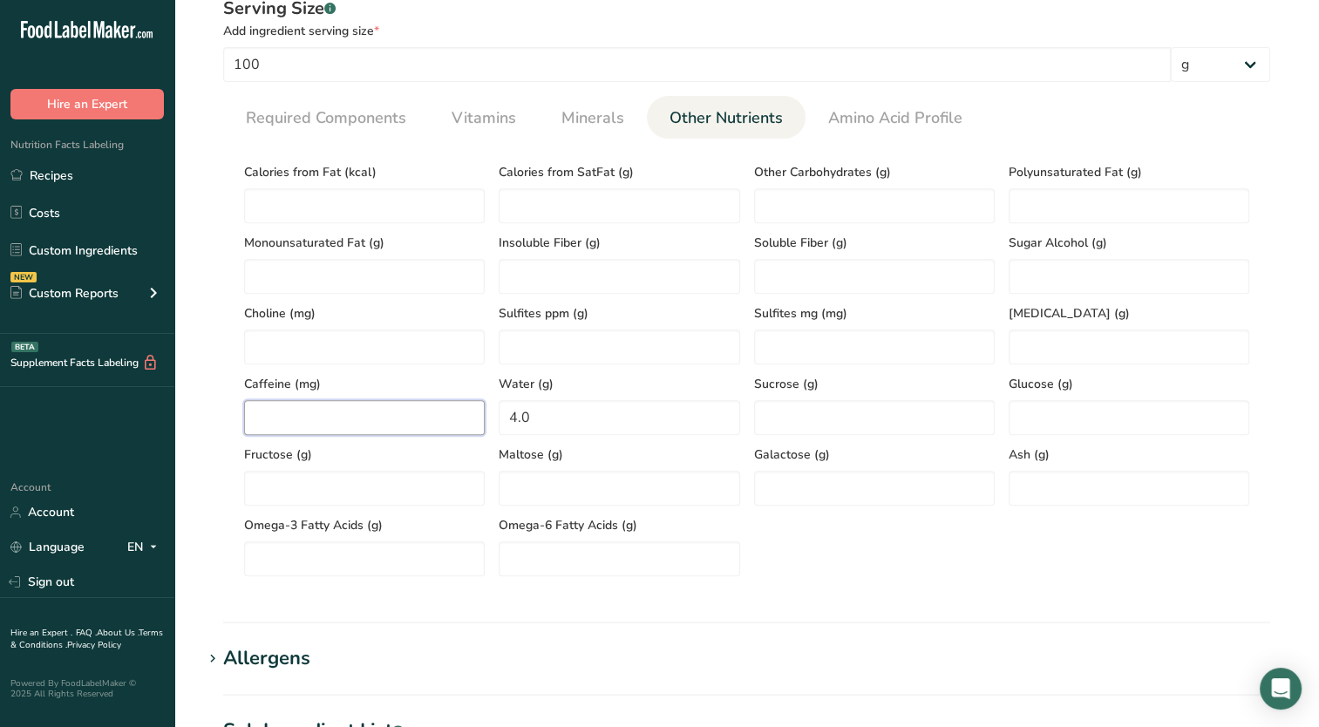
click at [313, 413] on input "number" at bounding box center [364, 417] width 241 height 35
type input "200"
click at [1022, 492] on input "number" at bounding box center [1129, 488] width 241 height 35
type input "12.0"
click at [335, 120] on span "Required Components" at bounding box center [326, 118] width 160 height 24
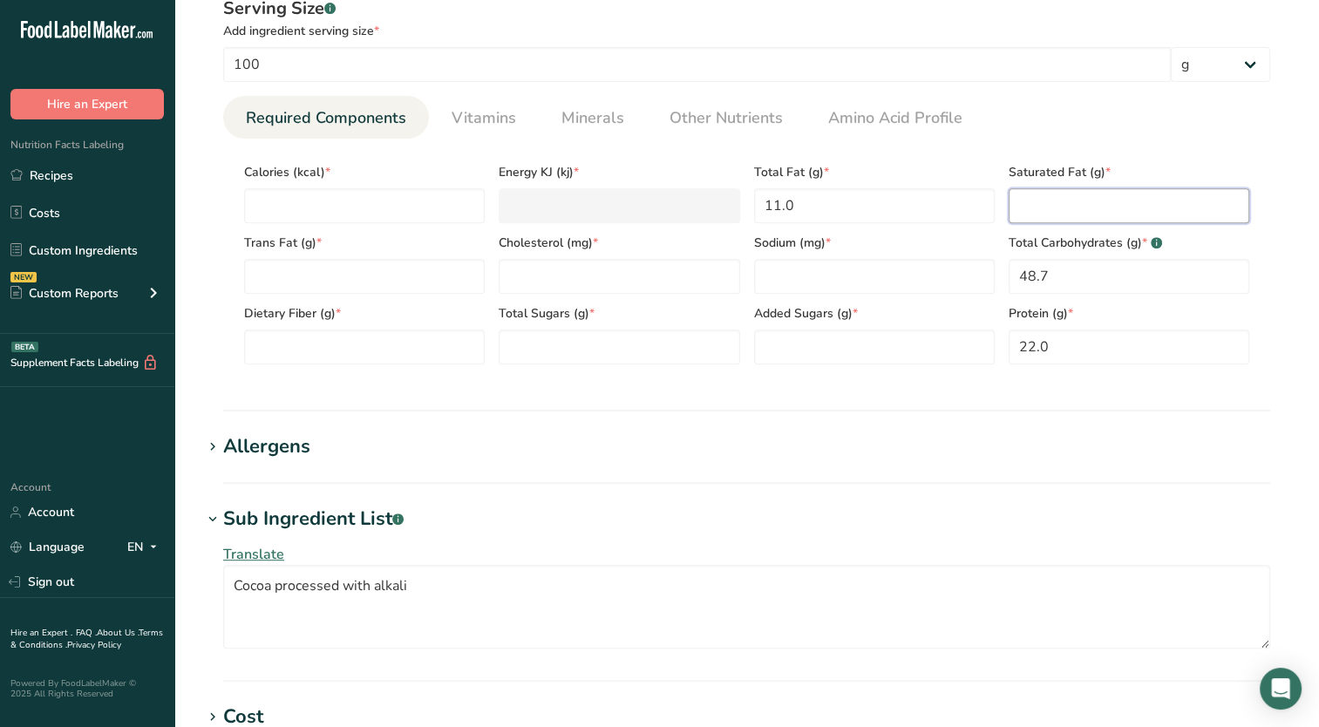
click at [1108, 207] on Fat "number" at bounding box center [1129, 205] width 241 height 35
type Fat "6.8"
click at [745, 119] on span "Other Nutrients" at bounding box center [726, 118] width 113 height 24
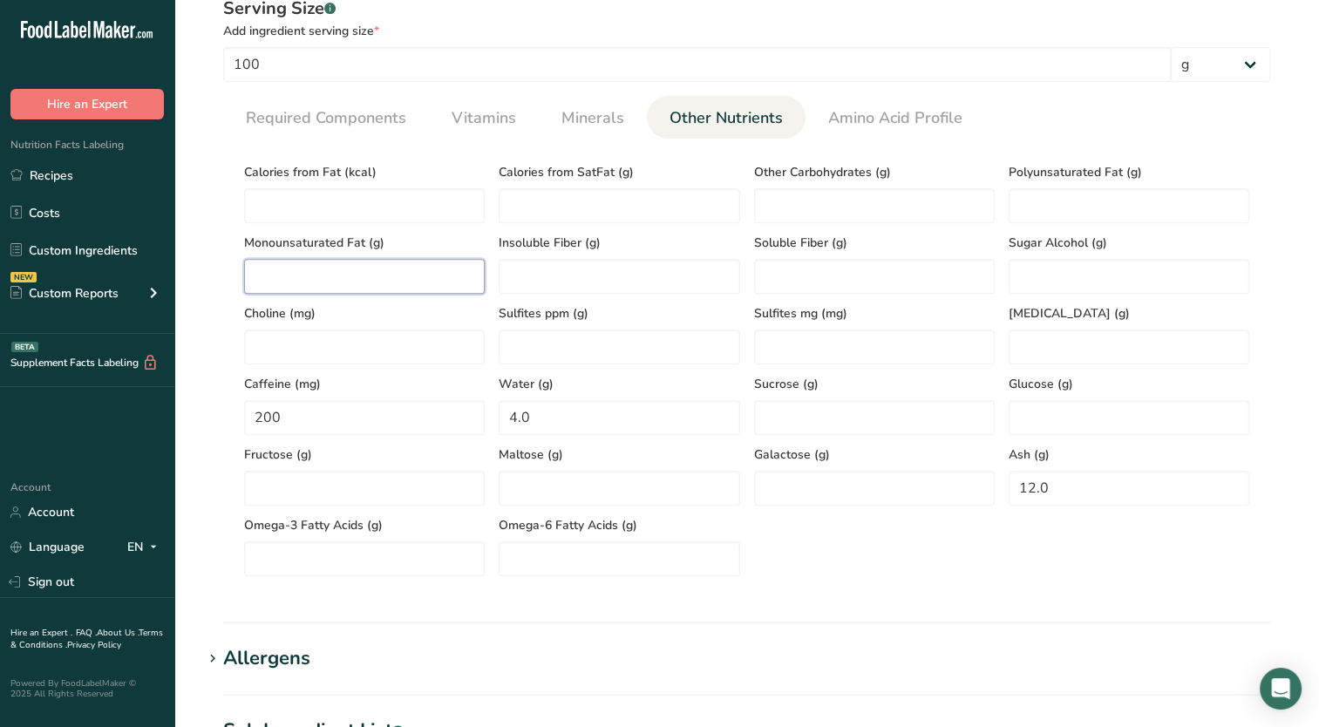
click at [415, 277] on Fat "number" at bounding box center [364, 276] width 241 height 35
type Fat "3.8"
click at [1045, 210] on Fat "number" at bounding box center [1129, 205] width 241 height 35
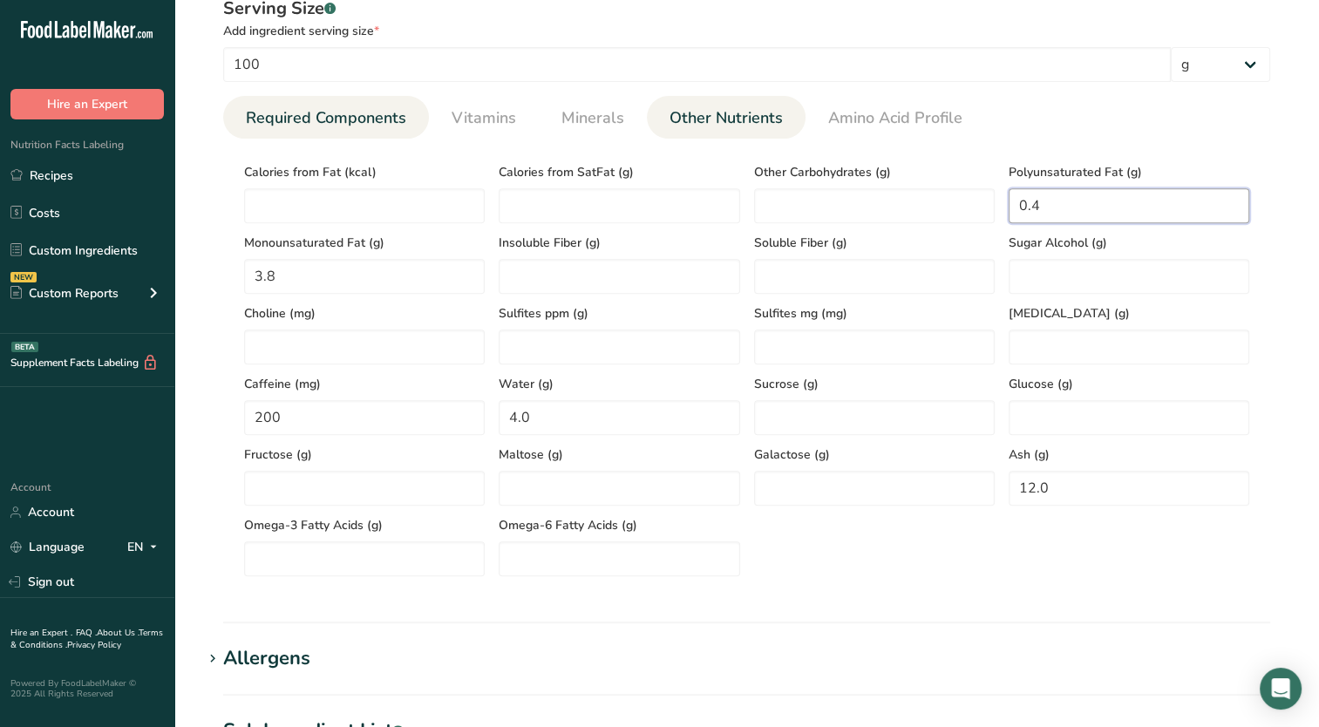
type Fat "0.4"
click at [376, 128] on span "Required Components" at bounding box center [326, 118] width 160 height 24
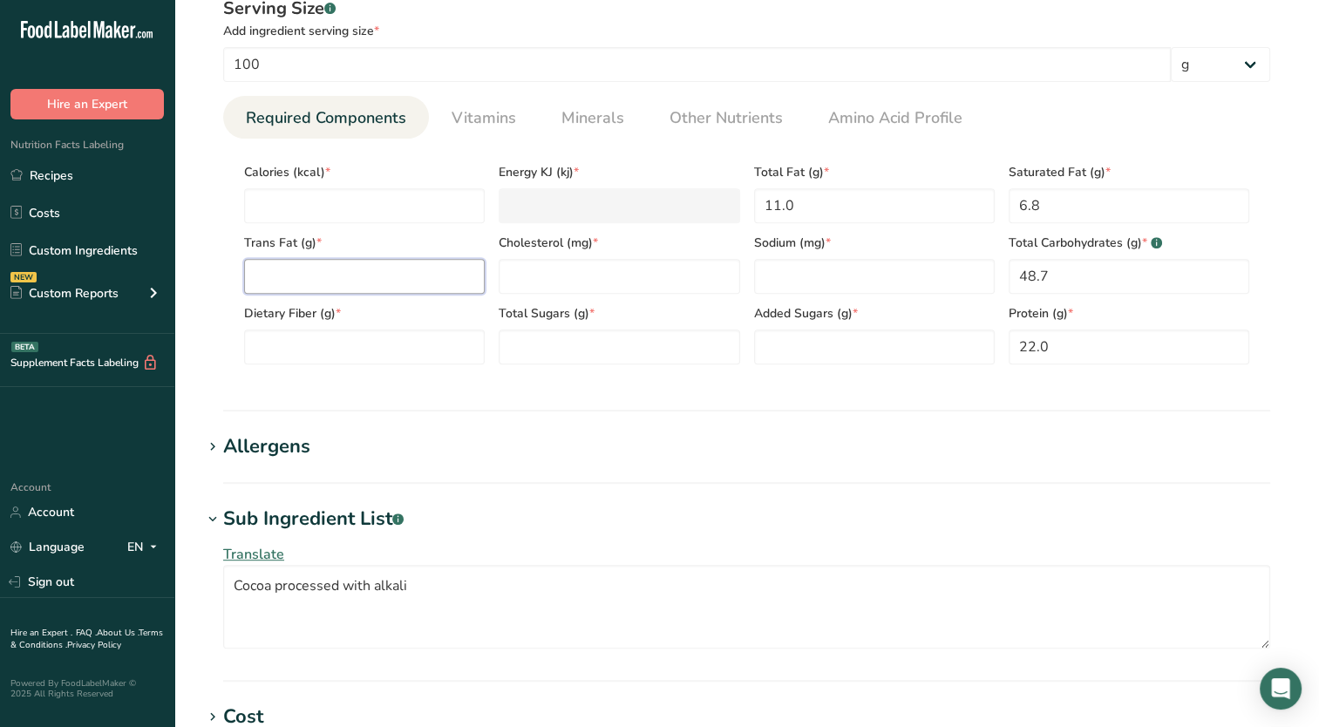
click at [387, 284] on Fat "number" at bounding box center [364, 276] width 241 height 35
type Fat "0"
type input "0"
click at [310, 353] on Fiber "number" at bounding box center [364, 347] width 241 height 35
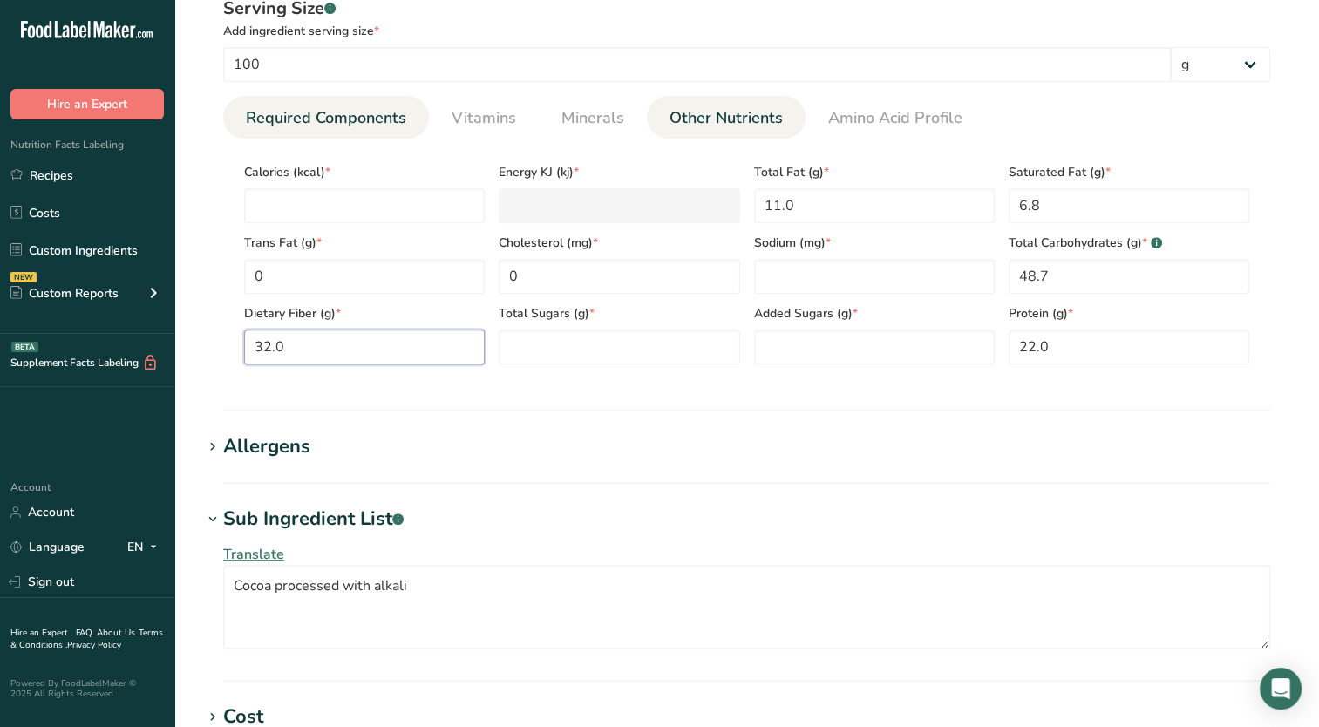
type Fiber "32.0"
click at [734, 126] on span "Other Nutrients" at bounding box center [726, 118] width 113 height 24
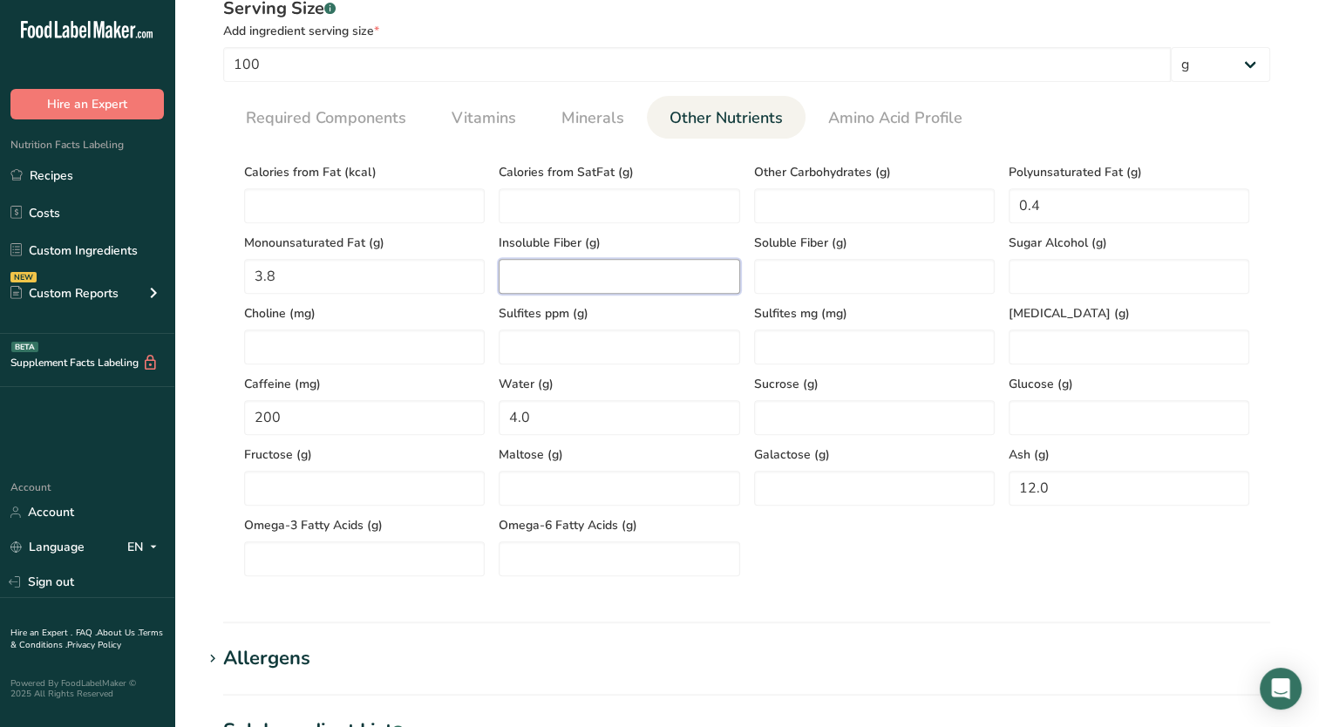
click at [566, 287] on Fiber "number" at bounding box center [619, 276] width 241 height 35
type Fiber "26.5"
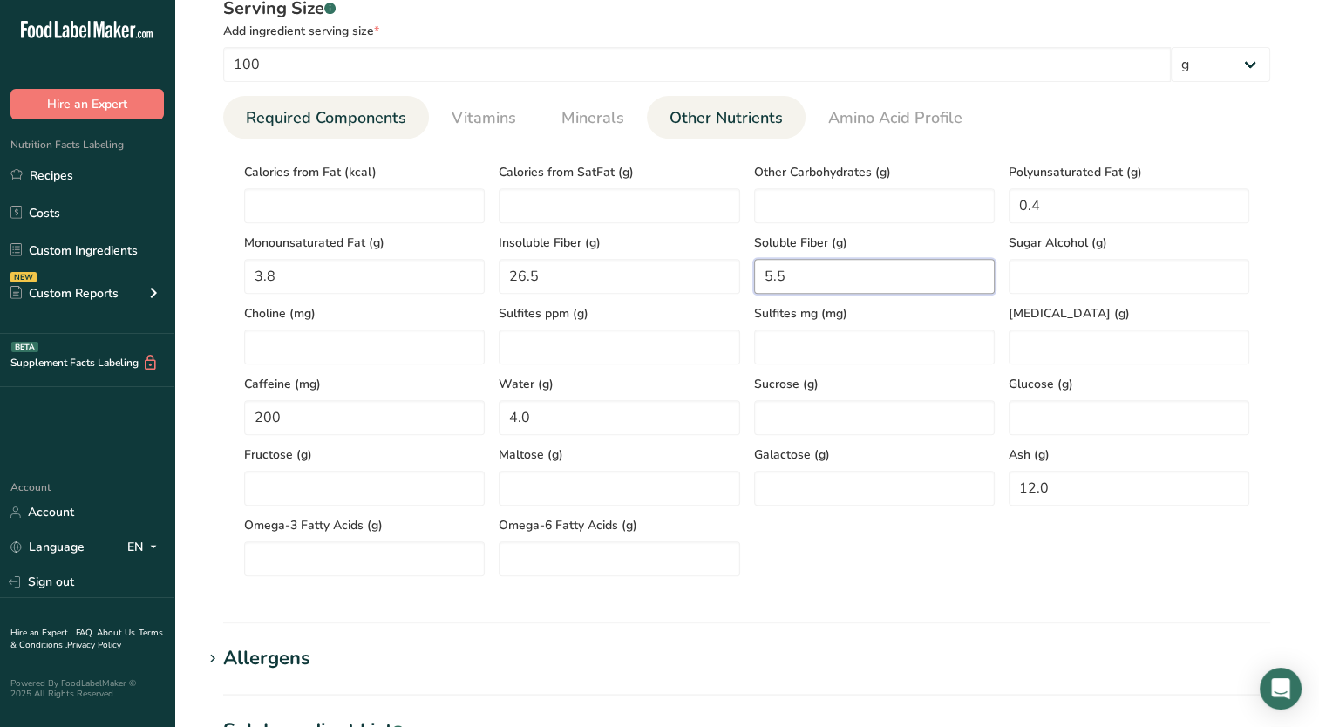
type Fiber "5.5"
click at [313, 112] on span "Required Components" at bounding box center [326, 118] width 160 height 24
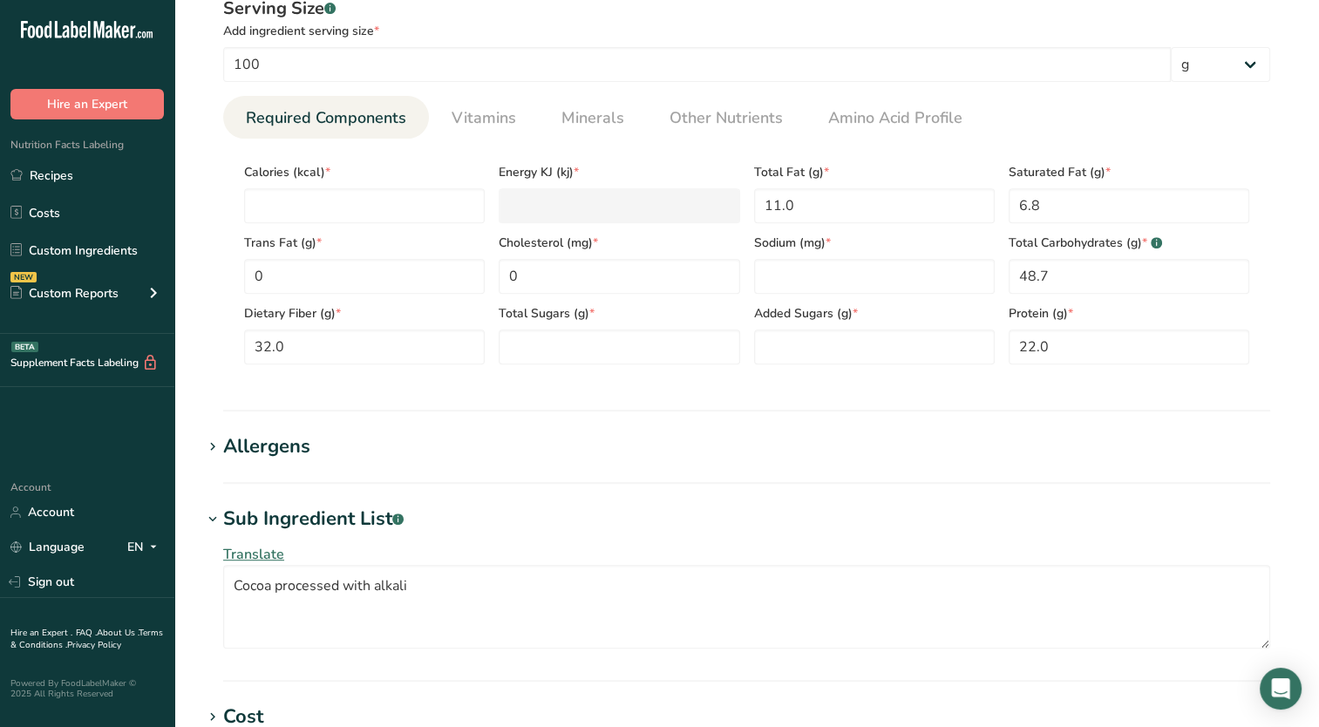
click at [548, 371] on section "Calories (kcal) * Energy KJ (kj) * Total Fat (g) * 11.0 Saturated Fat (g) * 6.8…" at bounding box center [746, 259] width 1047 height 240
click at [544, 347] on Sugars "number" at bounding box center [619, 347] width 241 height 35
click at [518, 349] on Sugars "10" at bounding box center [619, 347] width 241 height 35
type Sugars "1"
type Sugars "0"
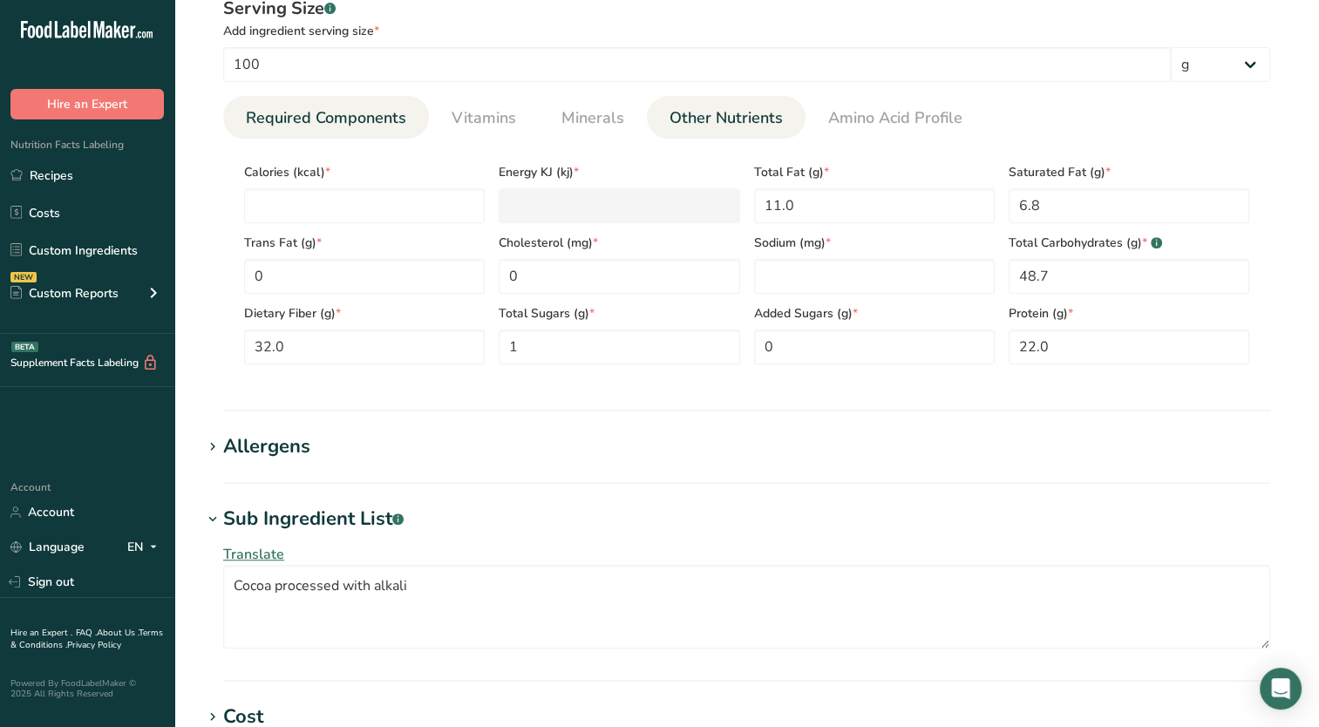
click at [684, 125] on span "Other Nutrients" at bounding box center [726, 118] width 113 height 24
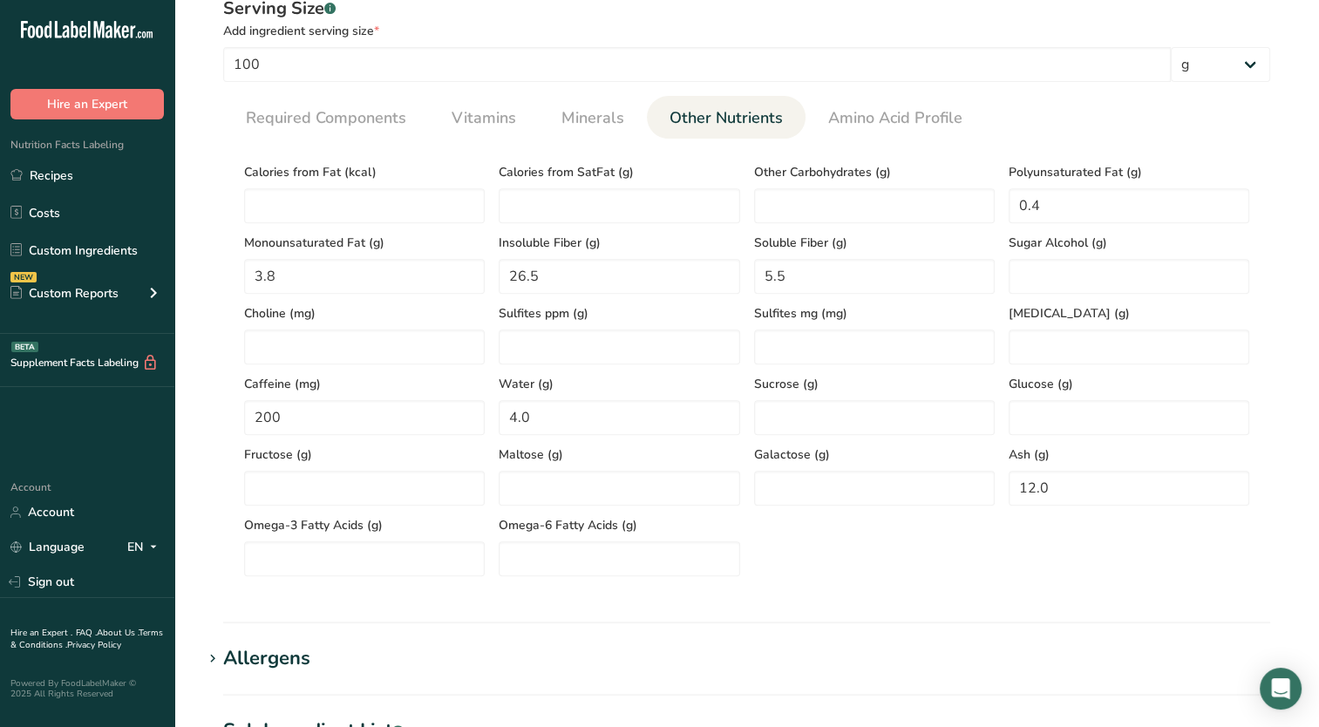
click at [644, 181] on div "Calories from SatFat (g)" at bounding box center [619, 188] width 255 height 71
click at [578, 103] on link "Minerals" at bounding box center [593, 118] width 77 height 44
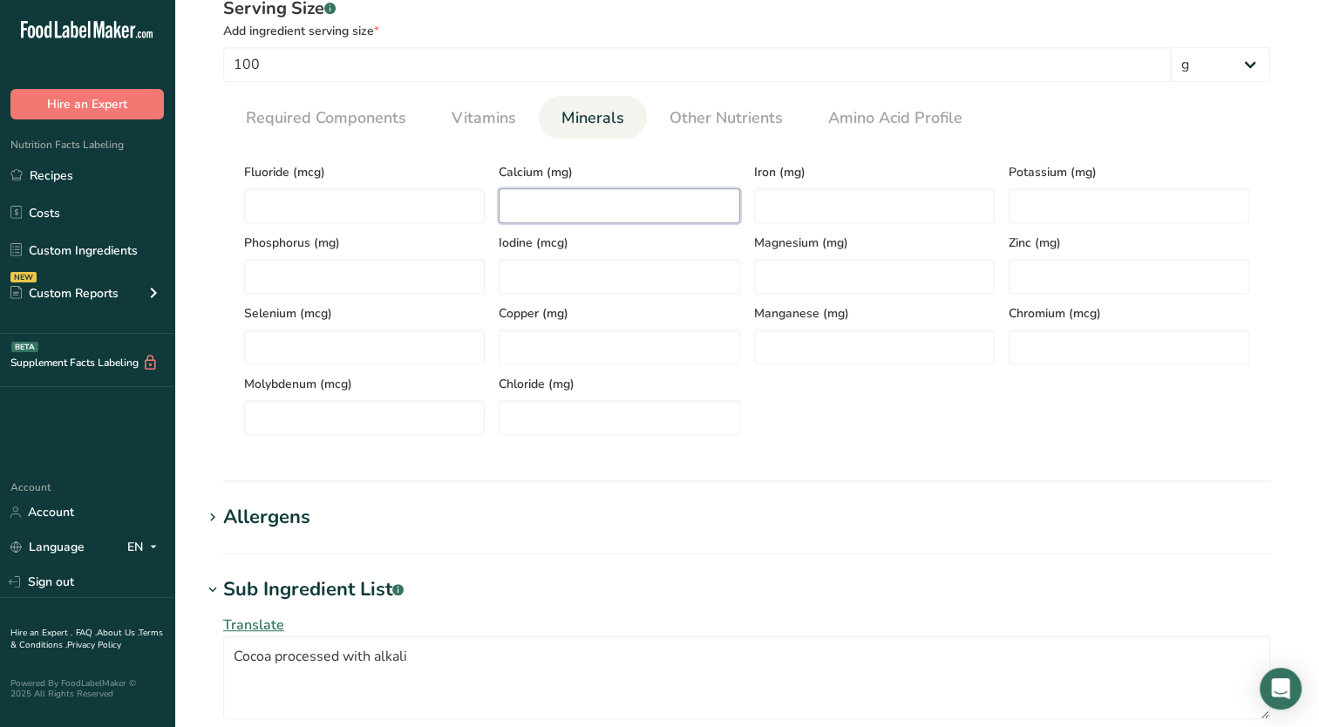
click at [591, 192] on input "number" at bounding box center [619, 205] width 241 height 35
type input "150"
drag, startPoint x: 561, startPoint y: 410, endPoint x: 547, endPoint y: 388, distance: 25.9
click at [556, 398] on div "Chloride (mg)" at bounding box center [619, 399] width 255 height 71
type input "10"
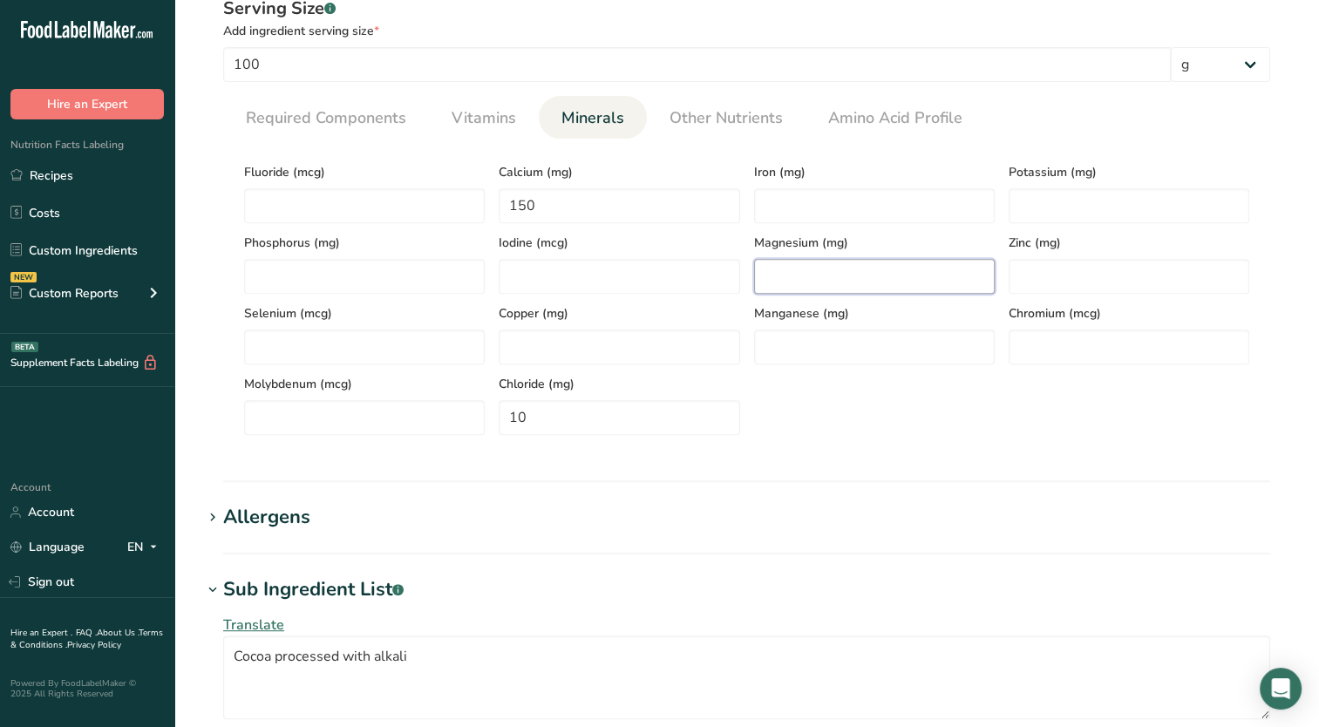
click at [879, 274] on input "number" at bounding box center [874, 276] width 241 height 35
type input "550"
click at [408, 283] on input "number" at bounding box center [364, 276] width 241 height 35
type input "700"
drag, startPoint x: 1038, startPoint y: 193, endPoint x: 1036, endPoint y: 183, distance: 9.9
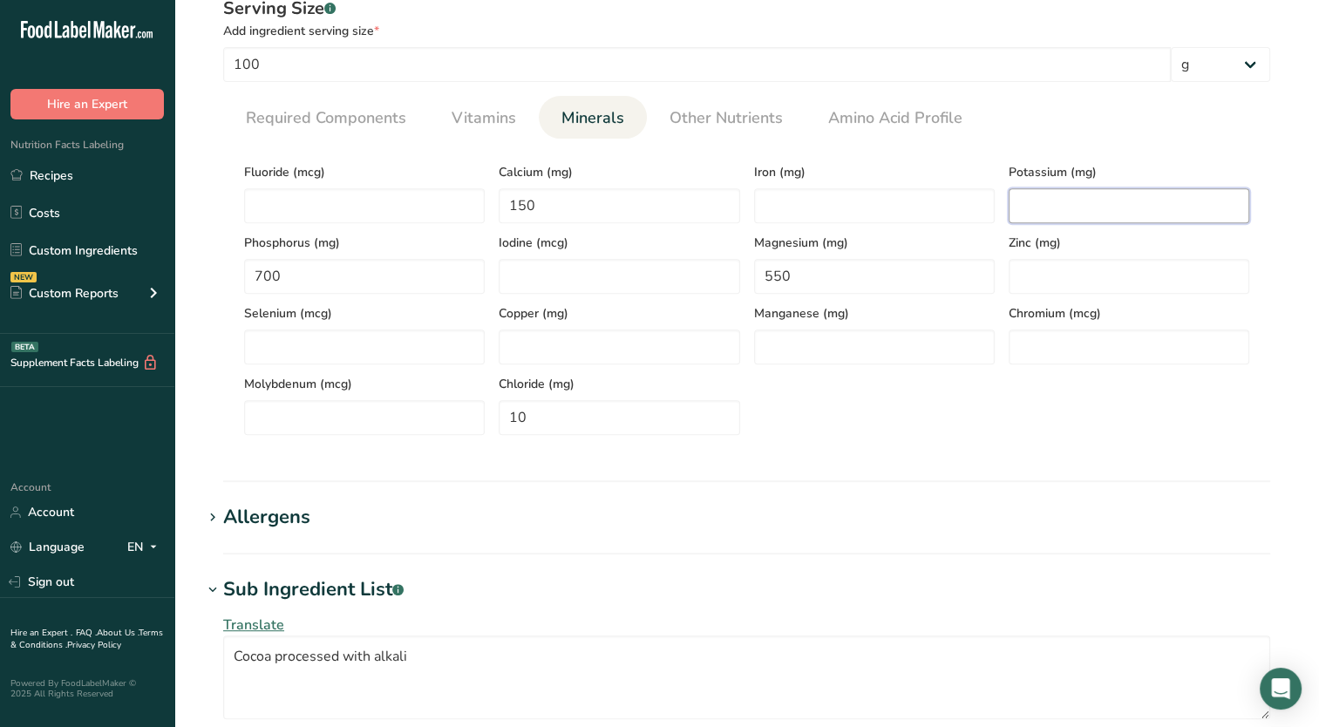
click at [1039, 188] on input "number" at bounding box center [1129, 205] width 241 height 35
type input "5000"
drag, startPoint x: 269, startPoint y: 121, endPoint x: 446, endPoint y: 195, distance: 192.7
click at [269, 121] on span "Required Components" at bounding box center [326, 118] width 160 height 24
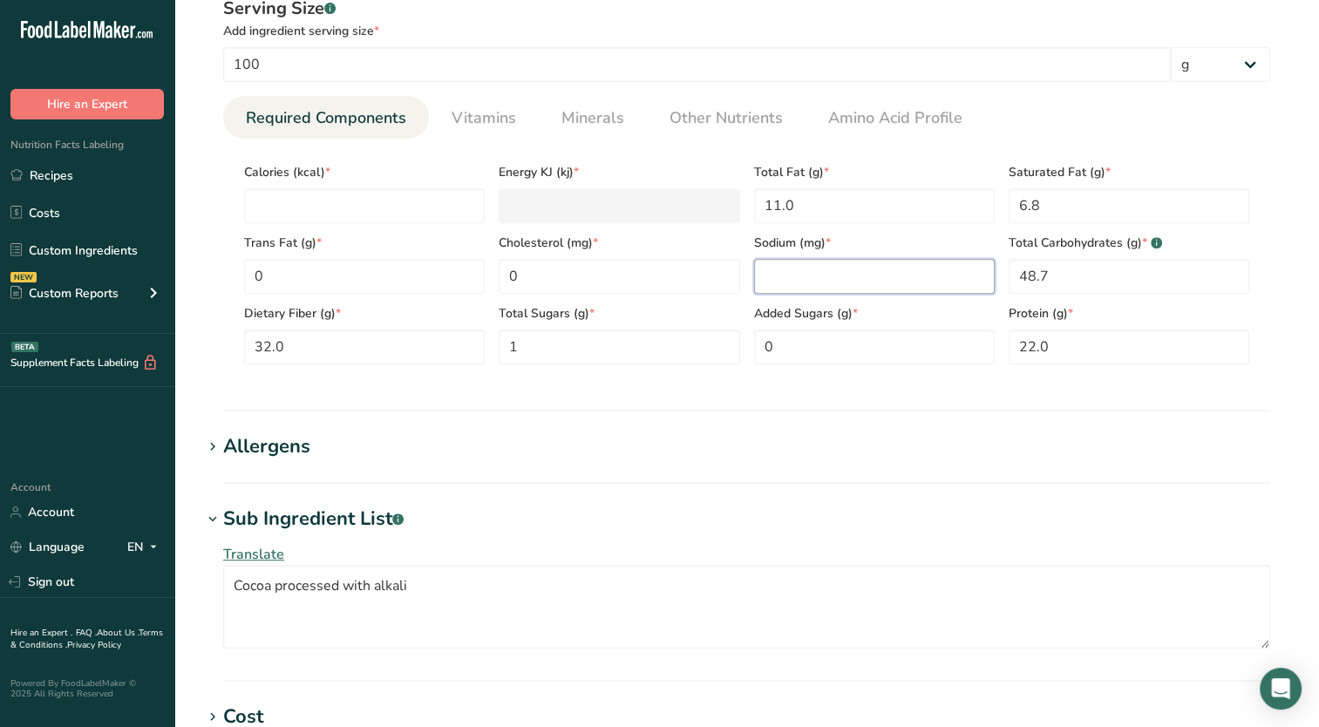
click at [789, 267] on input "number" at bounding box center [874, 276] width 241 height 35
type input "30"
click at [600, 120] on span "Minerals" at bounding box center [593, 118] width 63 height 24
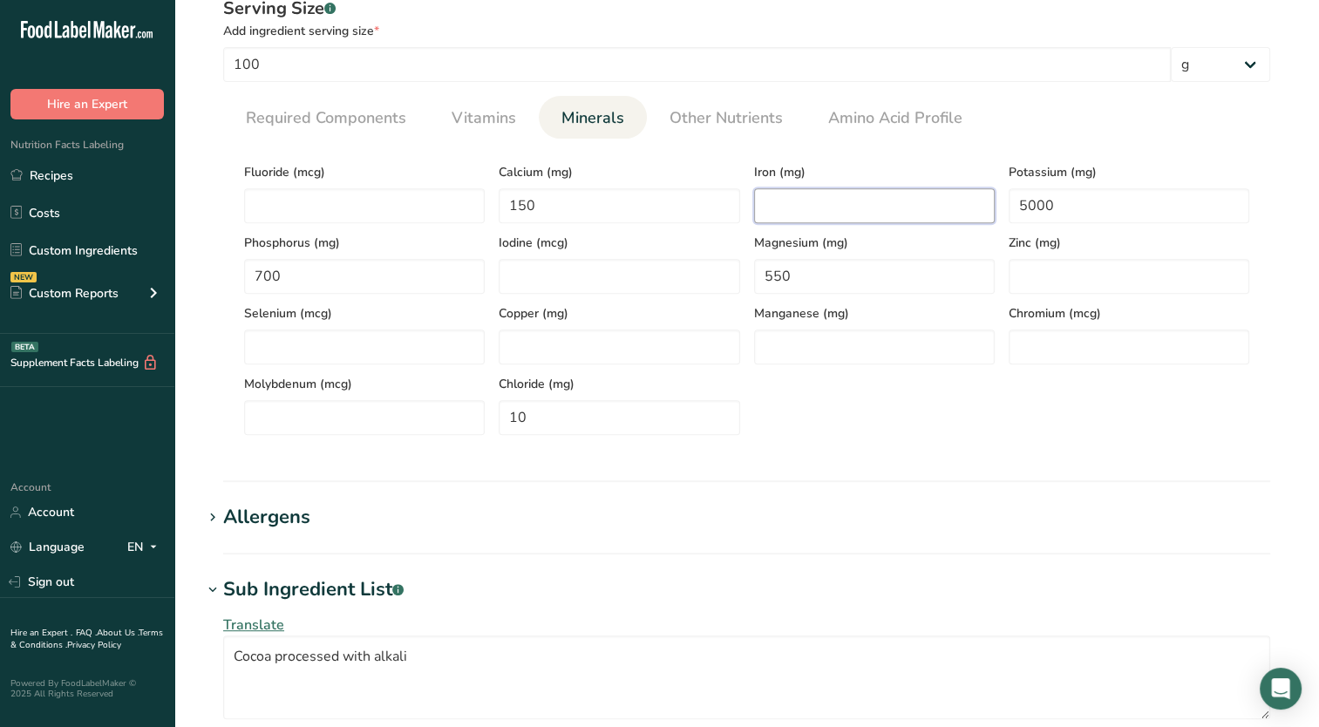
click at [804, 194] on input "number" at bounding box center [874, 205] width 241 height 35
type input "35"
click at [1168, 273] on input "number" at bounding box center [1129, 276] width 241 height 35
type input "7"
click at [586, 352] on input "number" at bounding box center [619, 347] width 241 height 35
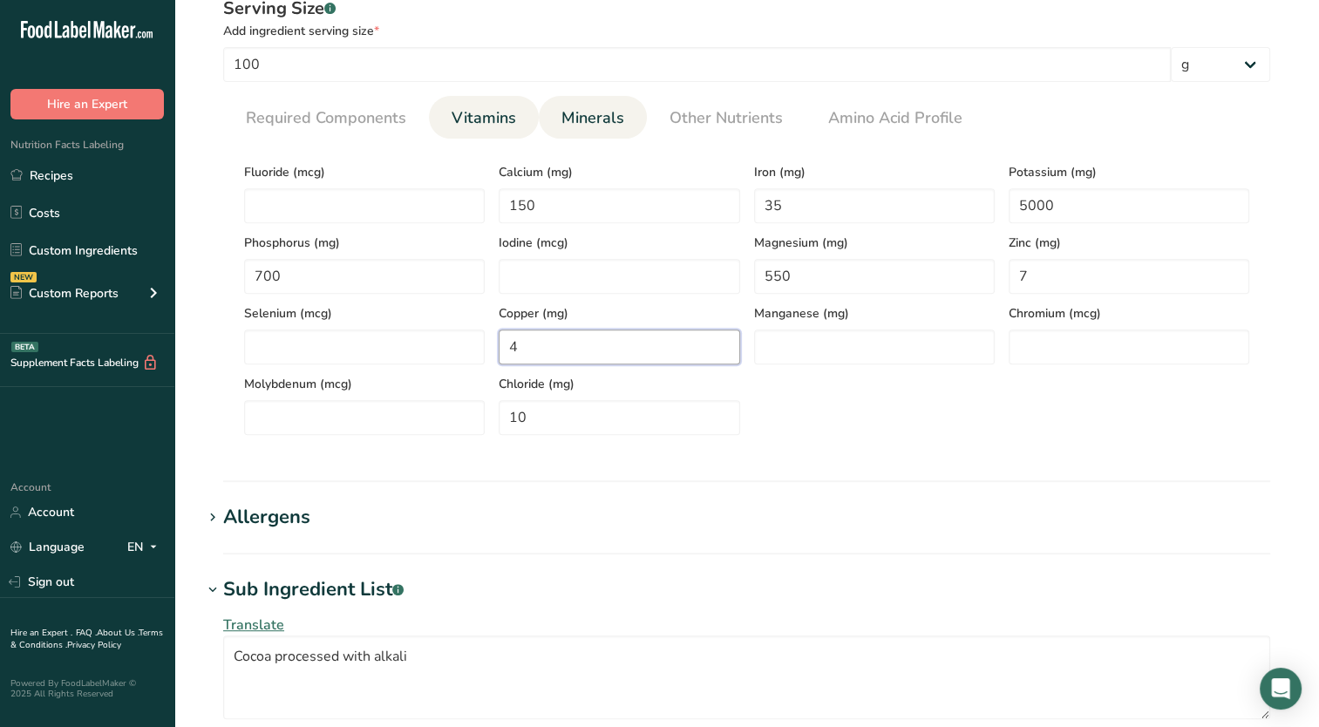
type input "4"
click at [510, 132] on link "Vitamins" at bounding box center [484, 118] width 78 height 44
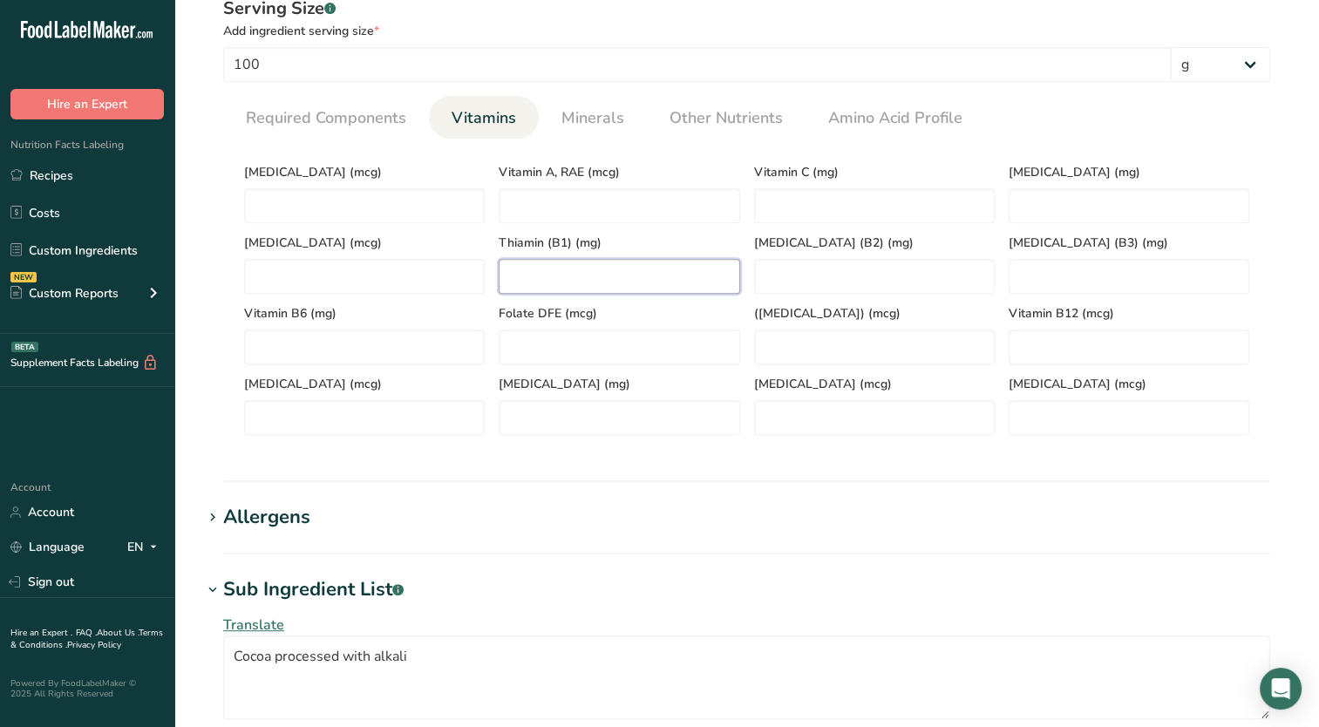
click at [655, 267] on \(B1\) "number" at bounding box center [619, 276] width 241 height 35
type \(B1\) "0.1"
type \(B2\) "0.3"
type \(B3\) "2.0"
type acid "1.5"
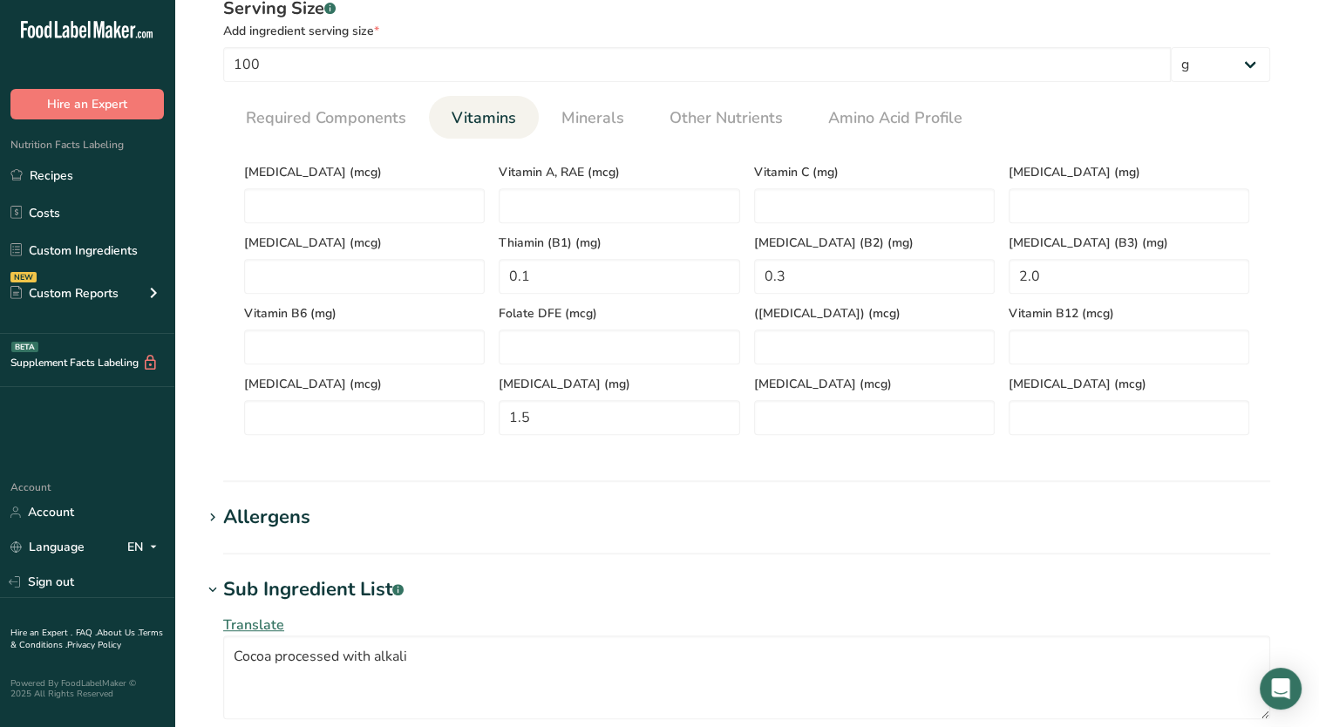
click at [1036, 187] on div "[MEDICAL_DATA] (mg)" at bounding box center [1129, 188] width 255 height 71
click at [1092, 189] on div "[MEDICAL_DATA] (mg)" at bounding box center [1129, 188] width 255 height 71
click at [1093, 194] on E "number" at bounding box center [1129, 205] width 241 height 35
type E "3.35"
click at [916, 470] on section "Nutritional Info Serving Size .a-a{fill:#347362;}.b-a{fill:#fff;} Add ingredien…" at bounding box center [746, 219] width 1089 height 526
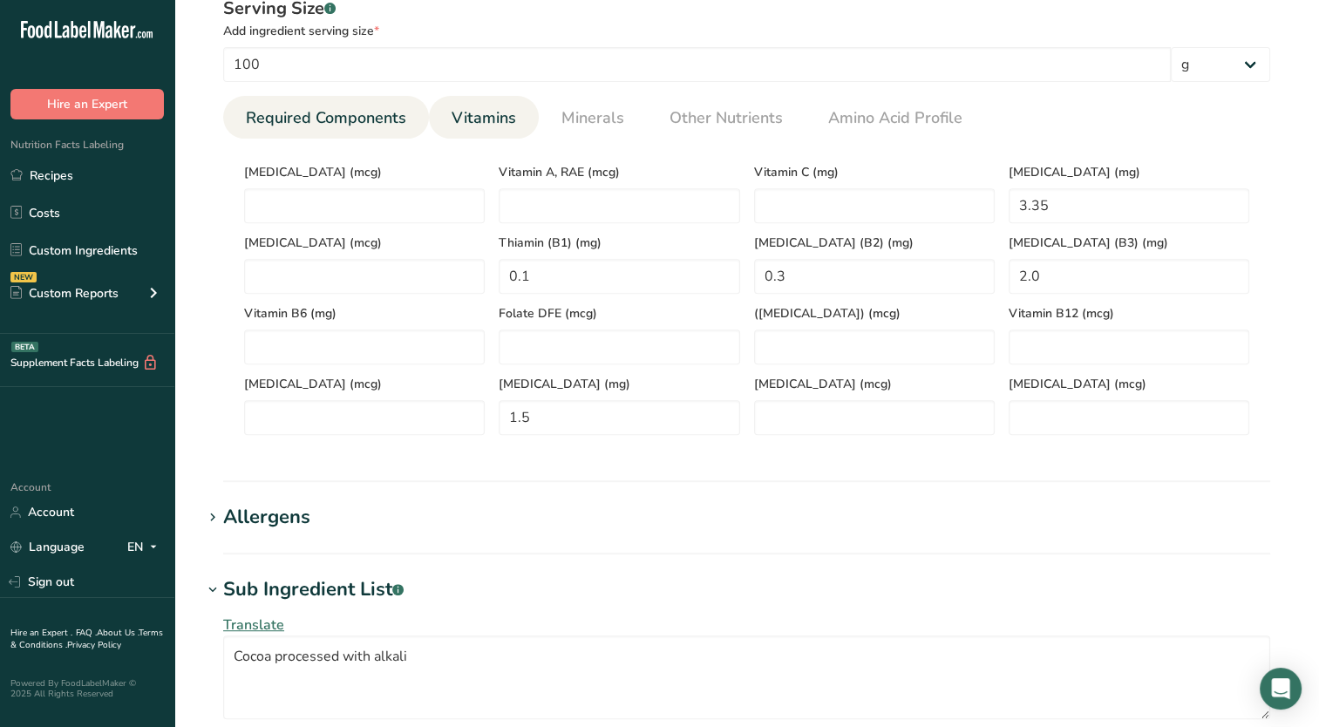
click at [339, 131] on link "Required Components" at bounding box center [326, 118] width 174 height 44
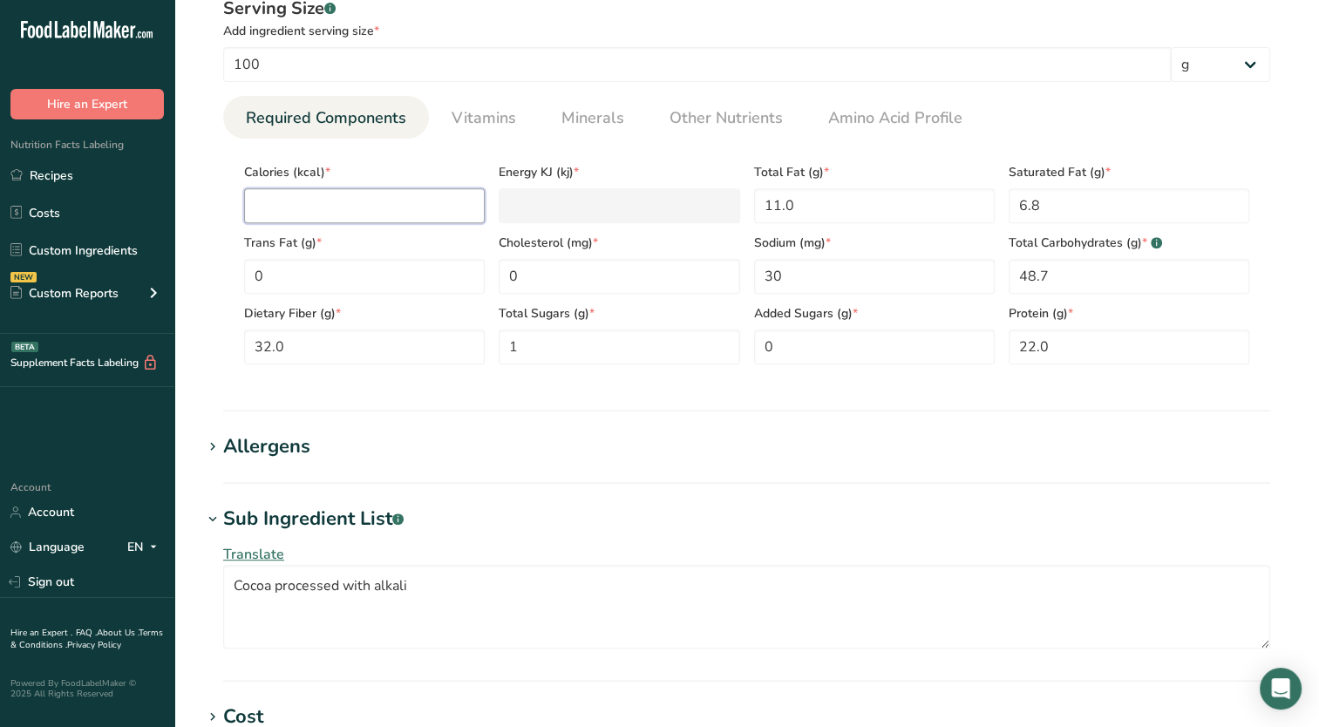
click at [331, 204] on input "number" at bounding box center [364, 205] width 241 height 35
type input "2"
type KJ "8.4"
type input "27"
type KJ "113"
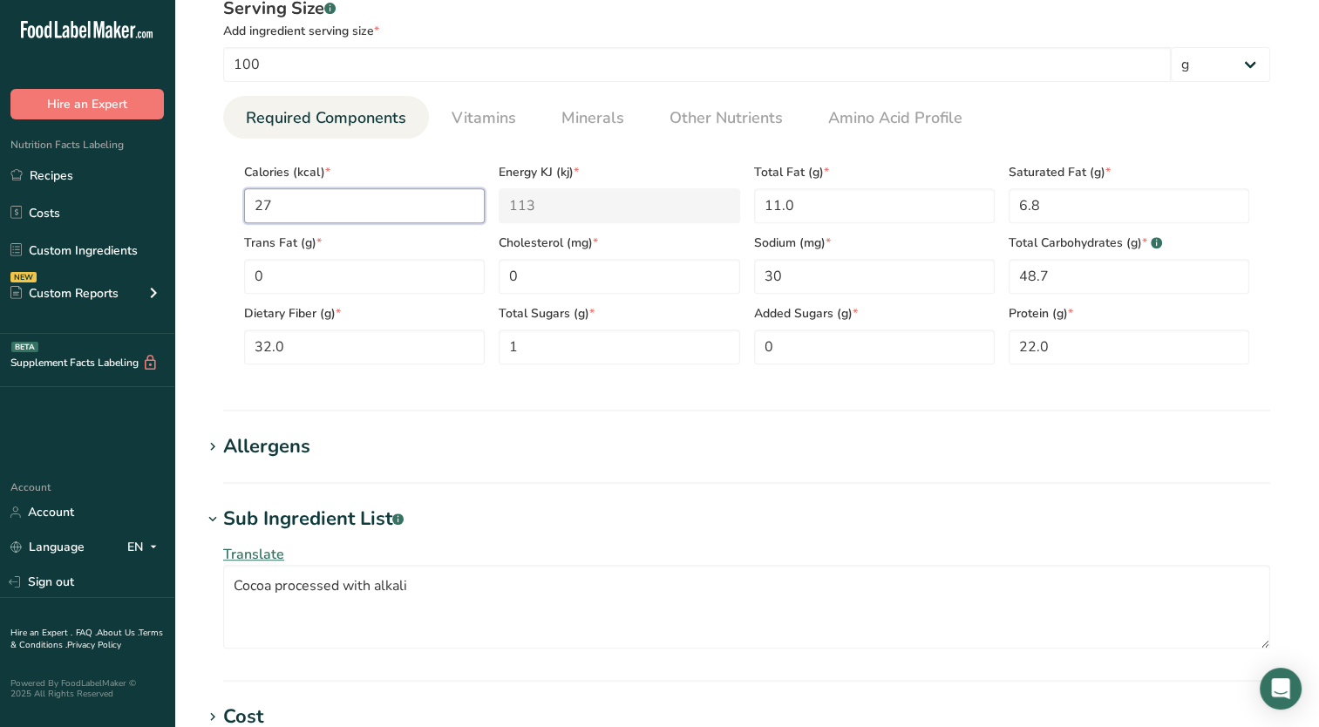
type input "276"
type KJ "1154.8"
type input "276"
click at [698, 106] on span "Other Nutrients" at bounding box center [726, 118] width 113 height 24
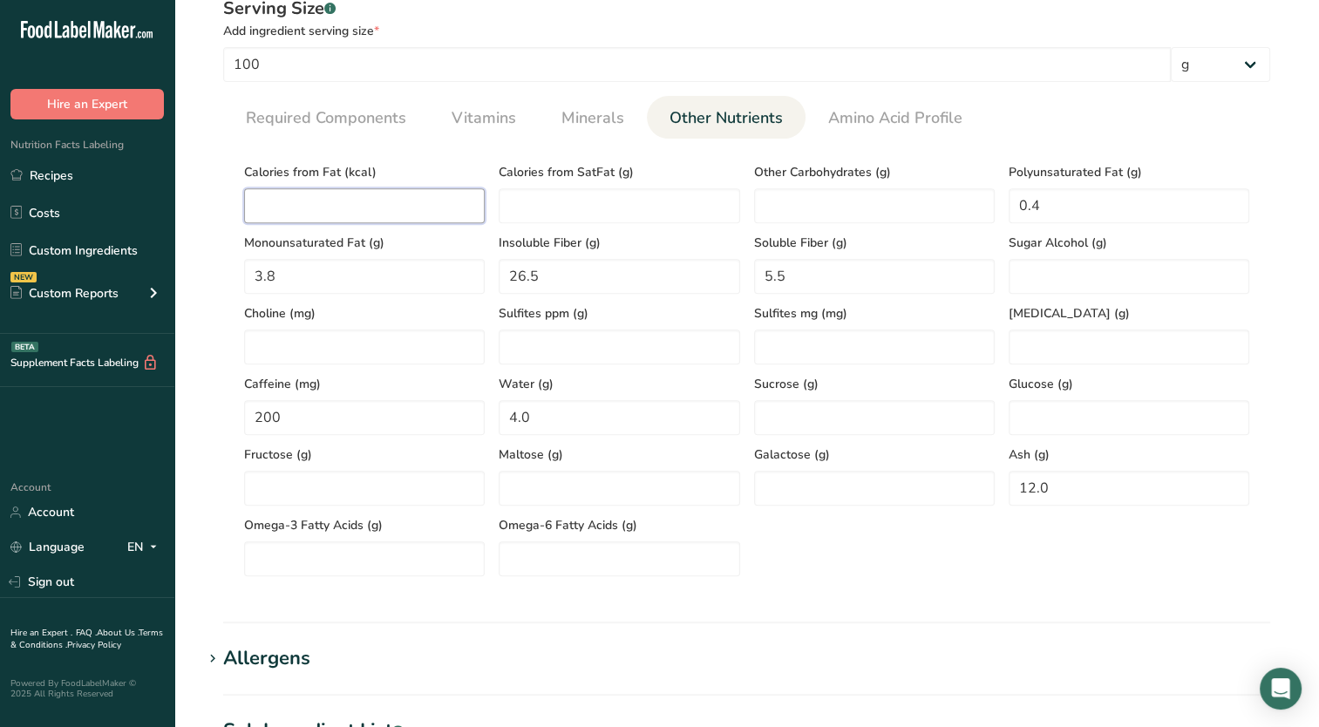
click at [450, 214] on Fat "number" at bounding box center [364, 205] width 241 height 35
type Fat "99"
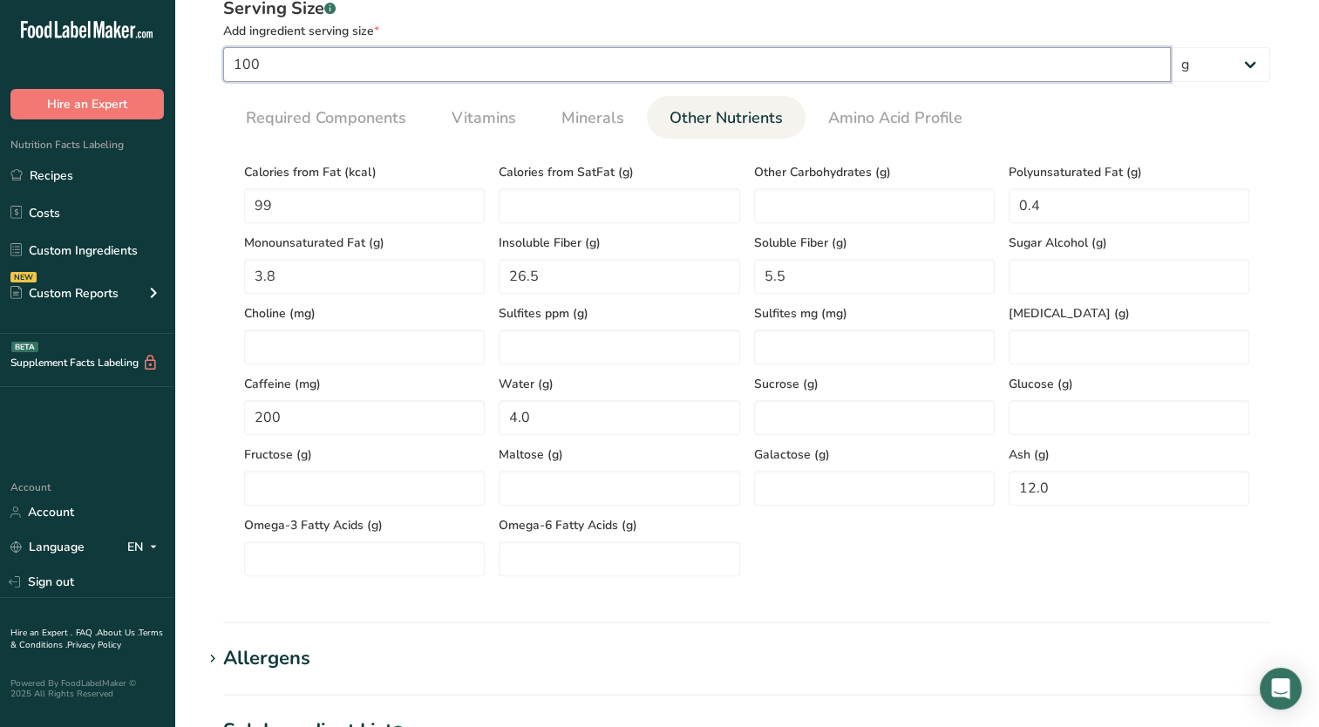
click at [519, 49] on input "100" at bounding box center [697, 64] width 948 height 35
click at [505, 626] on section "Add new ingredient Back to recipe Ingredient Spec Sheet .a-a{fill:#347362;}.b-a…" at bounding box center [746, 320] width 1145 height 2036
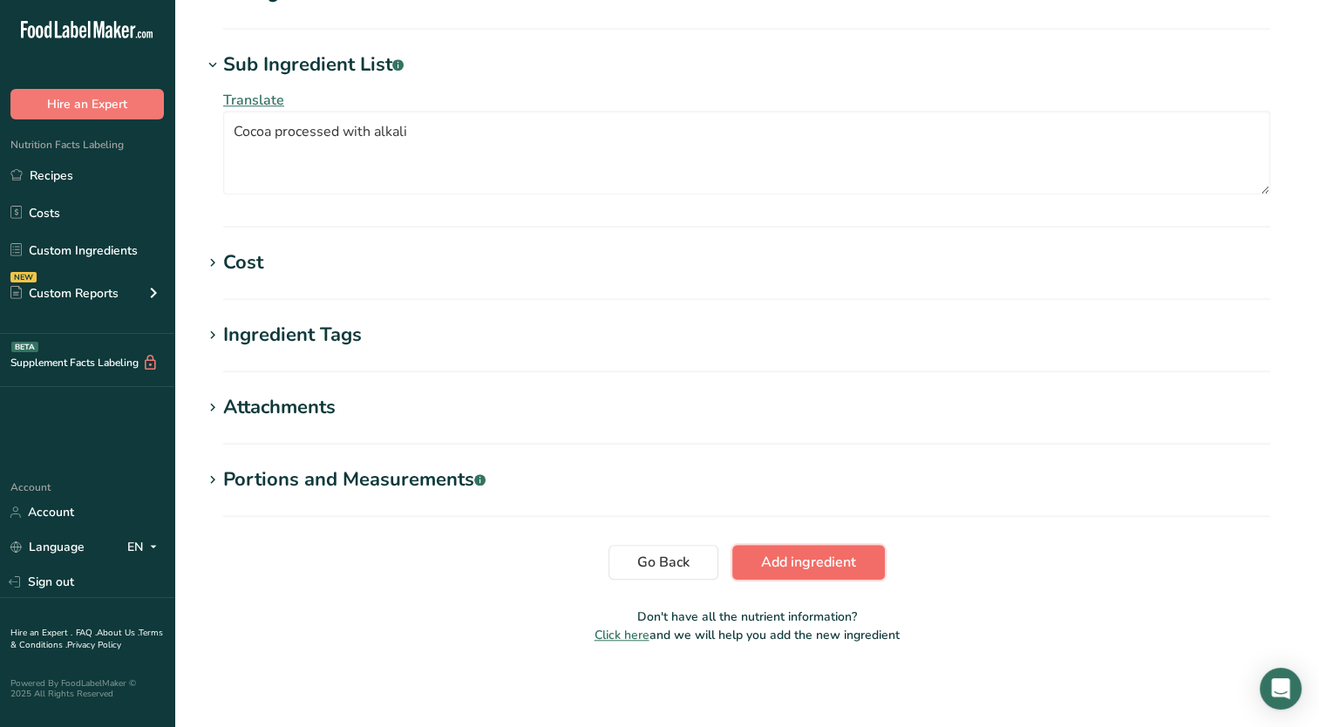
click at [776, 565] on span "Add ingredient" at bounding box center [808, 562] width 95 height 21
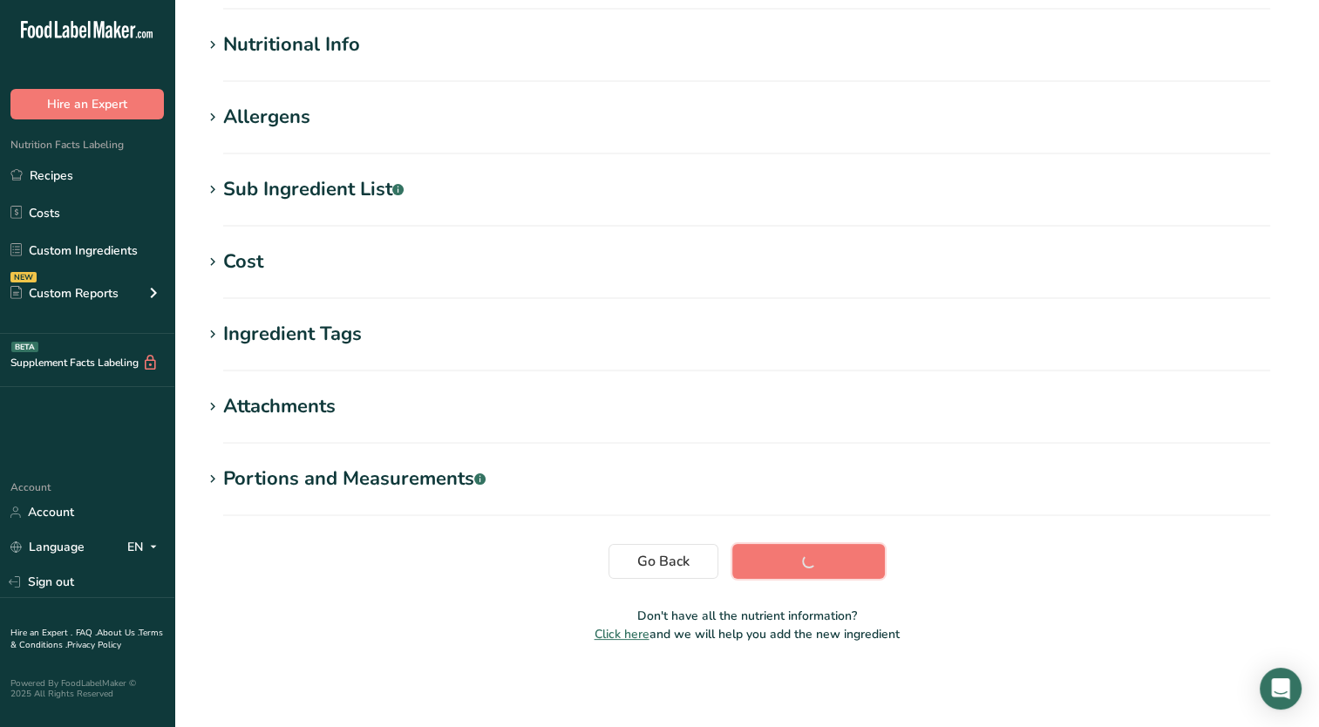
scroll to position [209, 0]
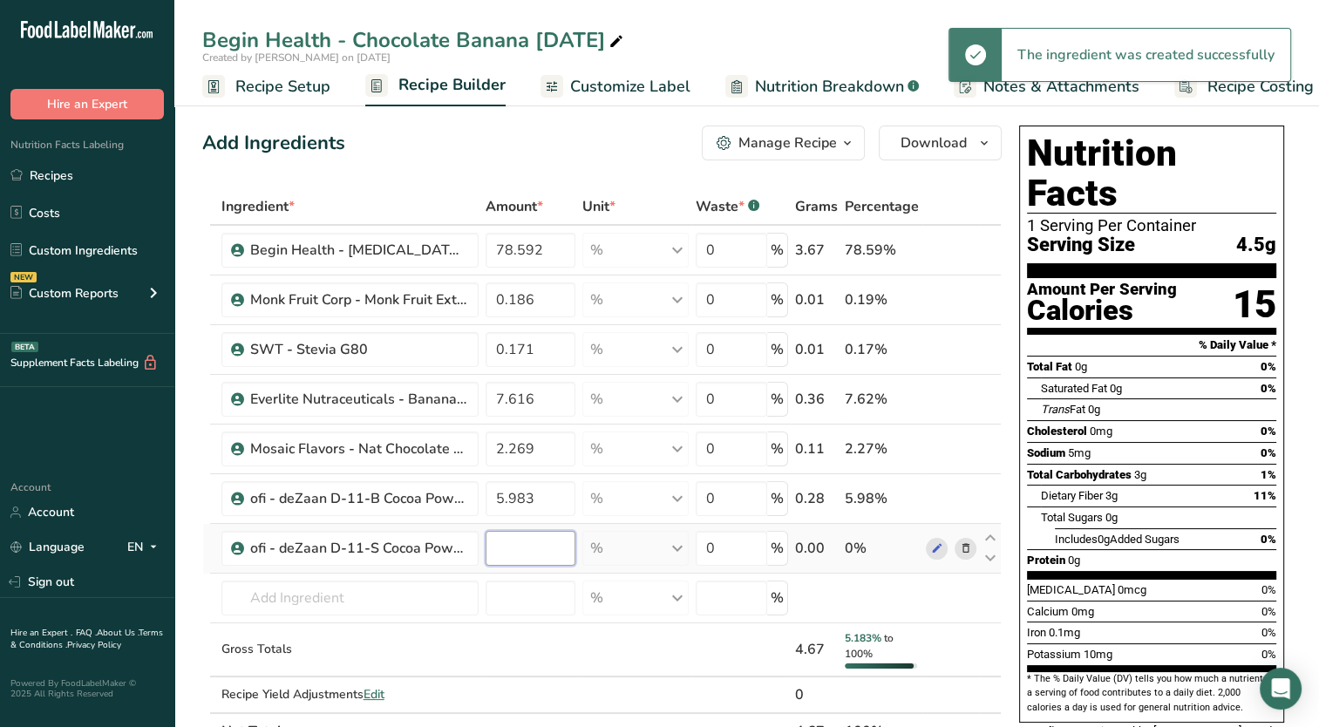
click at [523, 553] on input "number" at bounding box center [531, 548] width 90 height 35
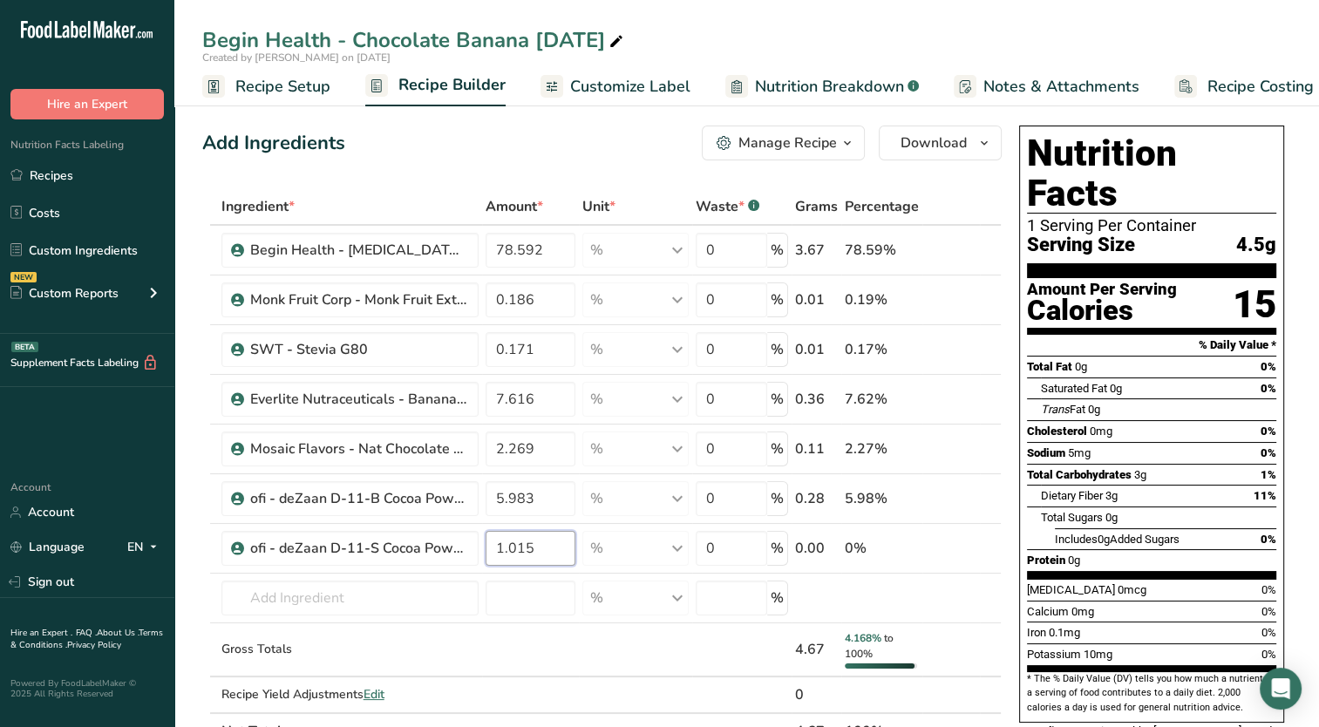
type input "1.015"
click at [523, 151] on div "Add Ingredients Manage Recipe Delete Recipe Duplicate Recipe Scale Recipe Save …" at bounding box center [602, 143] width 800 height 35
